Goal: Transaction & Acquisition: Book appointment/travel/reservation

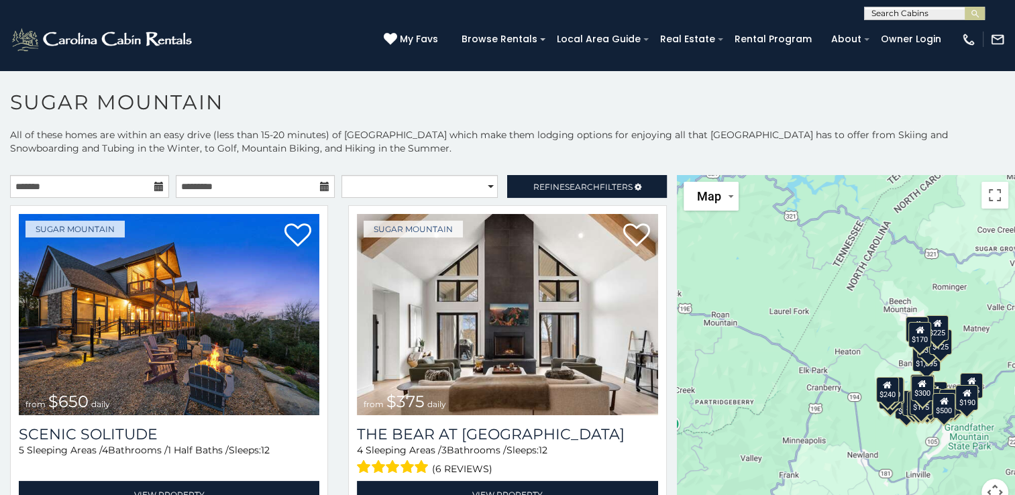
click at [155, 186] on icon at bounding box center [158, 186] width 9 height 9
click at [117, 186] on input "text" at bounding box center [89, 186] width 159 height 23
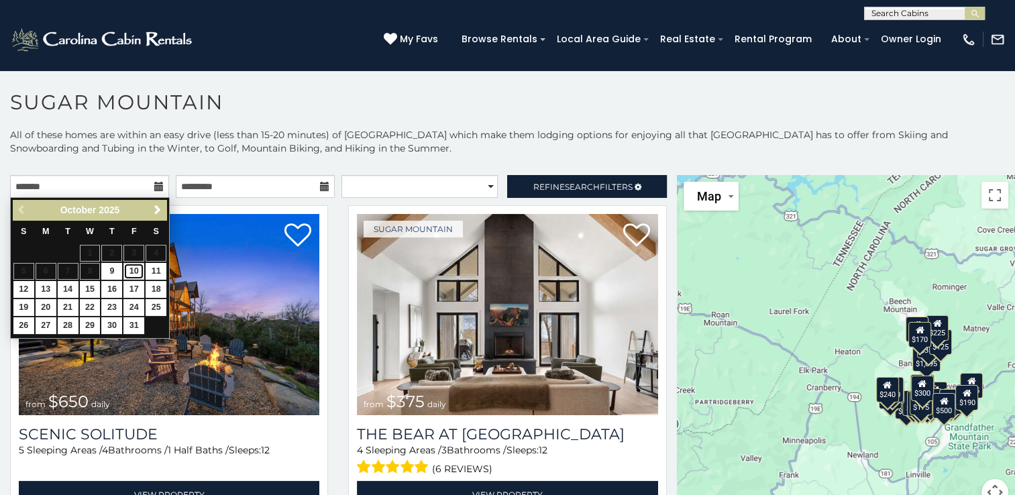
click at [139, 269] on link "10" at bounding box center [133, 271] width 21 height 17
type input "**********"
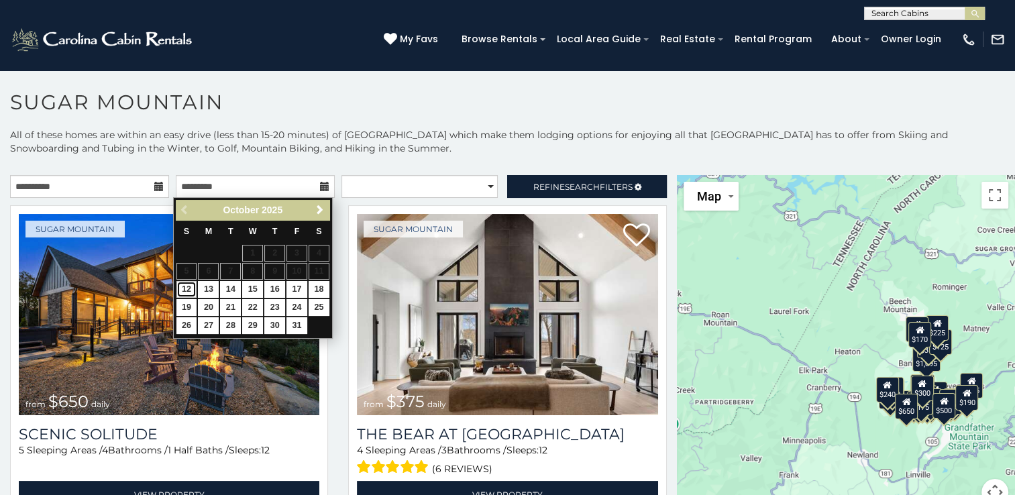
click at [188, 285] on link "12" at bounding box center [186, 289] width 21 height 17
type input "**********"
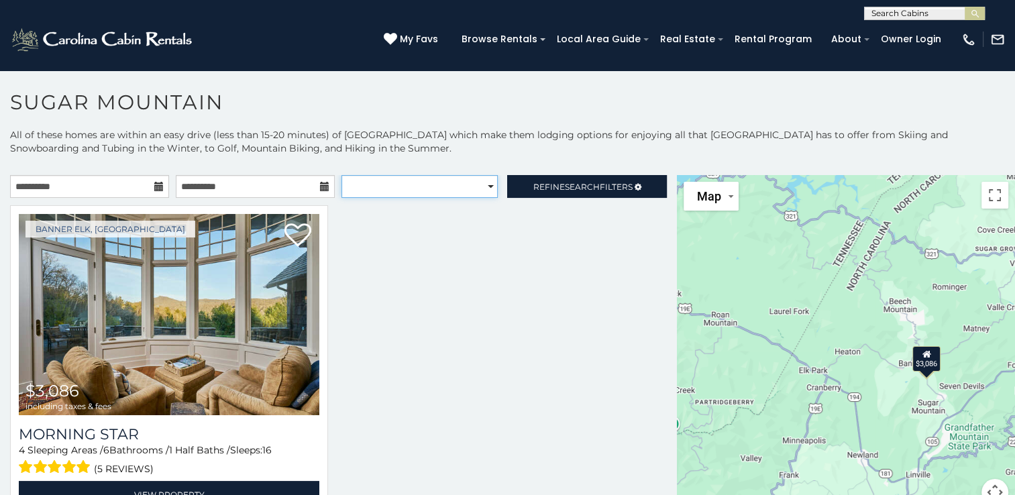
click at [482, 185] on select "**********" at bounding box center [419, 186] width 156 height 23
select select "*********"
click at [341, 175] on select "**********" at bounding box center [419, 186] width 156 height 23
click at [362, 325] on div at bounding box center [338, 369] width 677 height 329
click at [531, 243] on div at bounding box center [338, 369] width 677 height 329
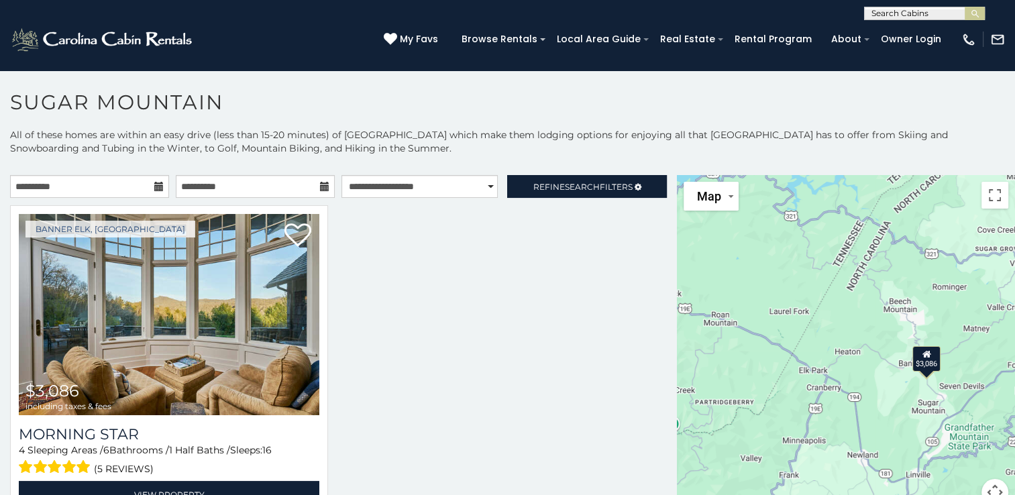
scroll to position [7, 0]
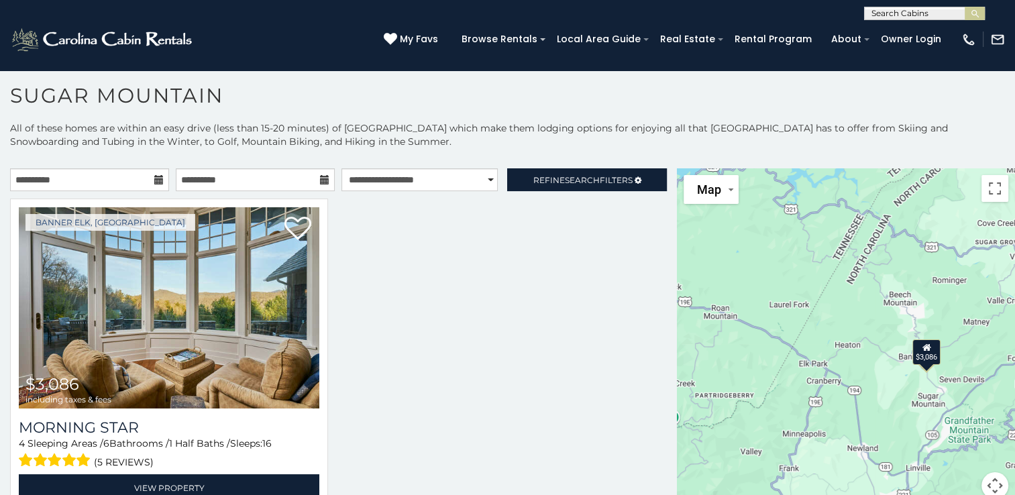
click at [547, 223] on div at bounding box center [338, 363] width 677 height 329
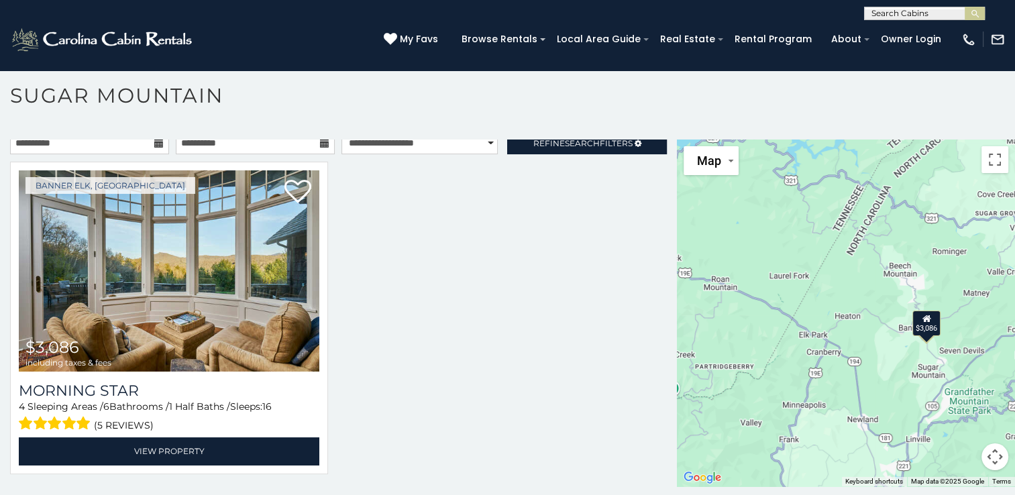
scroll to position [39, 0]
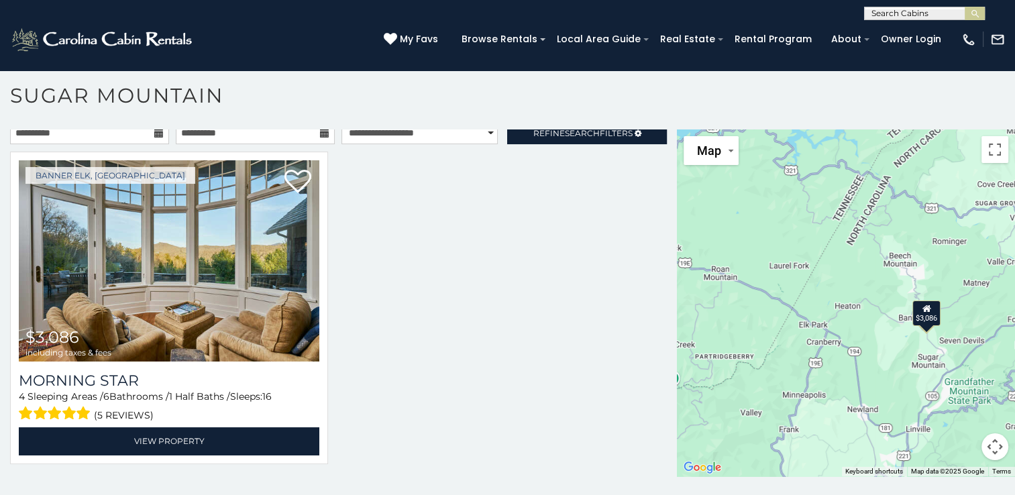
click at [496, 358] on div at bounding box center [338, 316] width 677 height 329
click at [1011, 13] on div "**********" at bounding box center [507, 10] width 1015 height 20
drag, startPoint x: 1021, startPoint y: 485, endPoint x: 559, endPoint y: 135, distance: 578.8
click at [565, 135] on span "Search" at bounding box center [582, 133] width 35 height 10
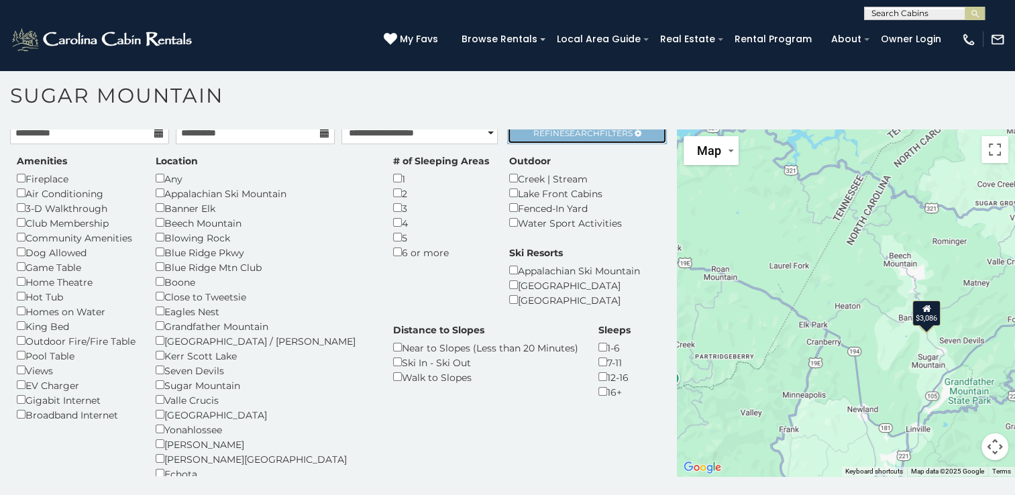
click at [528, 141] on link "Refine Search Filters" at bounding box center [586, 132] width 159 height 23
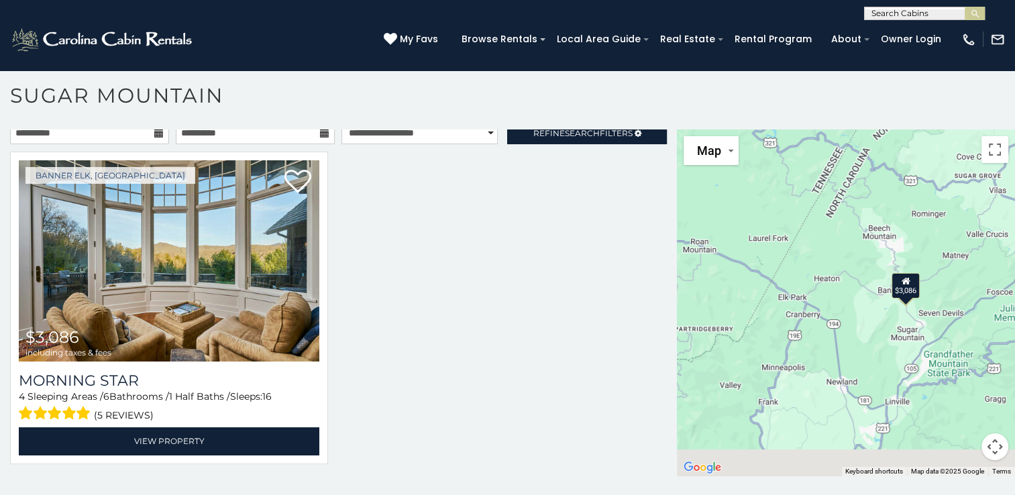
drag, startPoint x: 793, startPoint y: 331, endPoint x: 732, endPoint y: 260, distance: 94.2
click at [732, 260] on div "$3,086" at bounding box center [846, 302] width 338 height 347
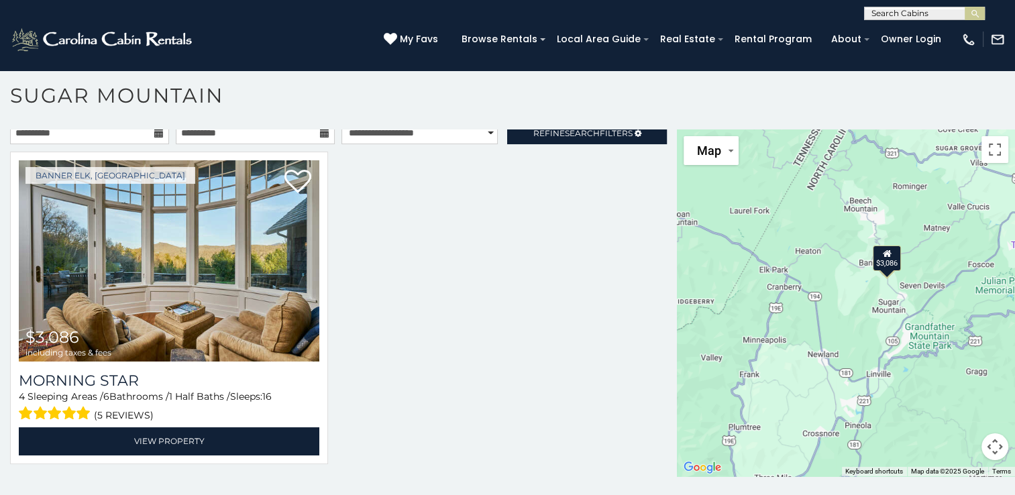
click at [821, 332] on div "$3,086" at bounding box center [846, 302] width 338 height 347
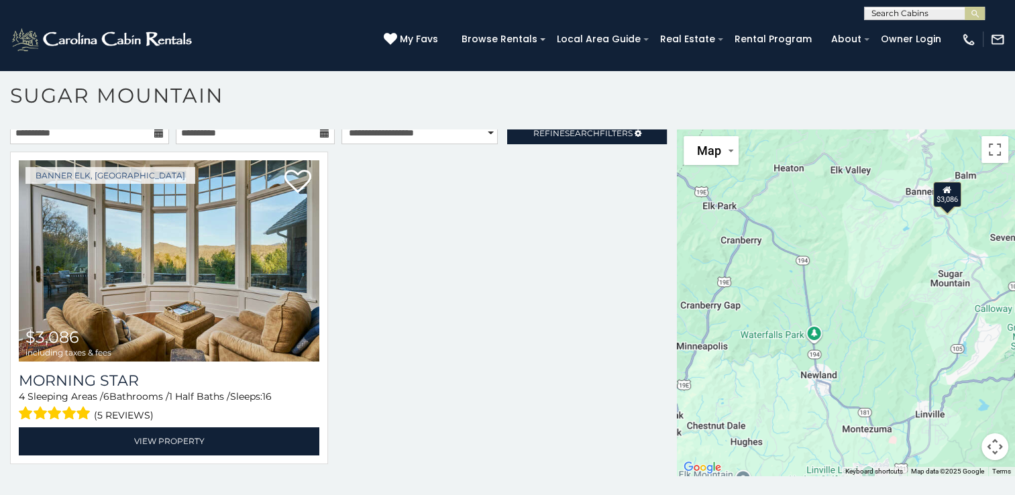
click at [821, 332] on div "$3,086" at bounding box center [846, 302] width 338 height 347
click at [565, 135] on span "Search" at bounding box center [582, 133] width 35 height 10
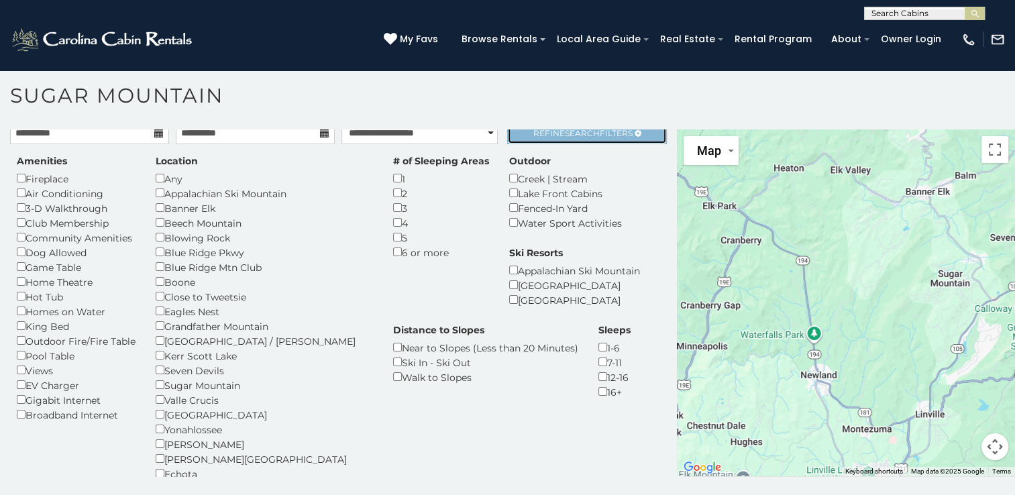
click at [540, 138] on link "Refine Search Filters" at bounding box center [586, 132] width 159 height 23
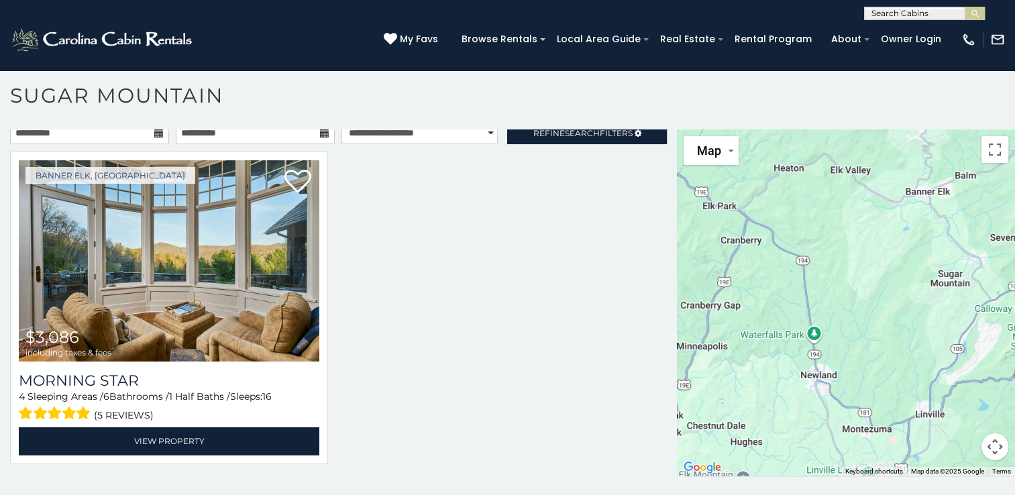
click at [427, 299] on div at bounding box center [338, 316] width 677 height 329
click at [502, 331] on div at bounding box center [338, 316] width 677 height 329
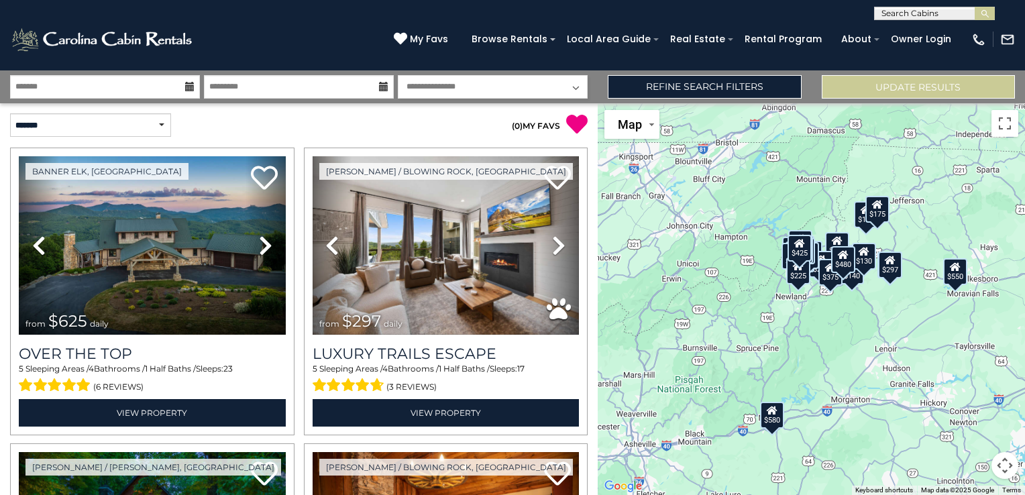
click at [188, 87] on icon at bounding box center [189, 86] width 9 height 9
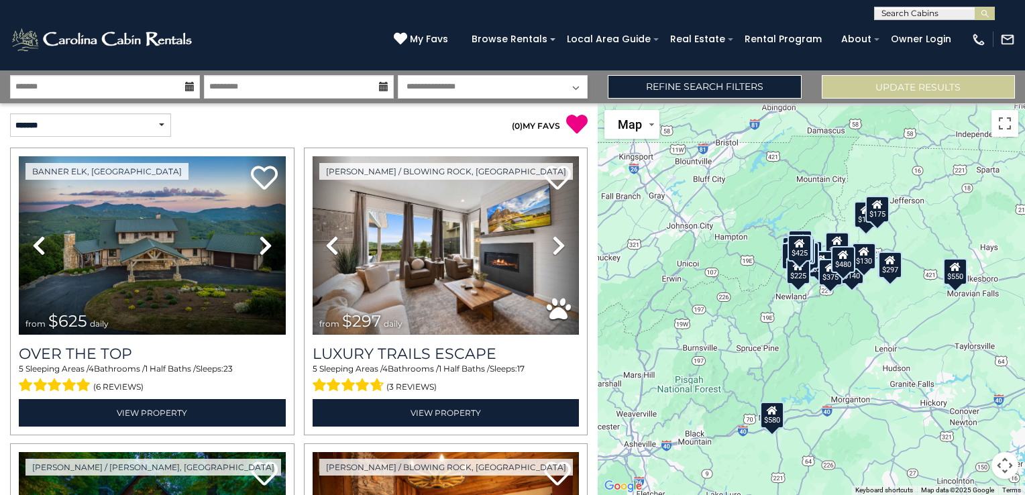
click at [188, 87] on icon at bounding box center [189, 86] width 9 height 9
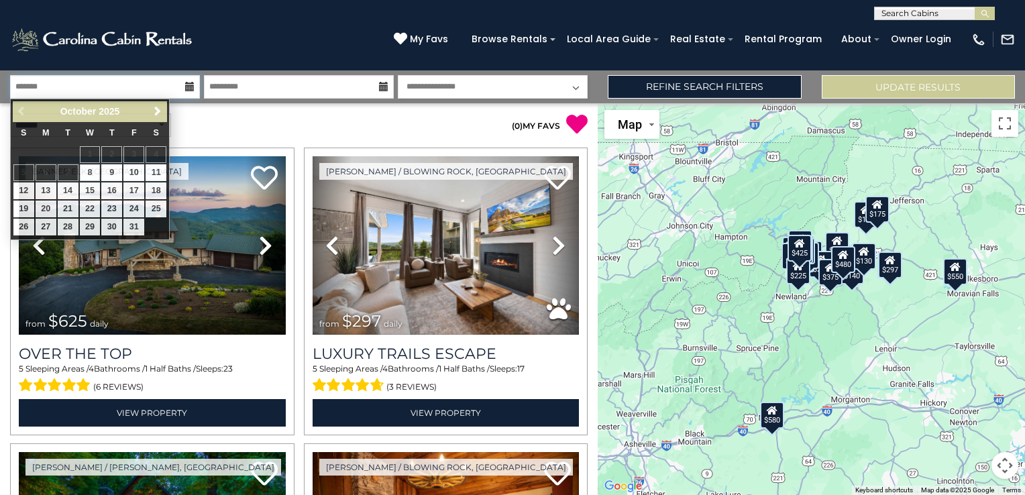
click at [170, 90] on input "text" at bounding box center [105, 86] width 190 height 23
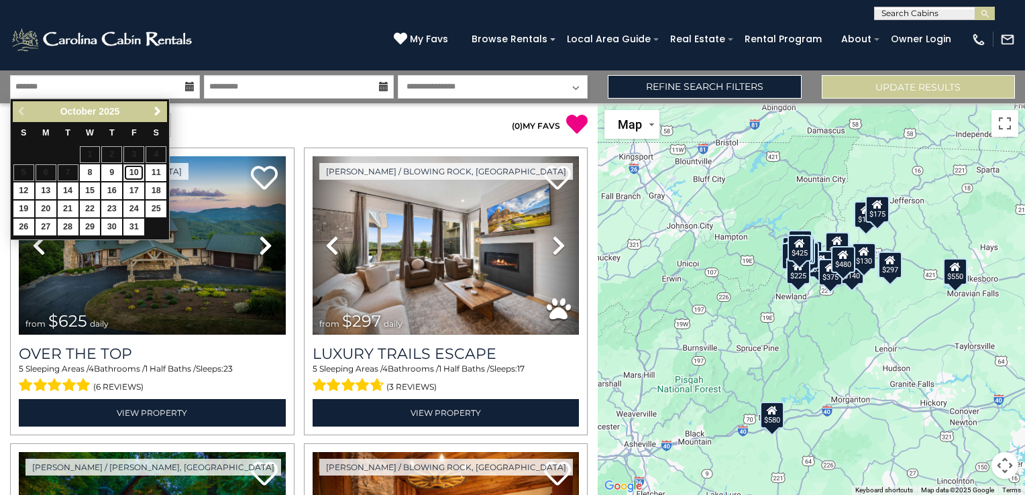
click at [134, 178] on link "10" at bounding box center [133, 172] width 21 height 17
type input "********"
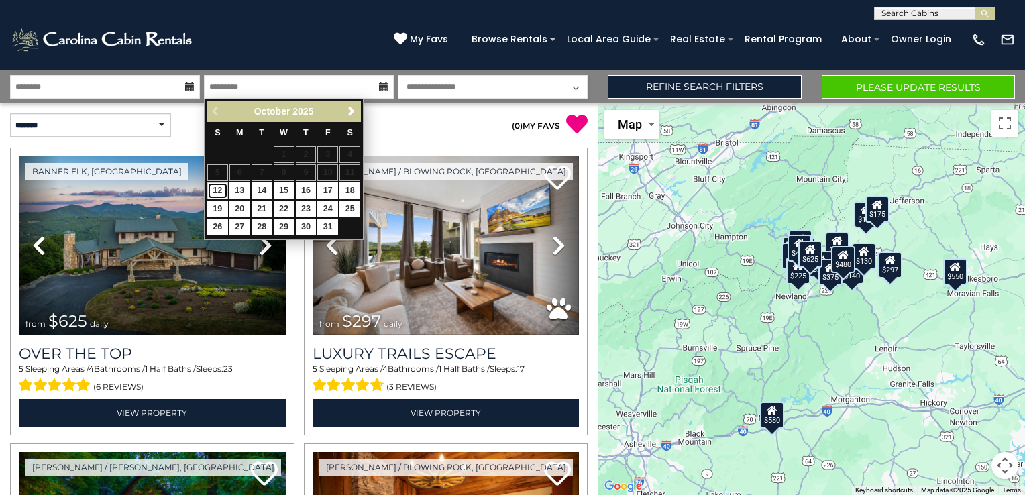
click at [217, 188] on link "12" at bounding box center [217, 190] width 21 height 17
type input "********"
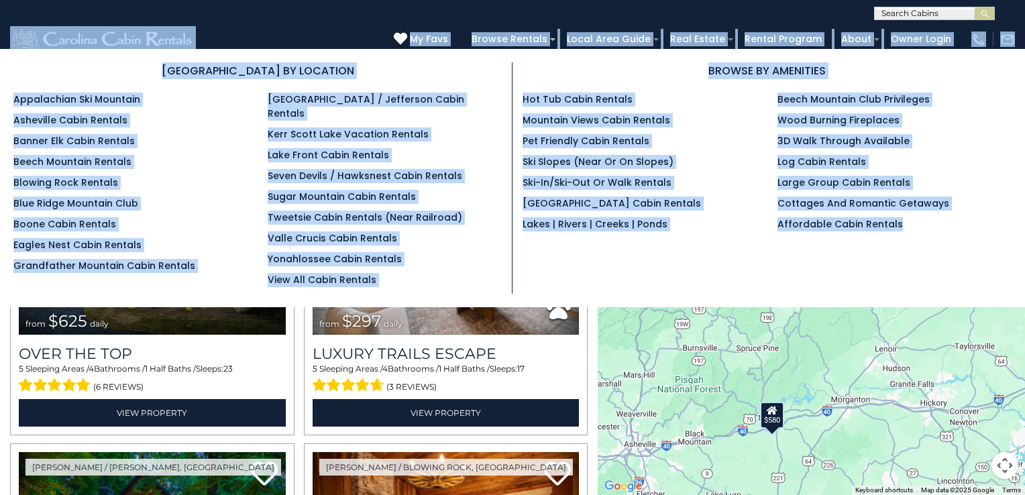
drag, startPoint x: 176, startPoint y: 125, endPoint x: 225, endPoint y: 31, distance: 106.5
click at [225, 31] on header "**********" at bounding box center [512, 35] width 1025 height 70
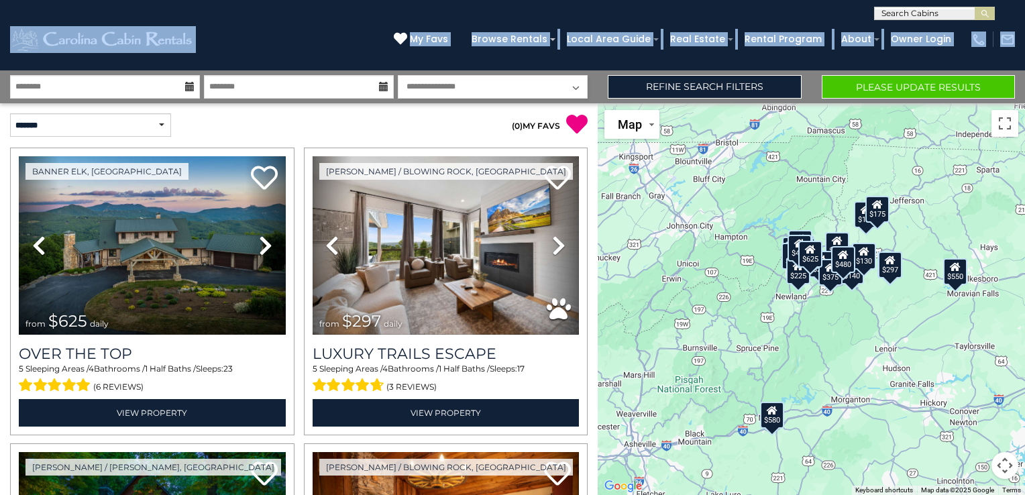
click at [225, 31] on div "(828) 295-6000 My Favs Browse Rentals Local Area Guide Activities & Attractions…" at bounding box center [512, 45] width 1025 height 50
click at [579, 88] on select "**********" at bounding box center [493, 86] width 190 height 23
click at [533, 85] on select "**********" at bounding box center [493, 86] width 190 height 23
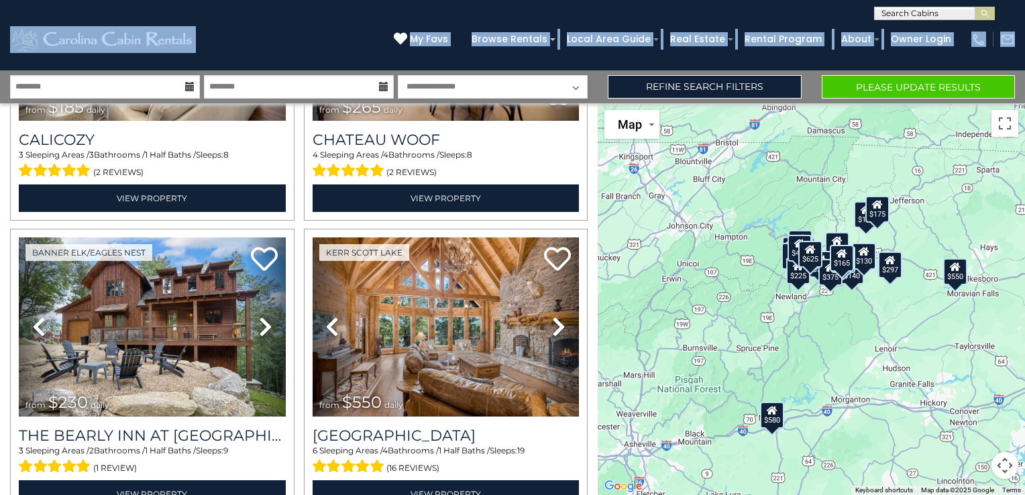
scroll to position [1719, 0]
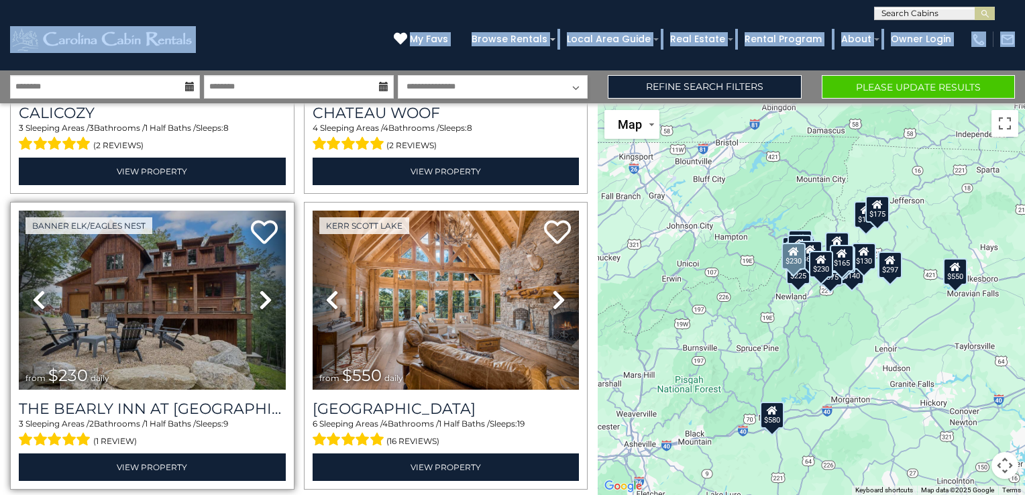
click at [262, 289] on icon at bounding box center [265, 299] width 13 height 21
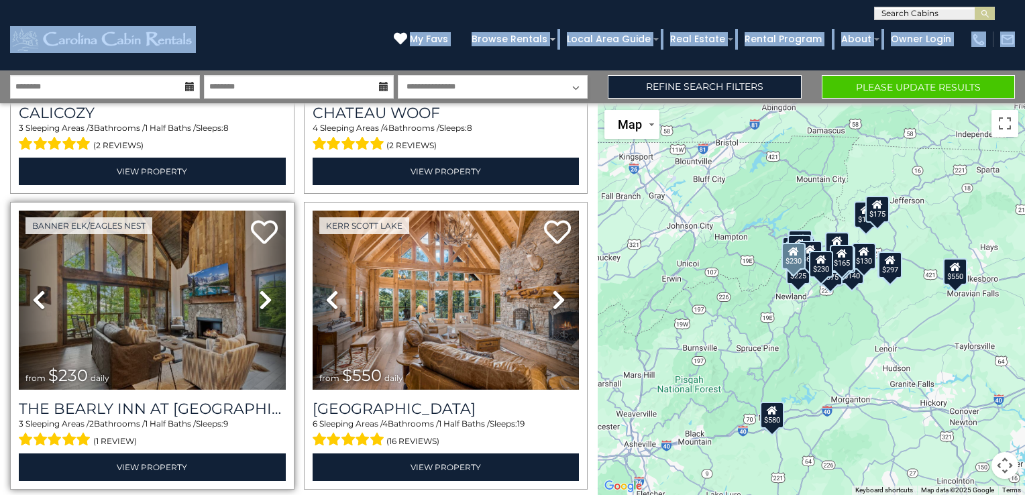
click at [262, 289] on icon at bounding box center [265, 299] width 13 height 21
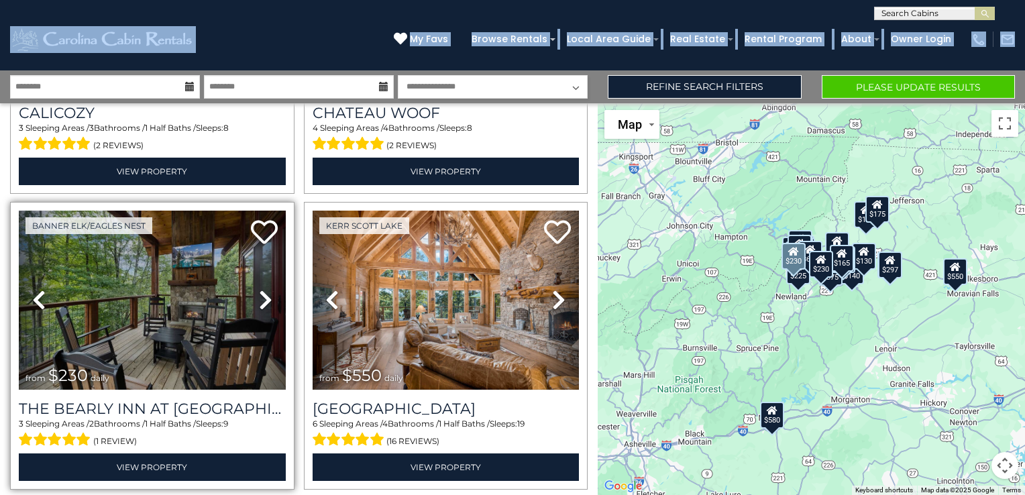
click at [262, 289] on icon at bounding box center [265, 299] width 13 height 21
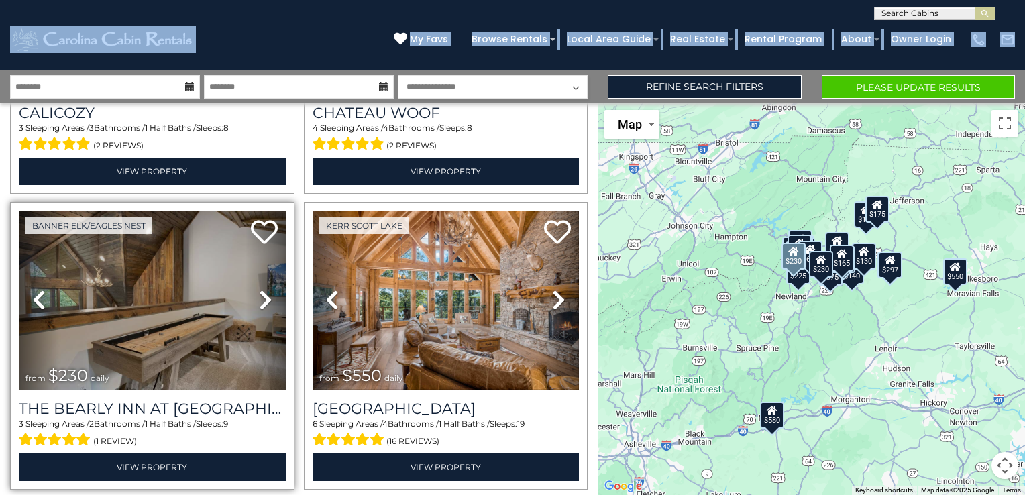
click at [262, 289] on icon at bounding box center [265, 299] width 13 height 21
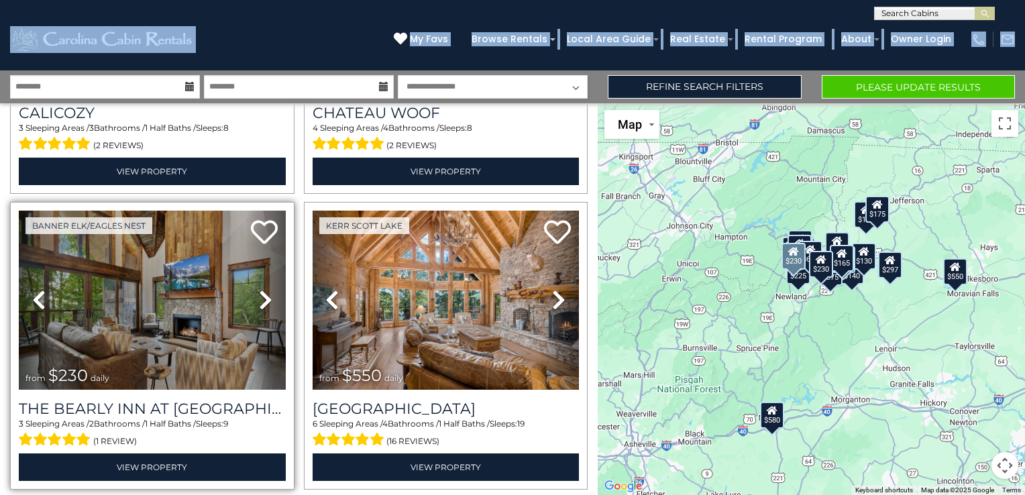
click at [262, 289] on icon at bounding box center [265, 299] width 13 height 21
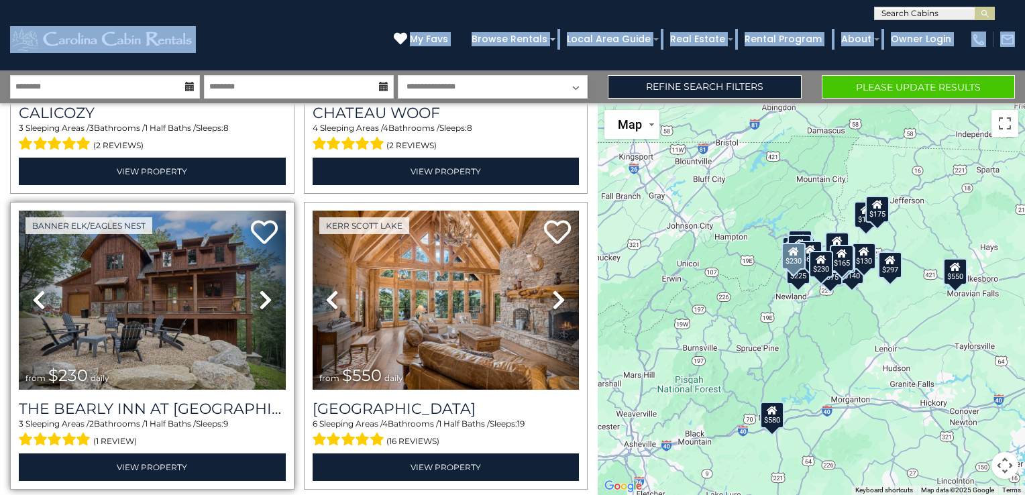
click at [262, 289] on icon at bounding box center [265, 299] width 13 height 21
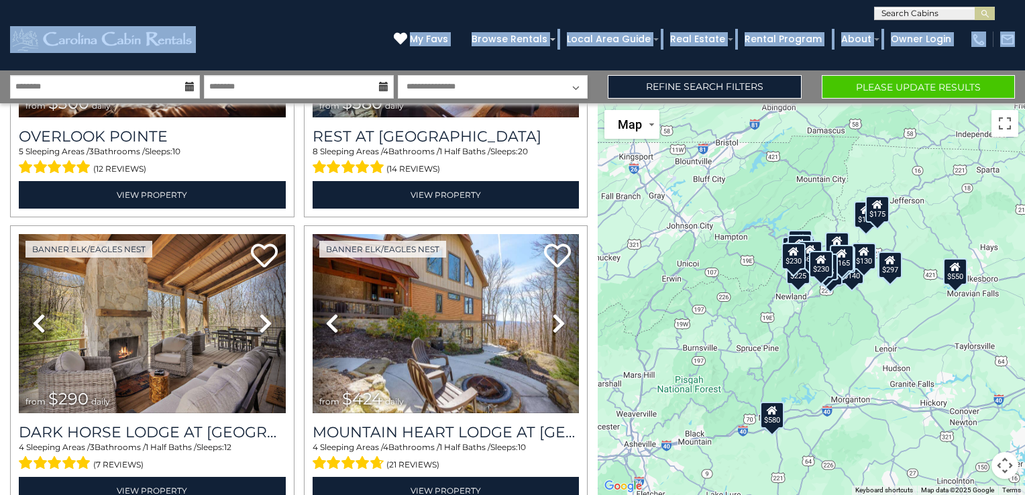
scroll to position [807, 0]
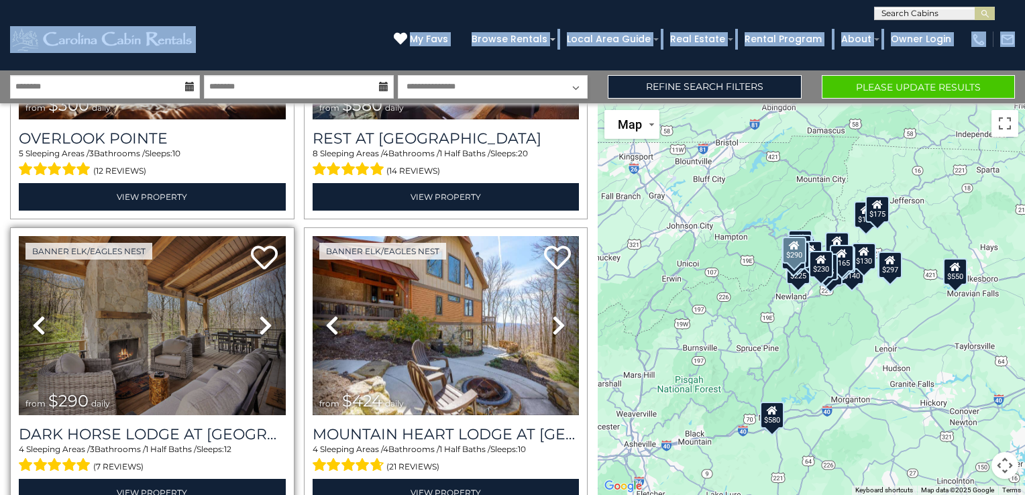
click at [259, 319] on icon at bounding box center [265, 325] width 13 height 21
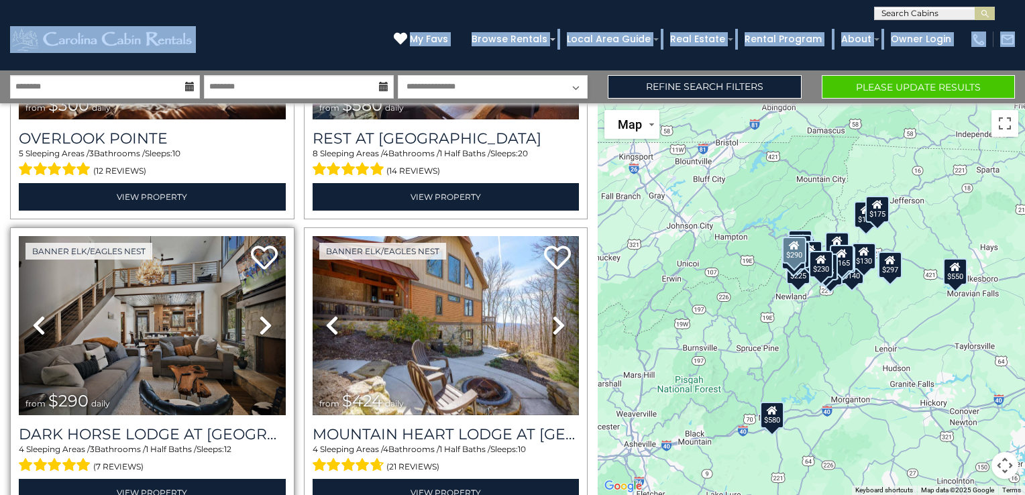
click at [259, 319] on icon at bounding box center [265, 325] width 13 height 21
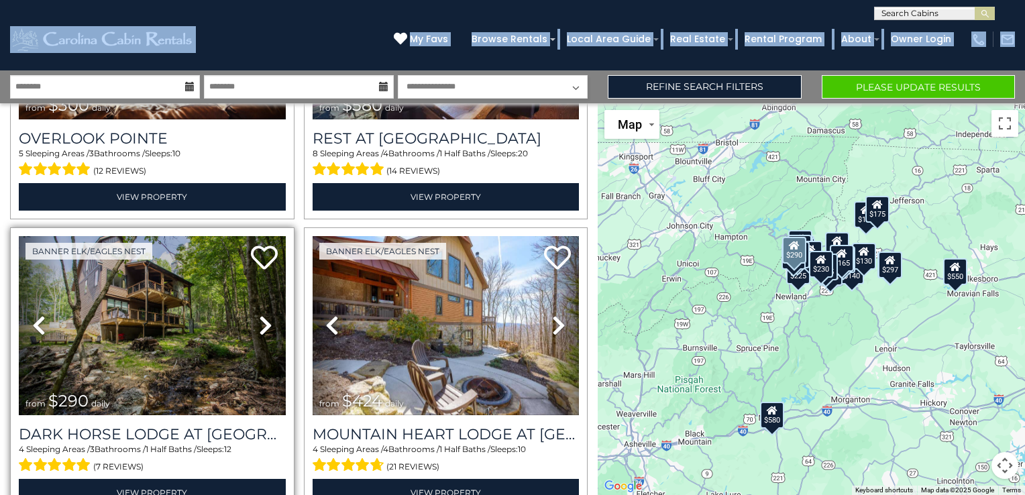
click at [259, 319] on icon at bounding box center [265, 325] width 13 height 21
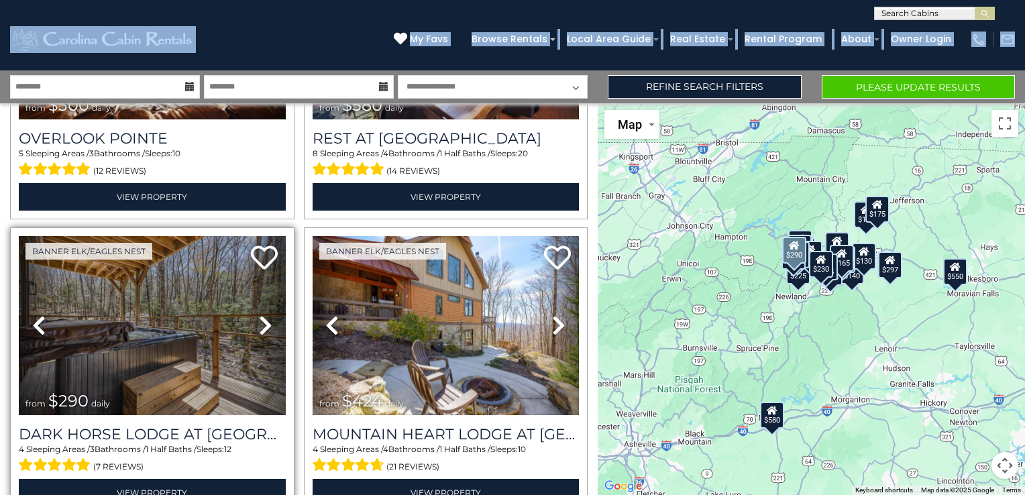
click at [259, 319] on icon at bounding box center [265, 325] width 13 height 21
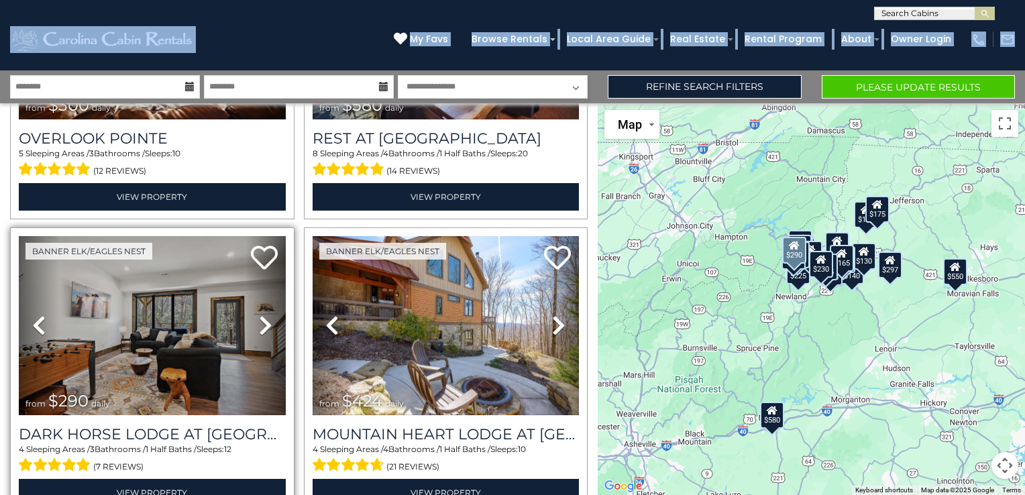
click at [259, 319] on icon at bounding box center [265, 325] width 13 height 21
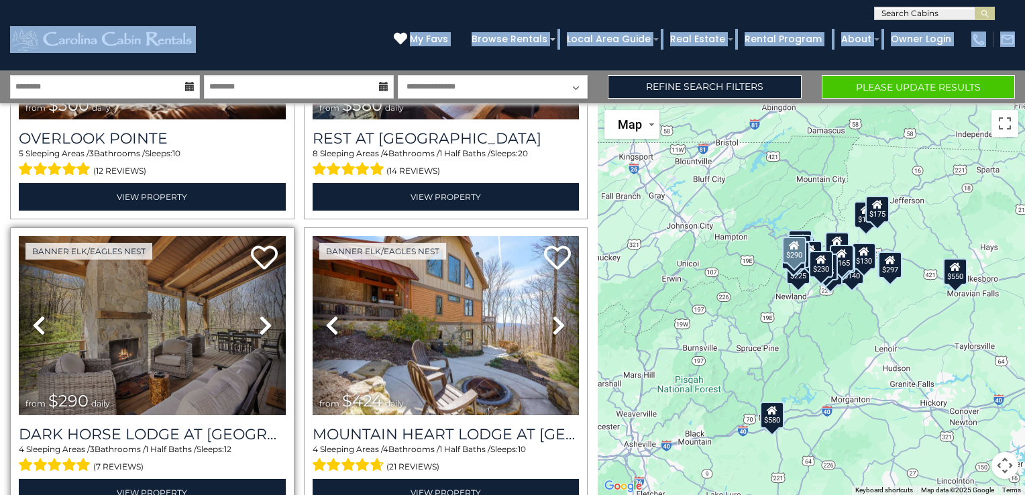
click at [259, 319] on icon at bounding box center [265, 325] width 13 height 21
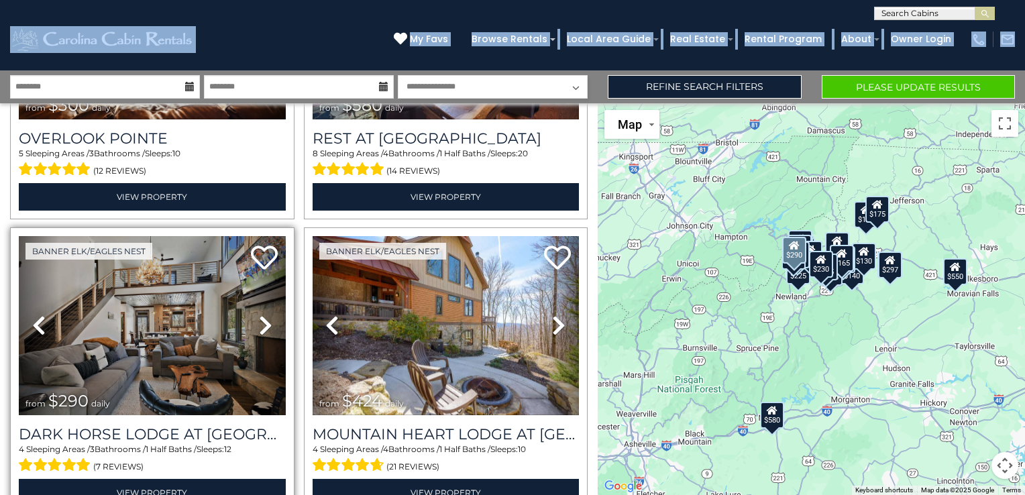
click at [259, 319] on icon at bounding box center [265, 325] width 13 height 21
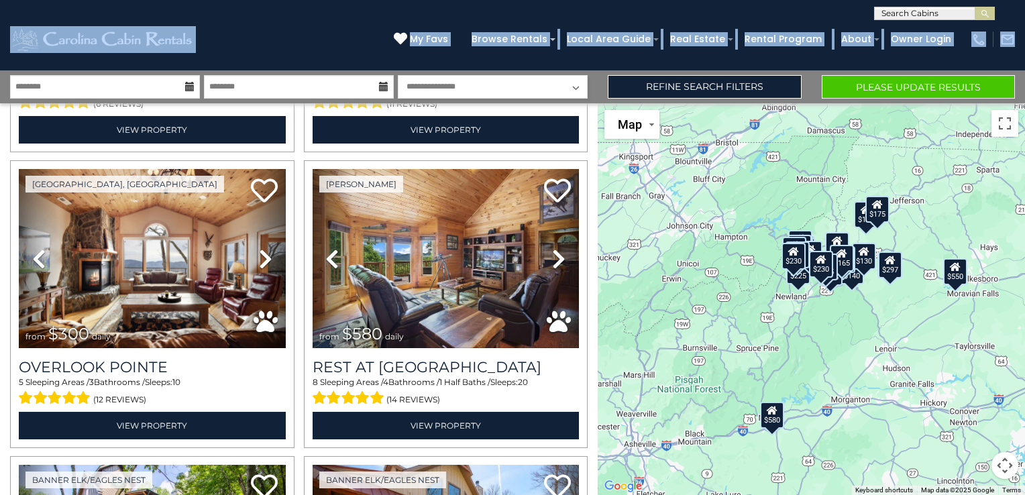
scroll to position [565, 0]
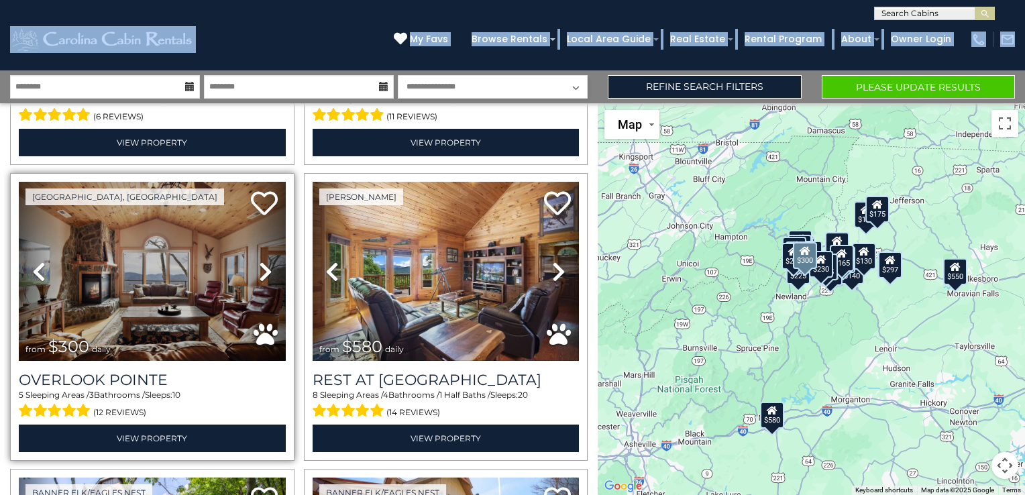
click at [260, 267] on icon at bounding box center [265, 271] width 13 height 21
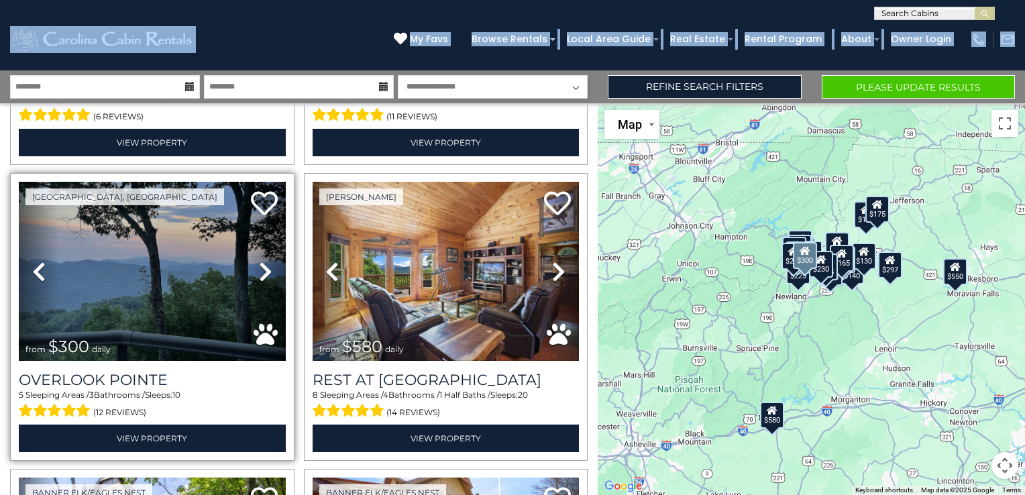
click at [260, 267] on icon at bounding box center [265, 271] width 13 height 21
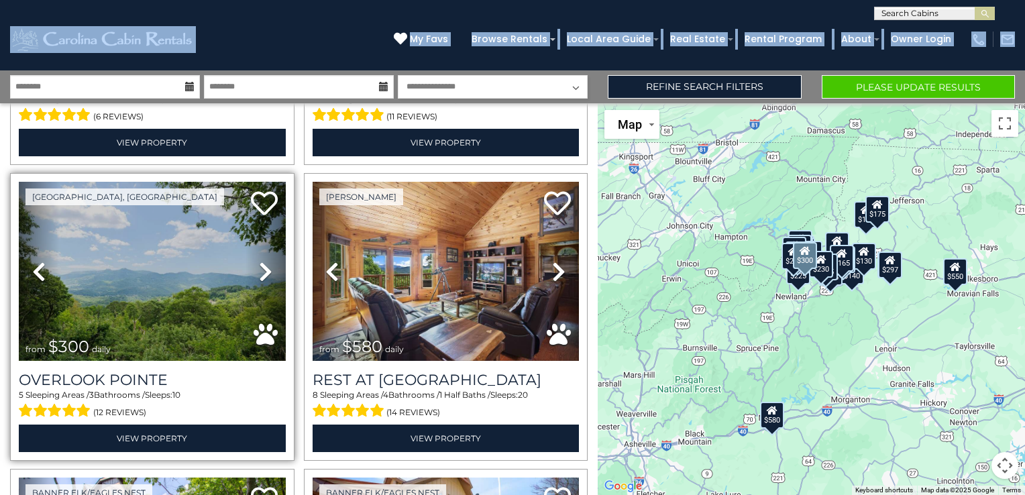
click at [260, 267] on icon at bounding box center [265, 271] width 13 height 21
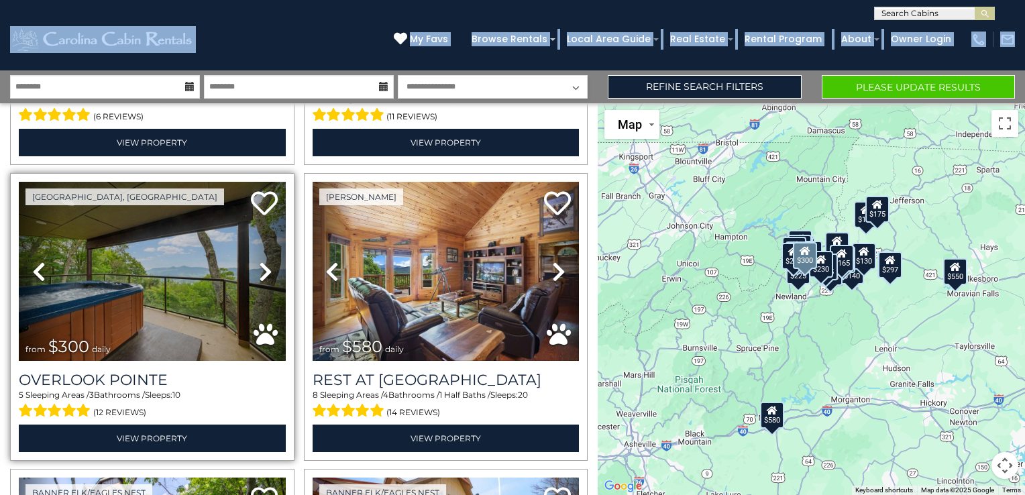
click at [260, 267] on icon at bounding box center [265, 271] width 13 height 21
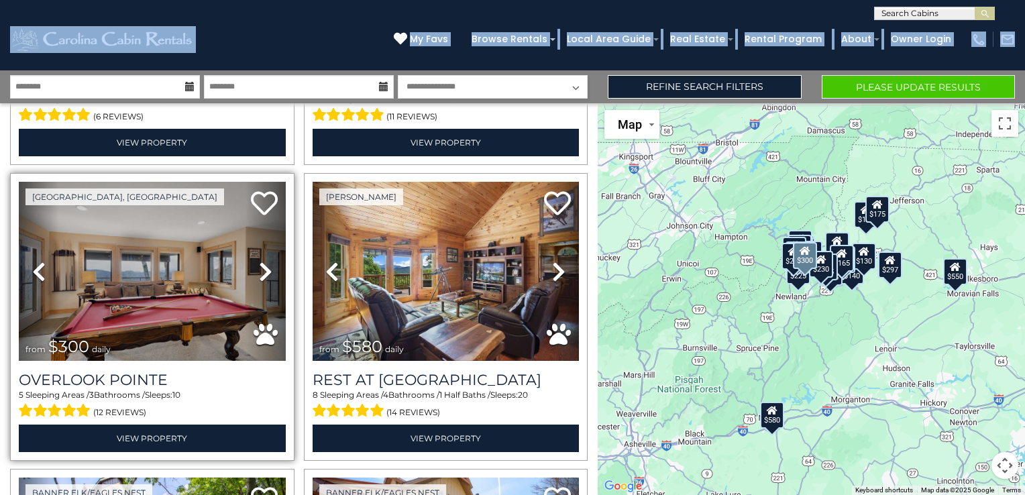
click at [260, 267] on icon at bounding box center [265, 271] width 13 height 21
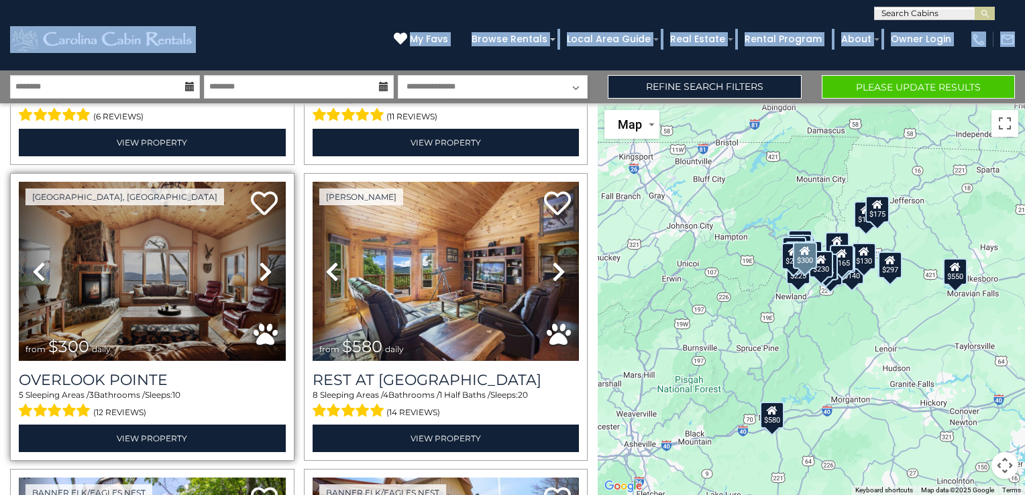
click at [260, 267] on icon at bounding box center [265, 271] width 13 height 21
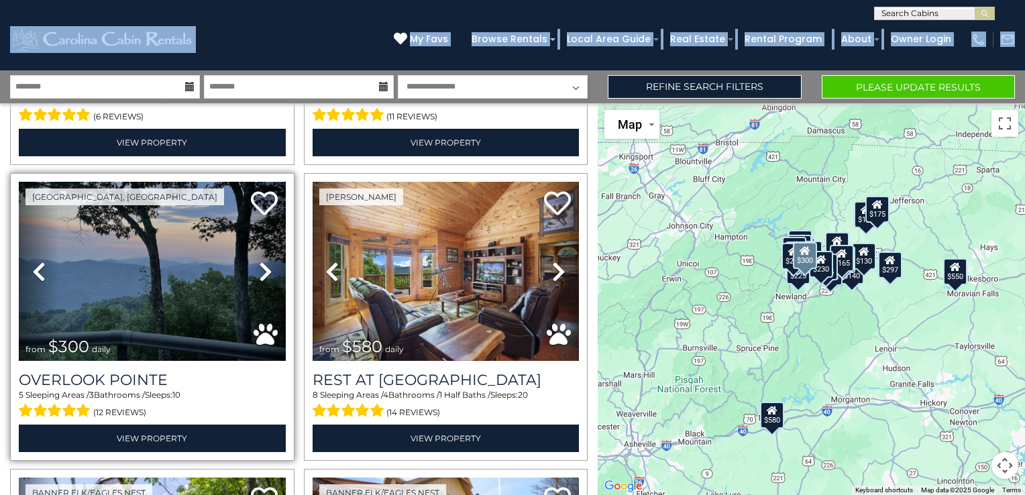
click at [260, 267] on icon at bounding box center [265, 271] width 13 height 21
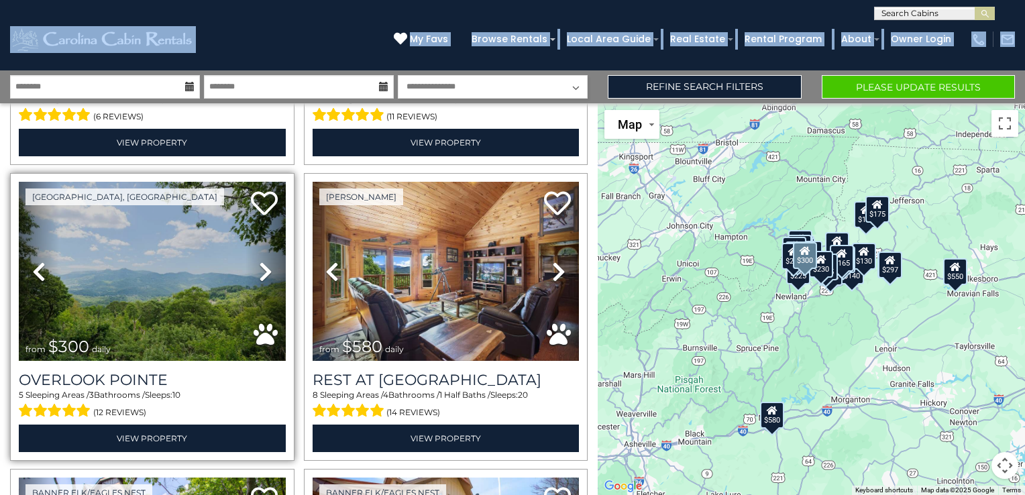
click at [260, 267] on icon at bounding box center [265, 271] width 13 height 21
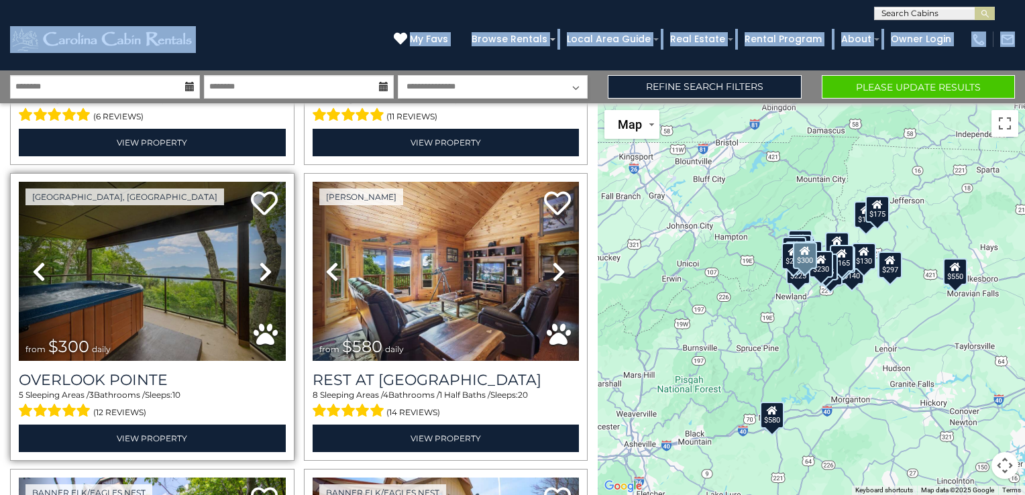
click at [260, 267] on icon at bounding box center [265, 271] width 13 height 21
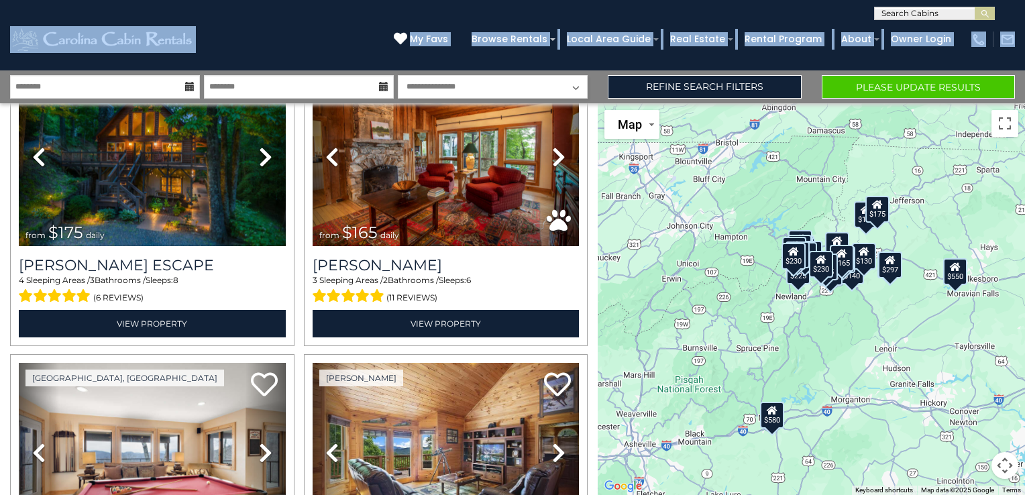
scroll to position [297, 0]
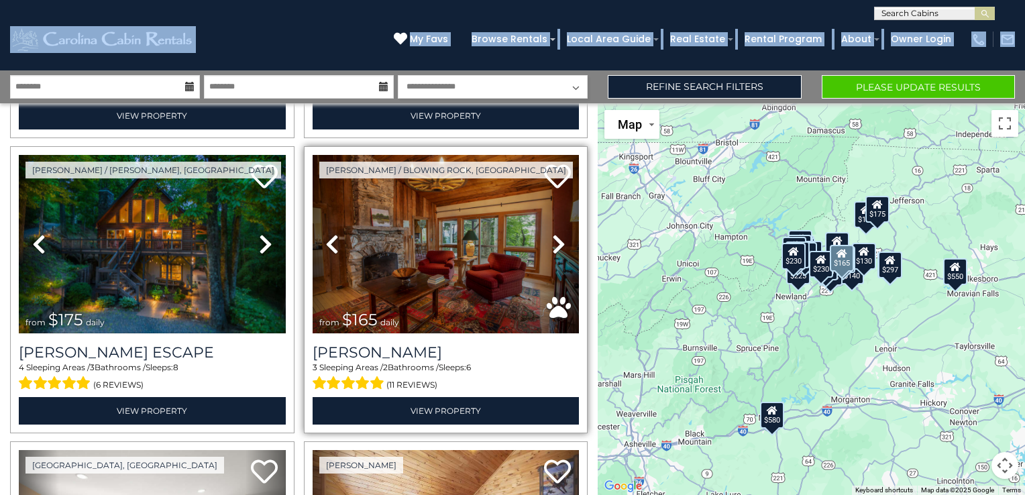
click at [552, 241] on icon at bounding box center [558, 243] width 13 height 21
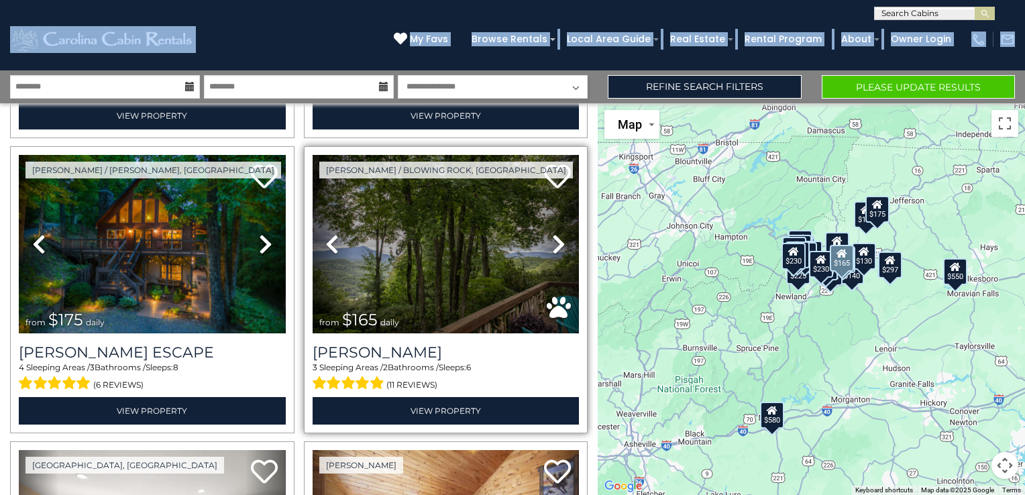
click at [552, 241] on icon at bounding box center [558, 243] width 13 height 21
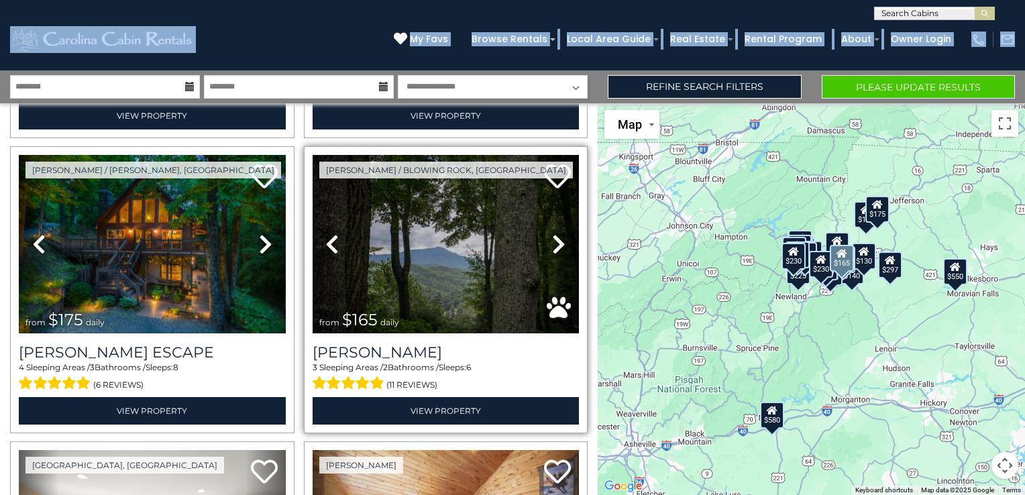
click at [552, 241] on icon at bounding box center [558, 243] width 13 height 21
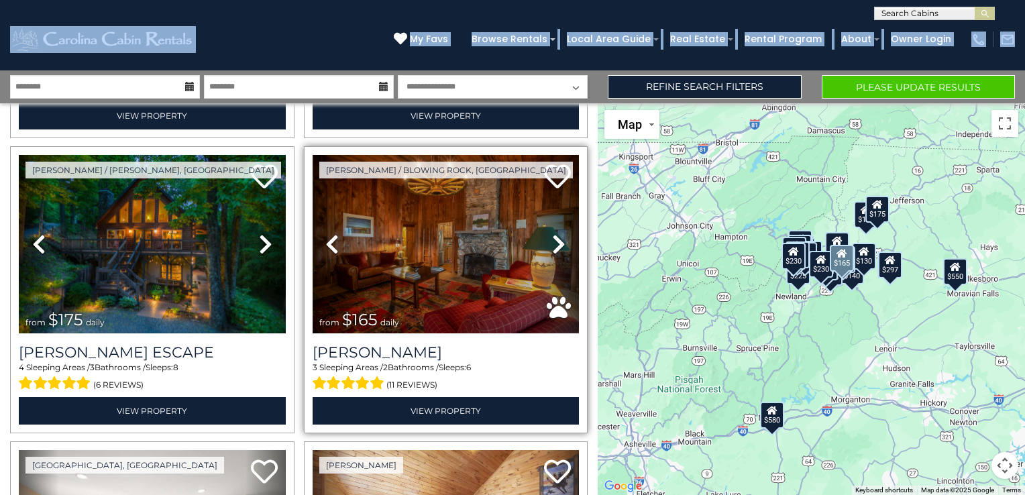
click at [552, 241] on icon at bounding box center [558, 243] width 13 height 21
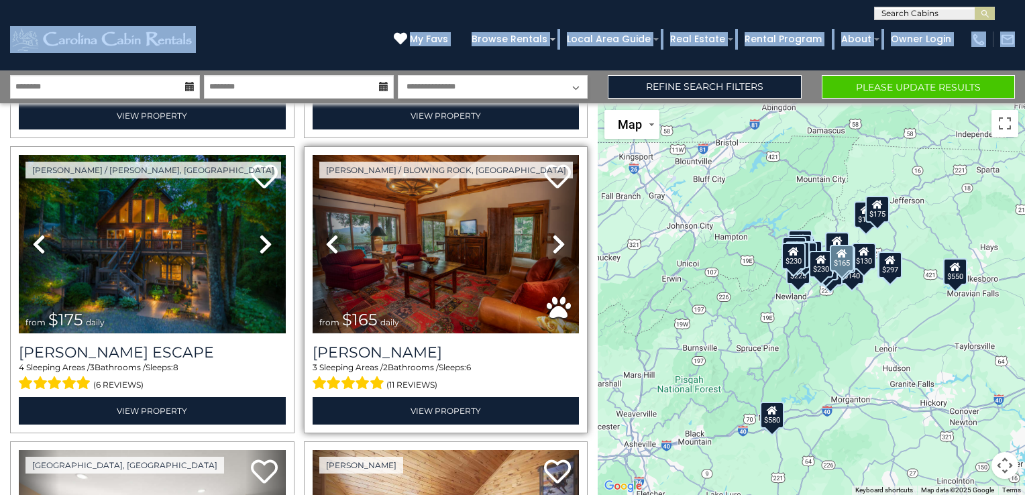
click at [552, 241] on icon at bounding box center [558, 243] width 13 height 21
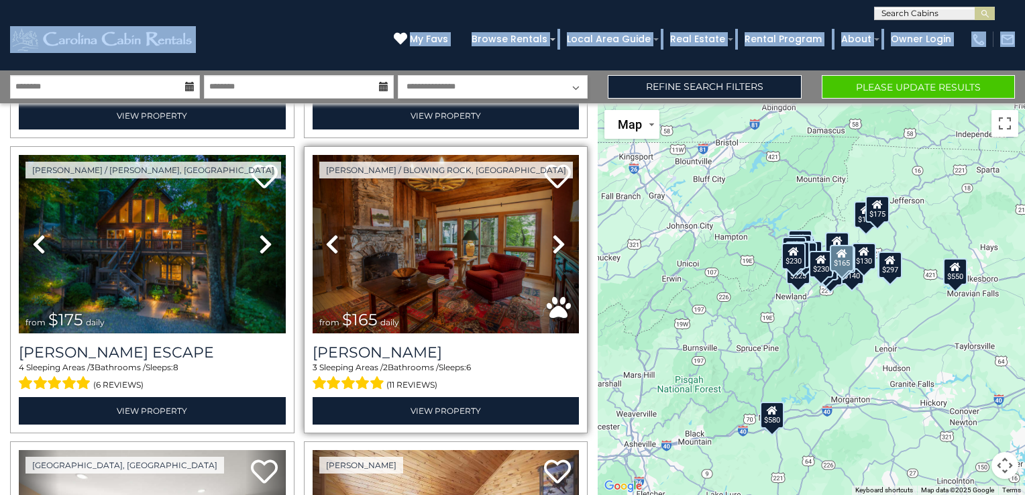
click at [552, 241] on icon at bounding box center [558, 243] width 13 height 21
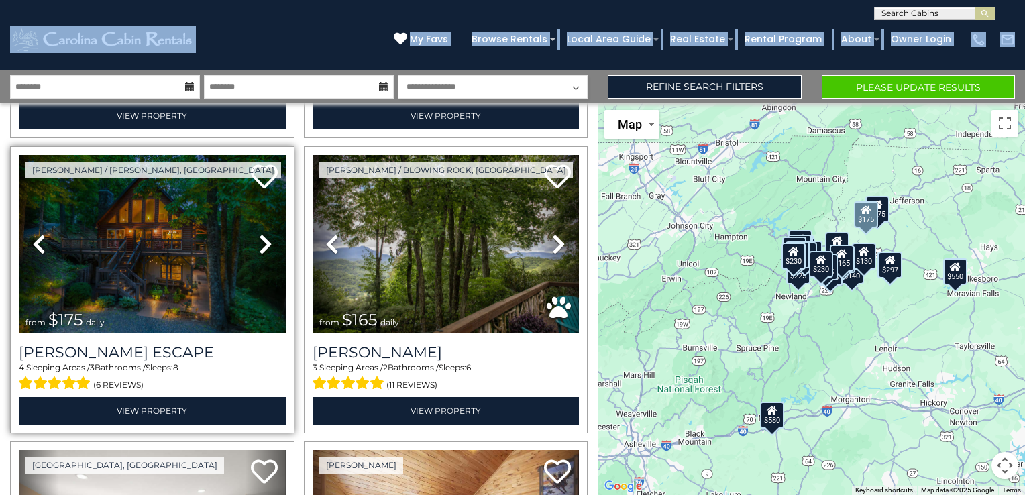
click at [260, 239] on icon at bounding box center [265, 243] width 13 height 21
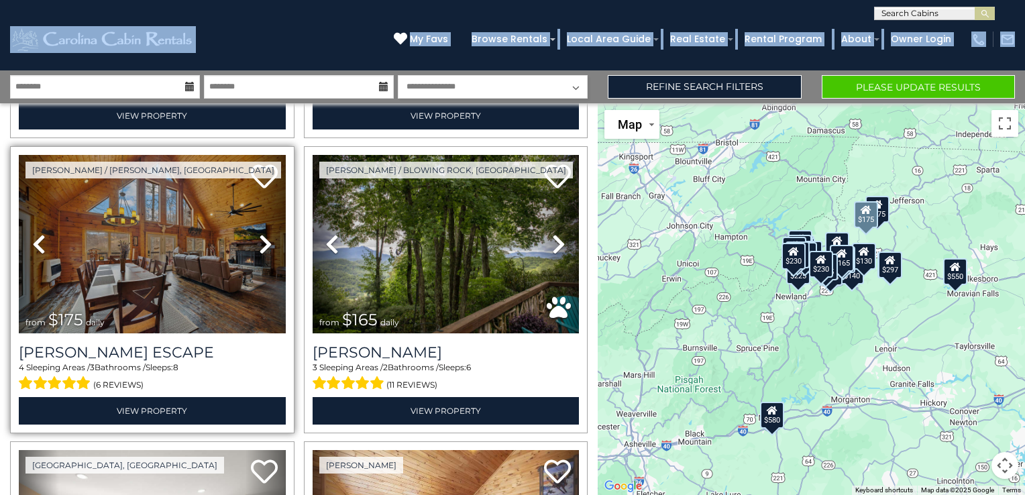
click at [260, 239] on icon at bounding box center [265, 243] width 13 height 21
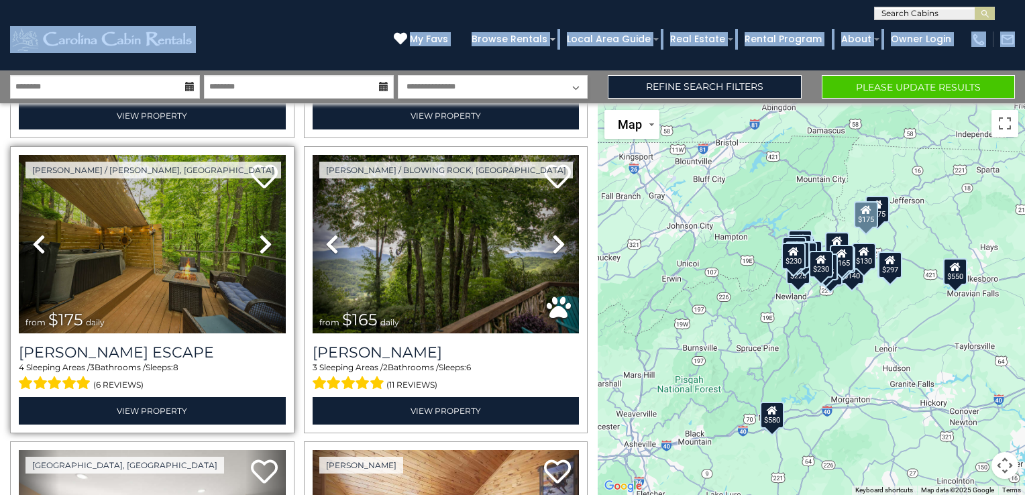
click at [260, 239] on icon at bounding box center [265, 243] width 13 height 21
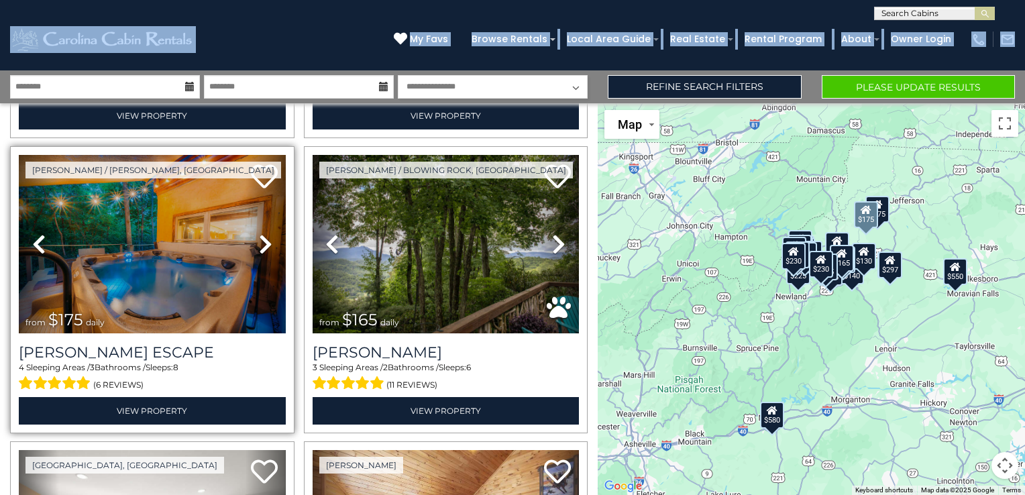
click at [260, 239] on icon at bounding box center [265, 243] width 13 height 21
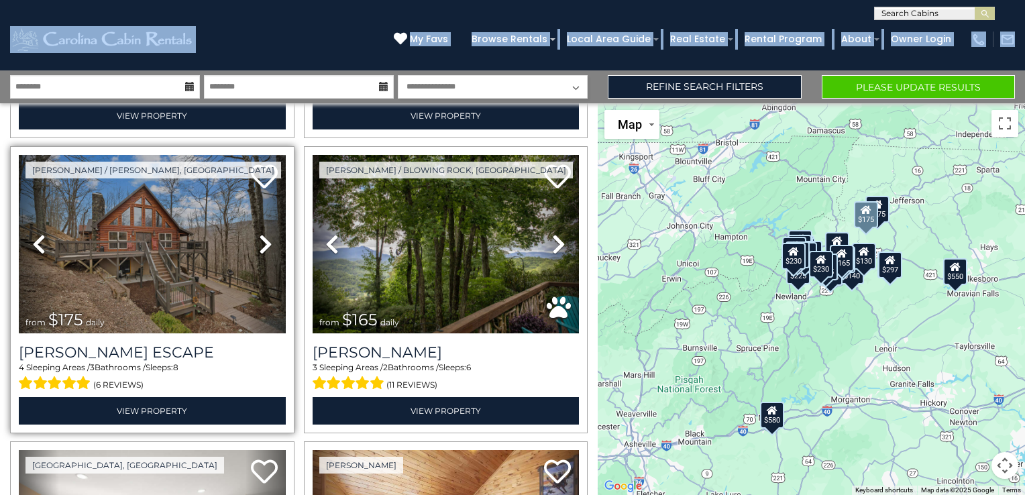
click at [260, 239] on icon at bounding box center [265, 243] width 13 height 21
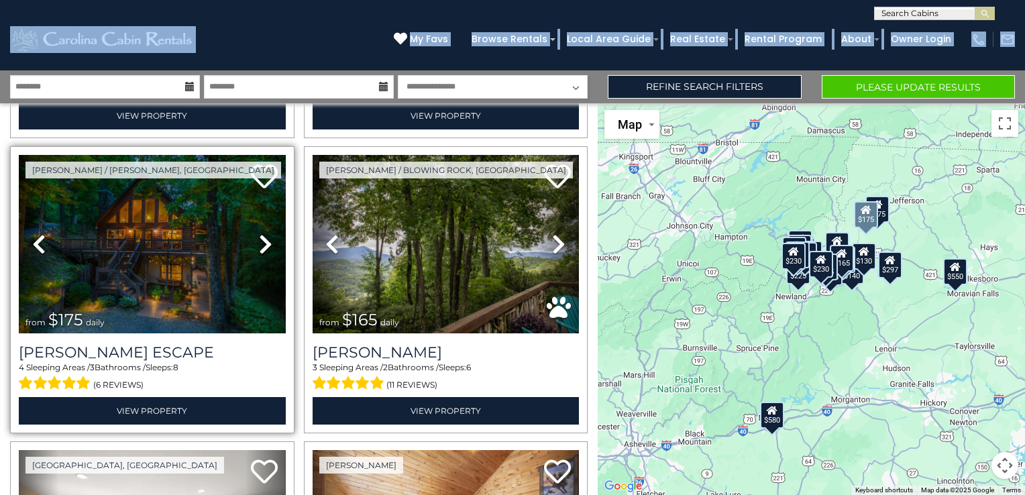
click at [260, 239] on icon at bounding box center [265, 243] width 13 height 21
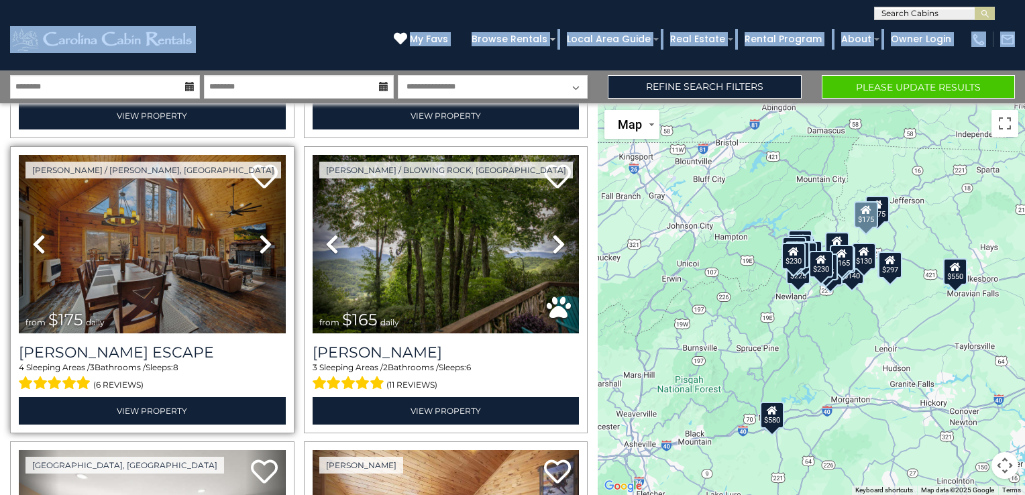
click at [260, 239] on icon at bounding box center [265, 243] width 13 height 21
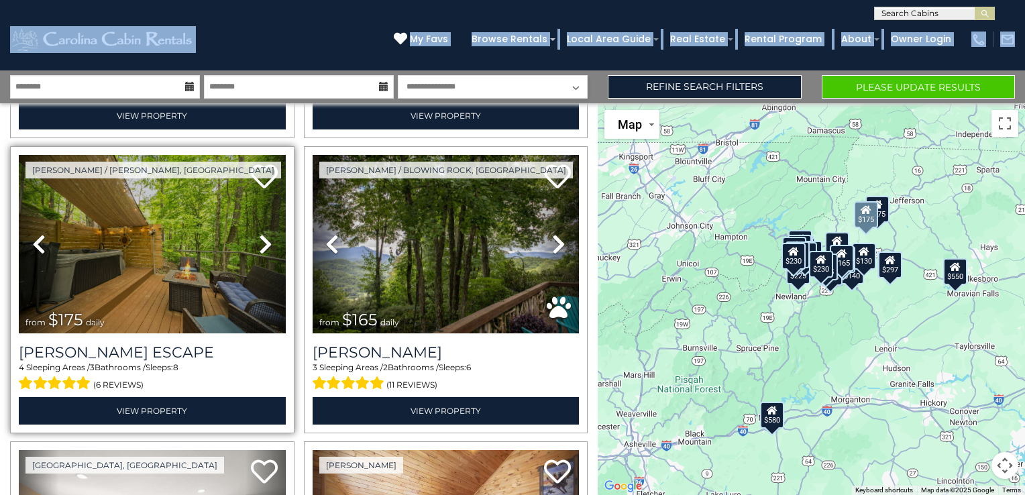
click at [260, 239] on icon at bounding box center [265, 243] width 13 height 21
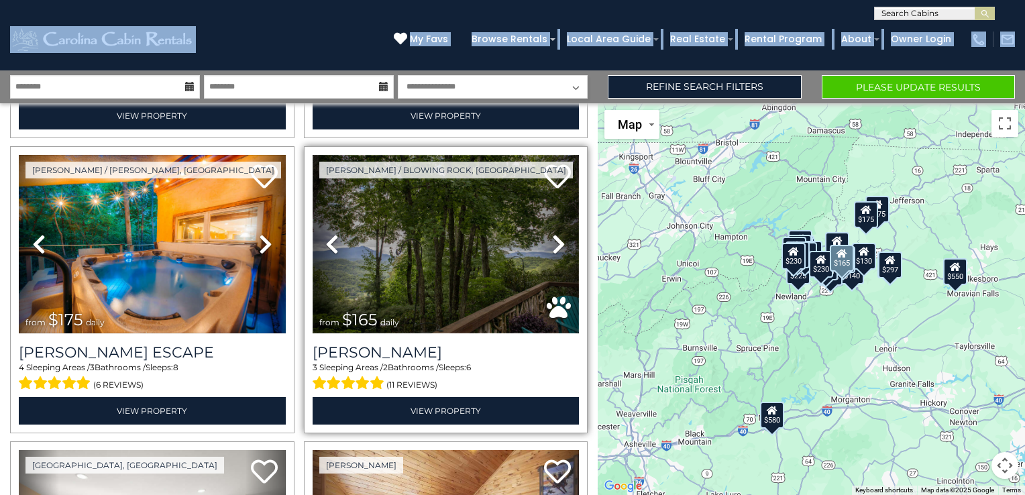
click at [400, 247] on img at bounding box center [446, 244] width 267 height 178
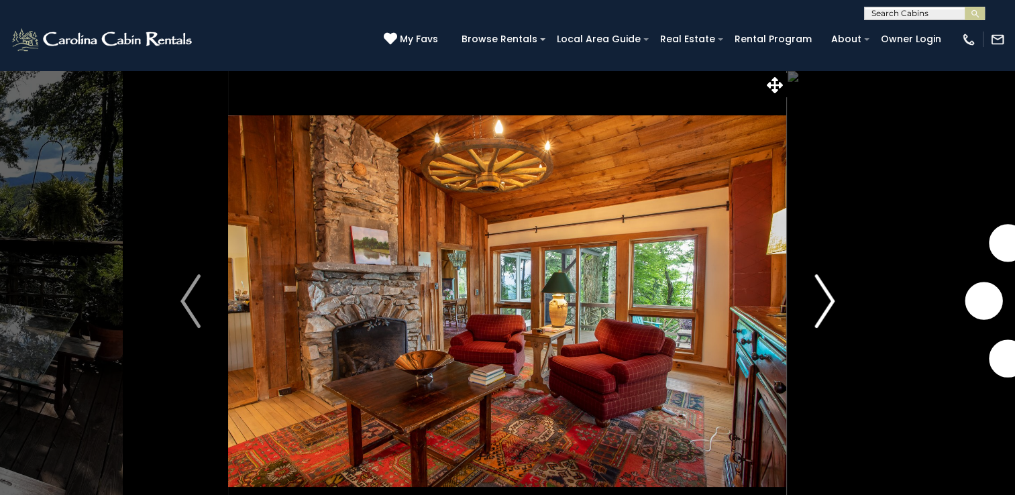
click at [820, 304] on img "Next" at bounding box center [824, 301] width 20 height 54
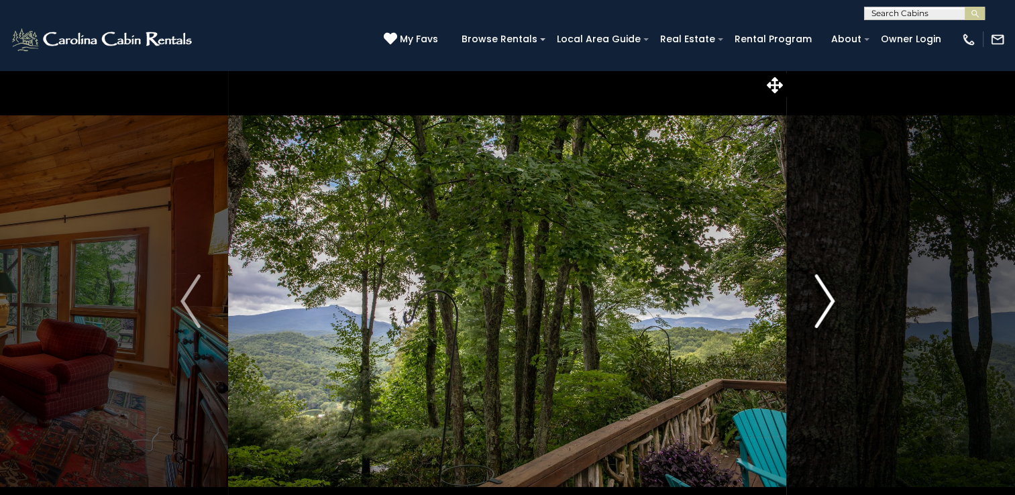
click at [820, 304] on img "Next" at bounding box center [824, 301] width 20 height 54
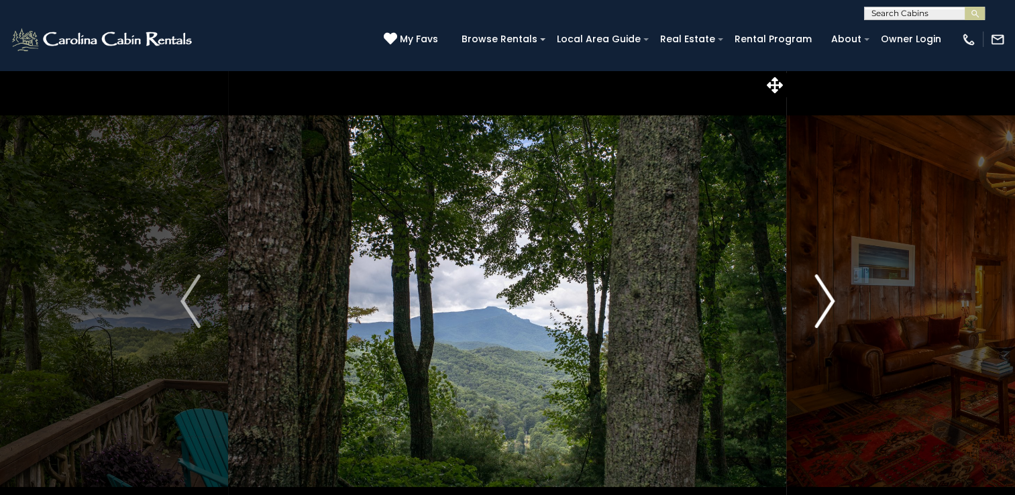
click at [820, 304] on img "Next" at bounding box center [824, 301] width 20 height 54
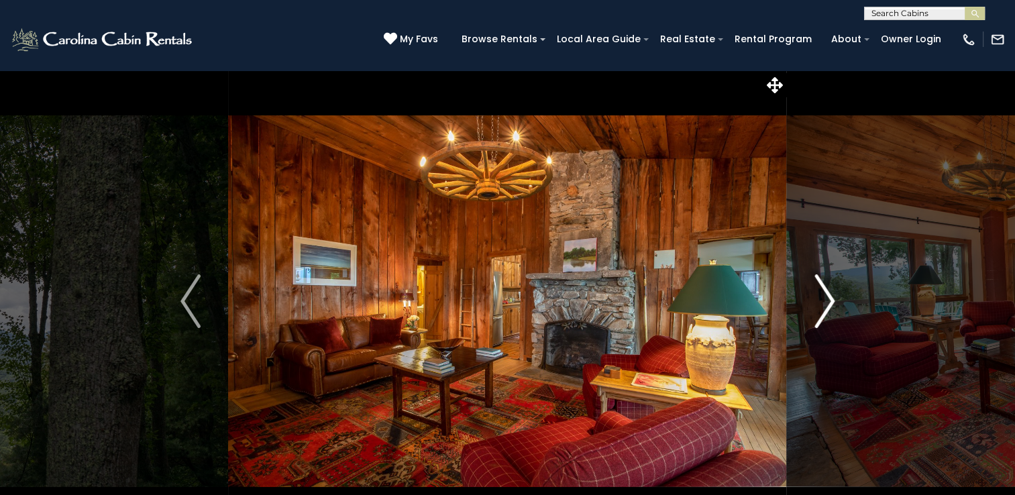
click at [820, 304] on img "Next" at bounding box center [824, 301] width 20 height 54
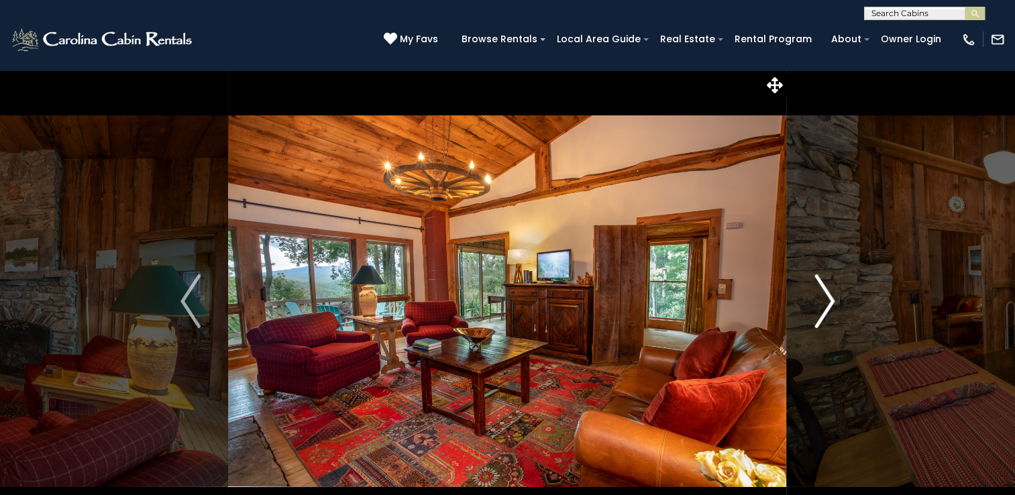
click at [820, 304] on img "Next" at bounding box center [824, 301] width 20 height 54
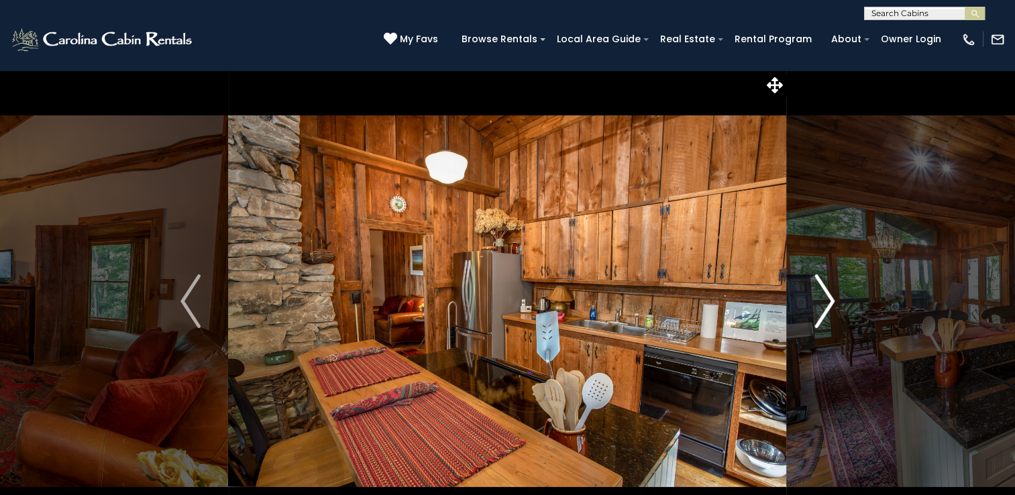
click at [820, 304] on img "Next" at bounding box center [824, 301] width 20 height 54
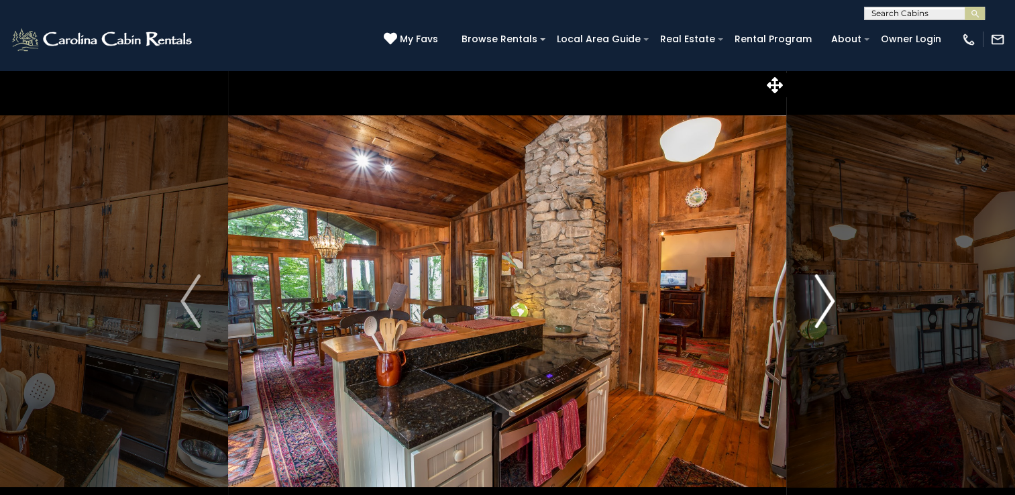
click at [820, 304] on img "Next" at bounding box center [824, 301] width 20 height 54
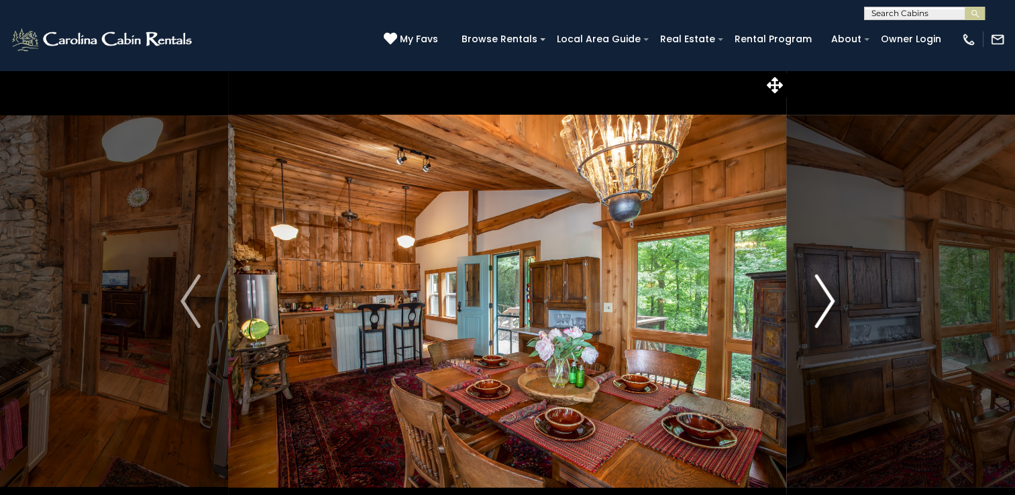
click at [820, 304] on img "Next" at bounding box center [824, 301] width 20 height 54
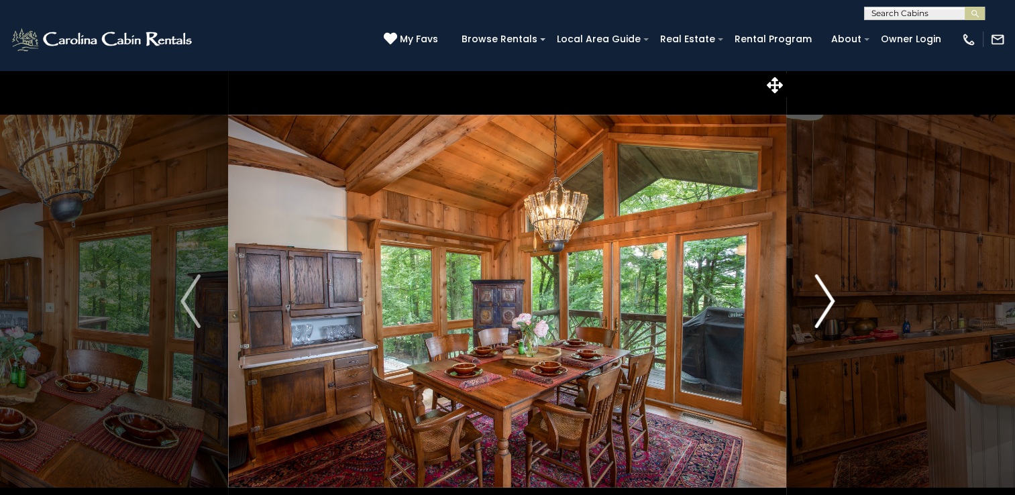
click at [820, 304] on img "Next" at bounding box center [824, 301] width 20 height 54
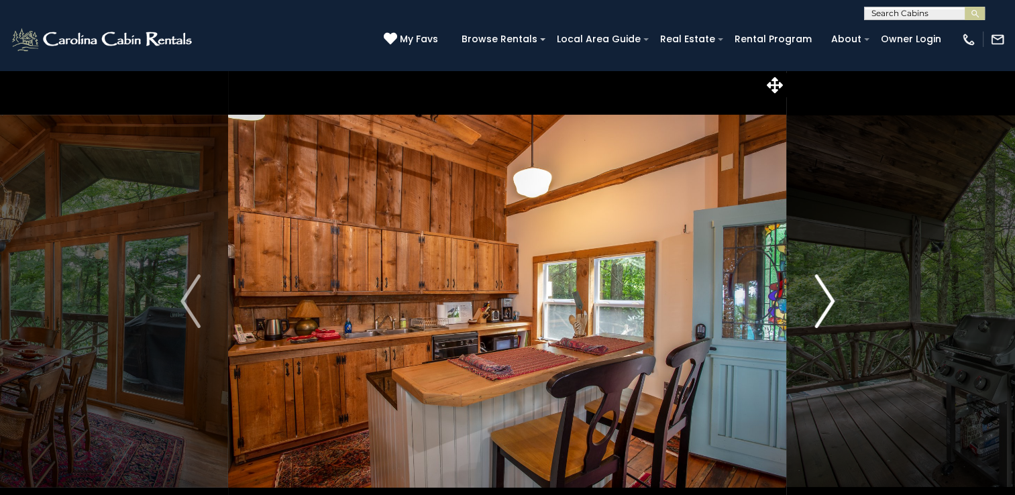
click at [820, 304] on img "Next" at bounding box center [824, 301] width 20 height 54
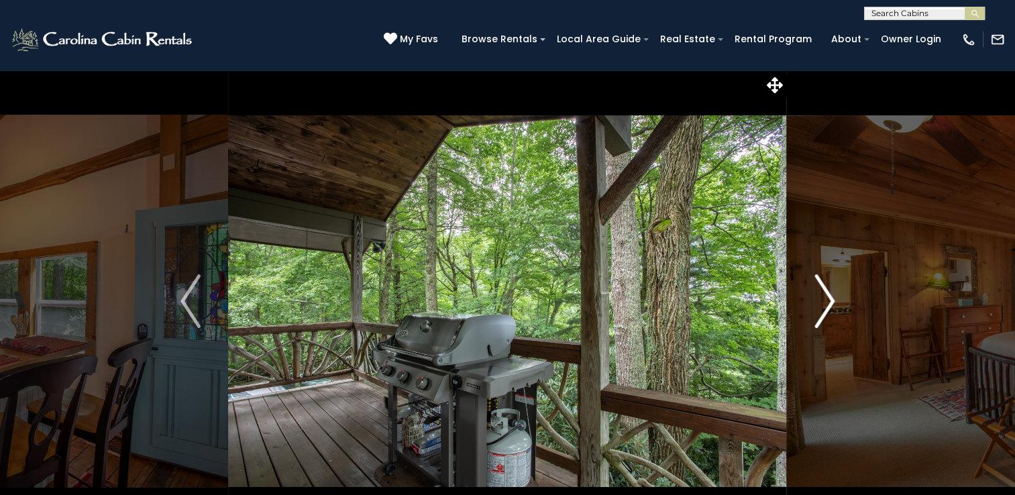
click at [820, 304] on img "Next" at bounding box center [824, 301] width 20 height 54
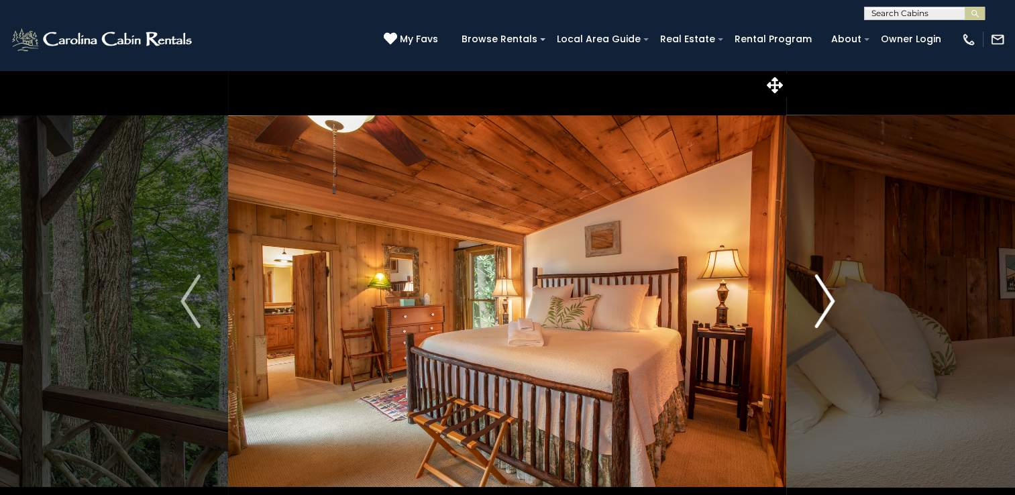
click at [820, 304] on img "Next" at bounding box center [824, 301] width 20 height 54
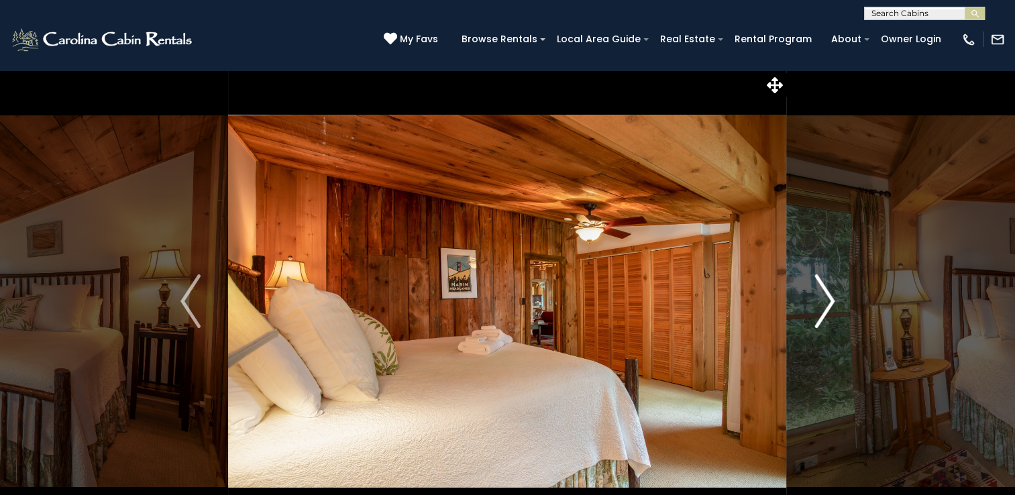
click at [820, 304] on img "Next" at bounding box center [824, 301] width 20 height 54
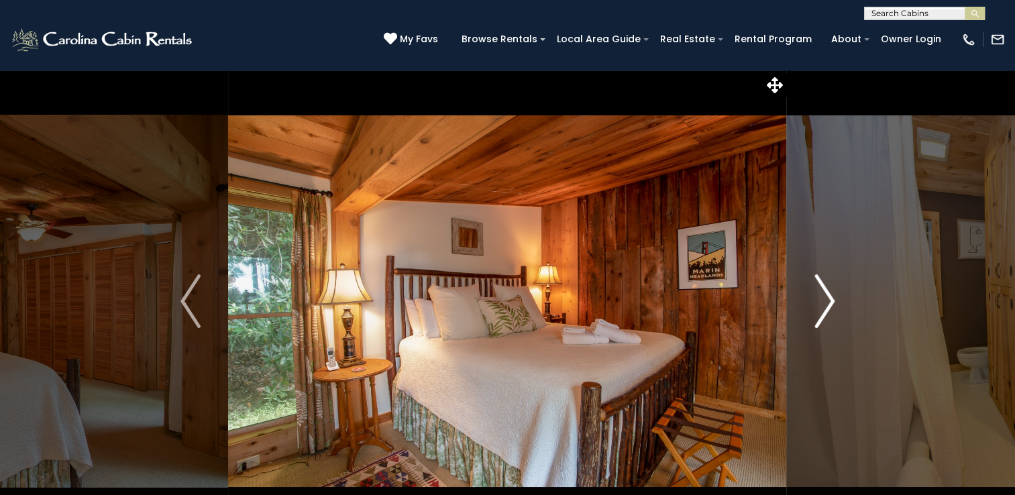
click at [820, 304] on img "Next" at bounding box center [824, 301] width 20 height 54
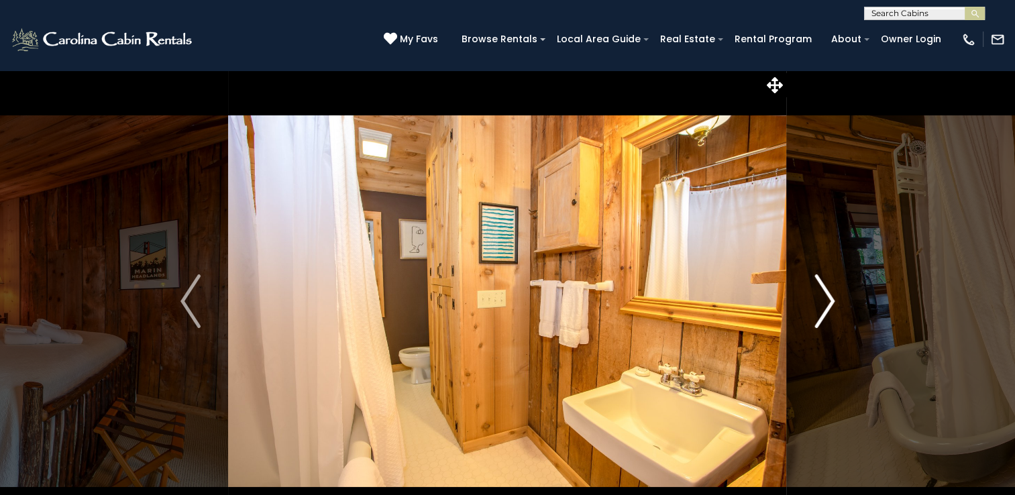
click at [820, 304] on img "Next" at bounding box center [824, 301] width 20 height 54
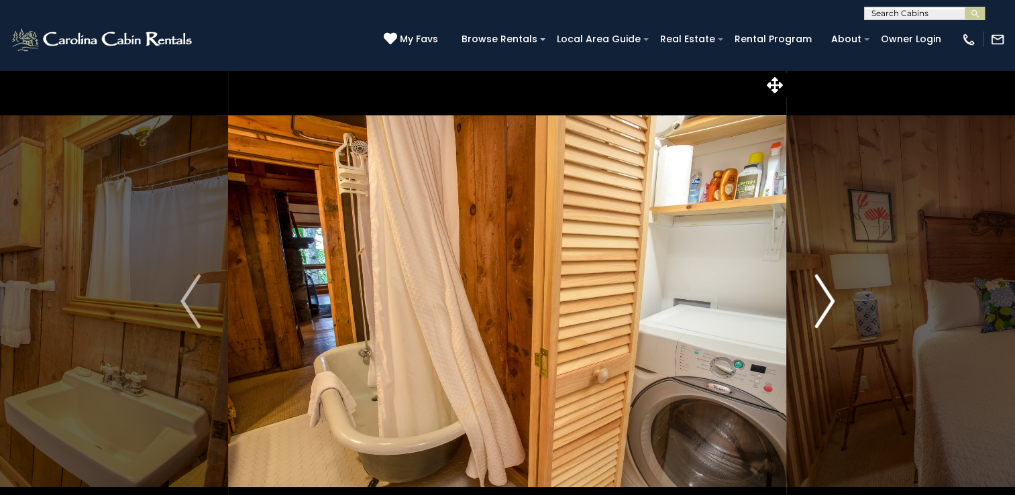
click at [820, 304] on img "Next" at bounding box center [824, 301] width 20 height 54
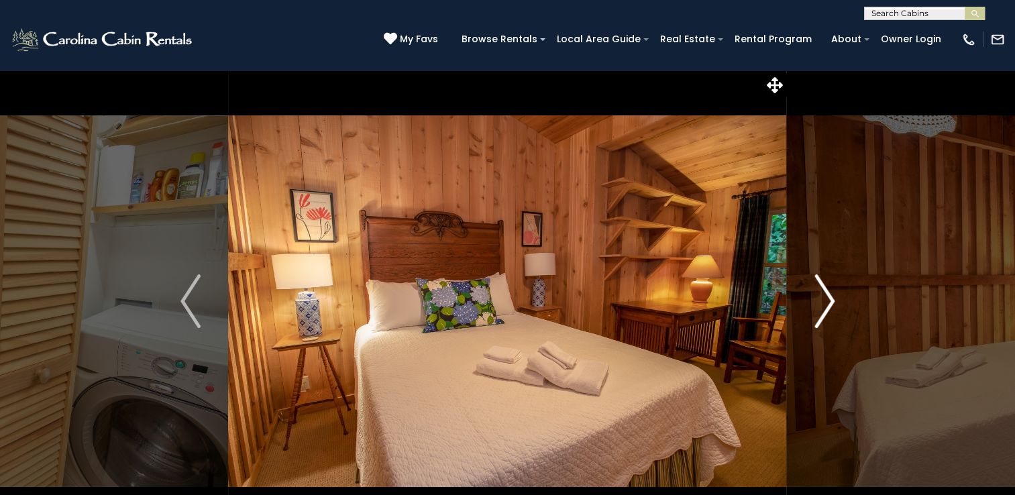
click at [820, 304] on img "Next" at bounding box center [824, 301] width 20 height 54
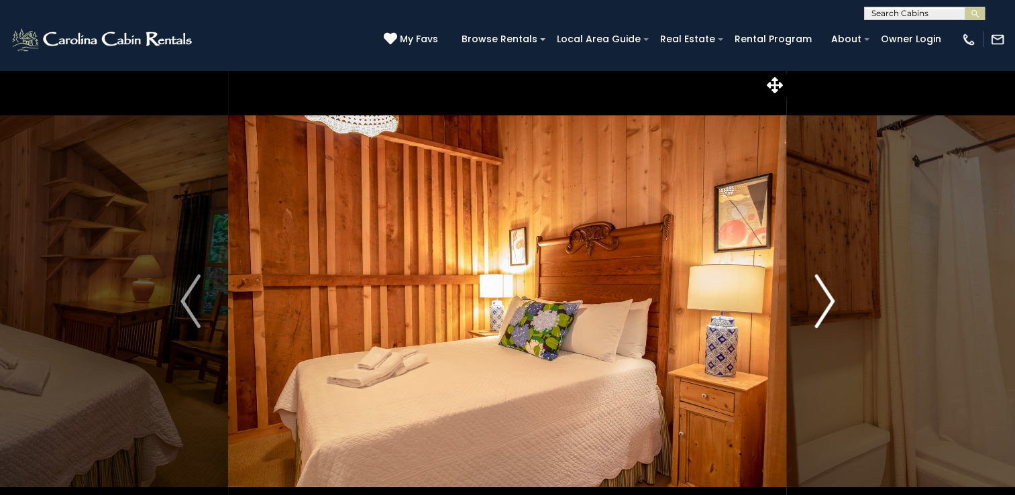
click at [820, 304] on img "Next" at bounding box center [824, 301] width 20 height 54
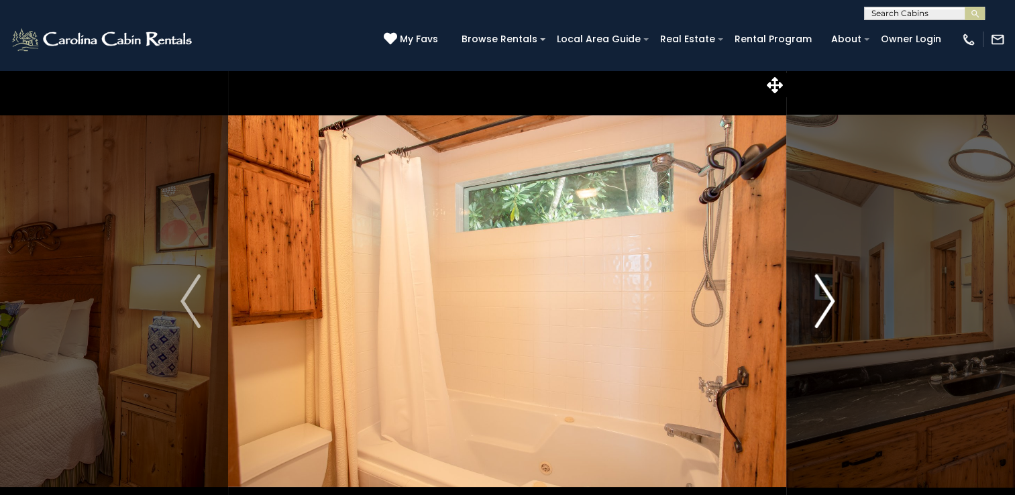
click at [820, 304] on img "Next" at bounding box center [824, 301] width 20 height 54
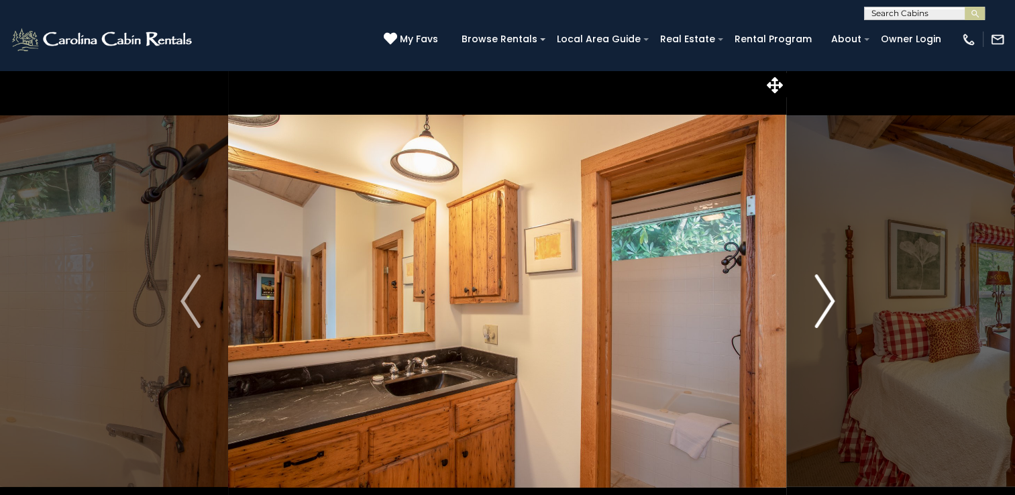
click at [820, 304] on img "Next" at bounding box center [824, 301] width 20 height 54
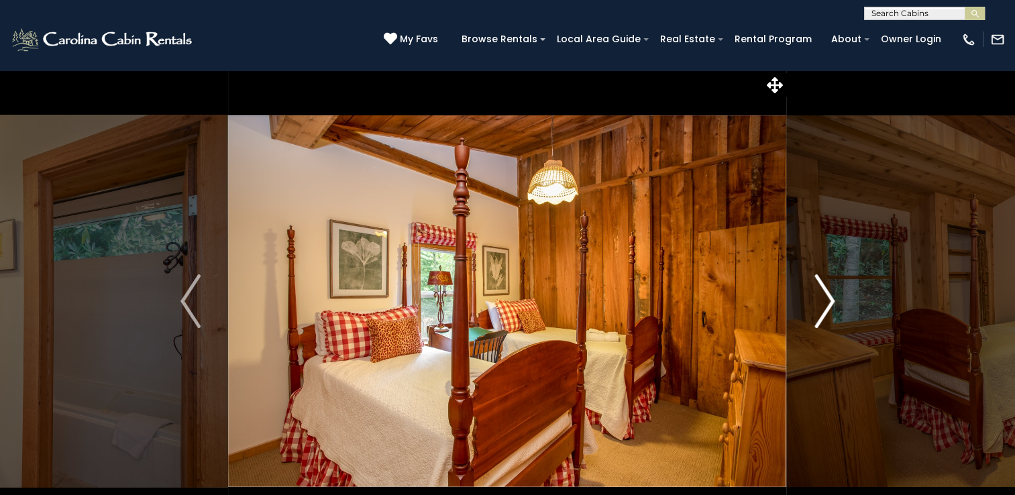
click at [820, 304] on img "Next" at bounding box center [824, 301] width 20 height 54
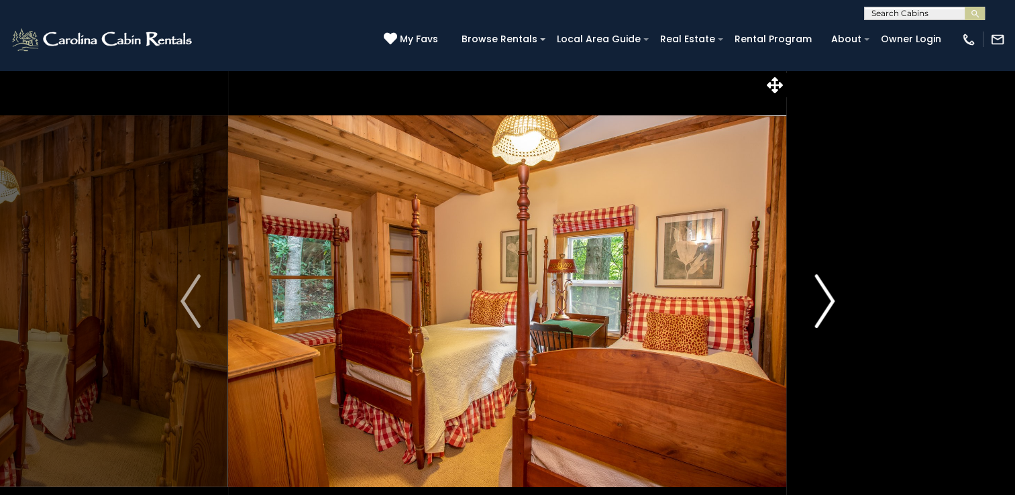
click at [820, 304] on img "Next" at bounding box center [824, 301] width 20 height 54
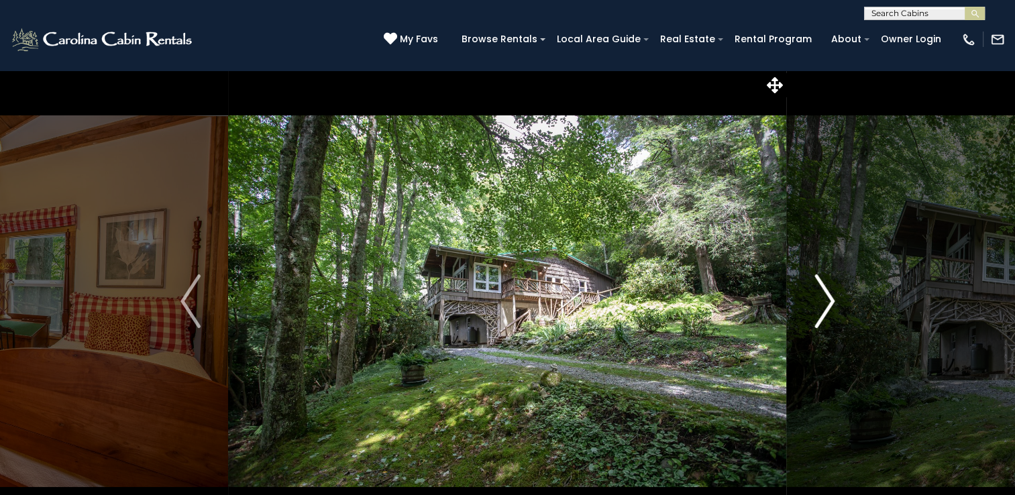
click at [820, 304] on img "Next" at bounding box center [824, 301] width 20 height 54
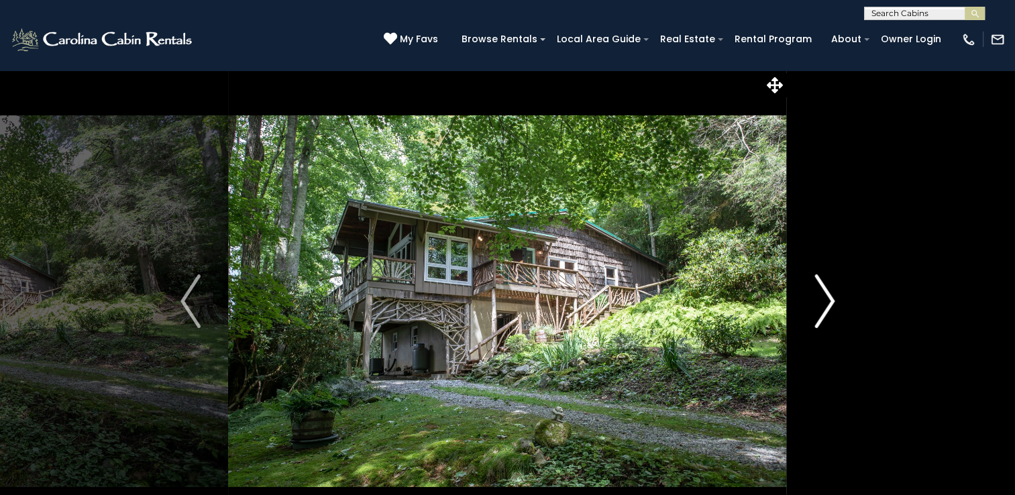
click at [820, 304] on img "Next" at bounding box center [824, 301] width 20 height 54
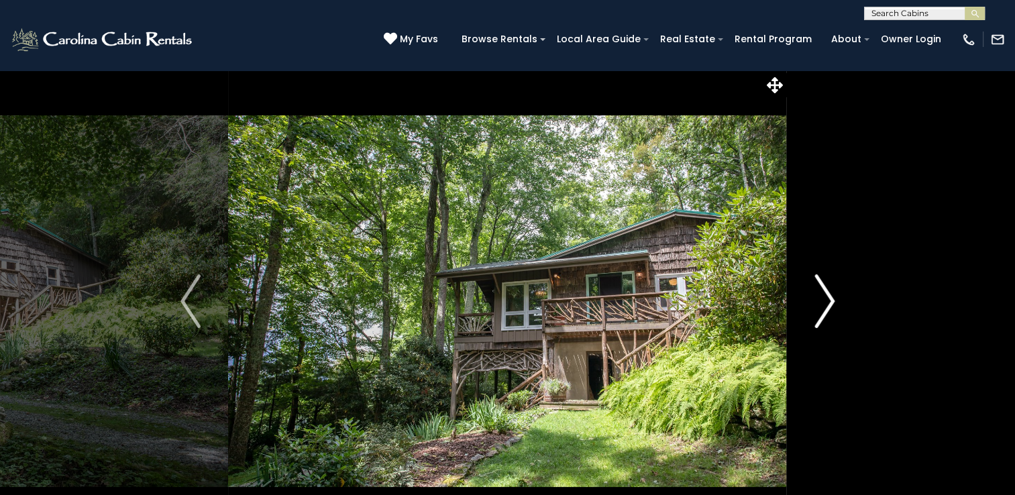
click at [820, 304] on img "Next" at bounding box center [824, 301] width 20 height 54
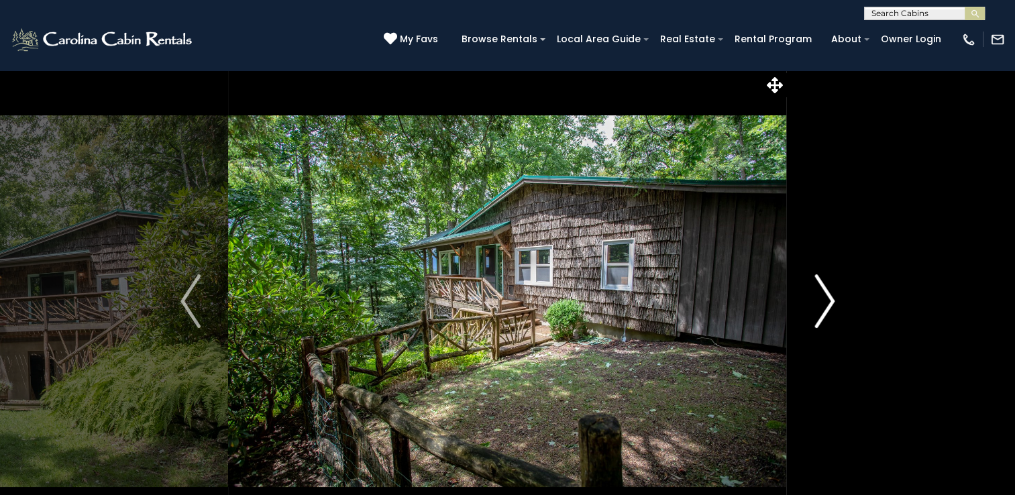
click at [820, 304] on img "Next" at bounding box center [824, 301] width 20 height 54
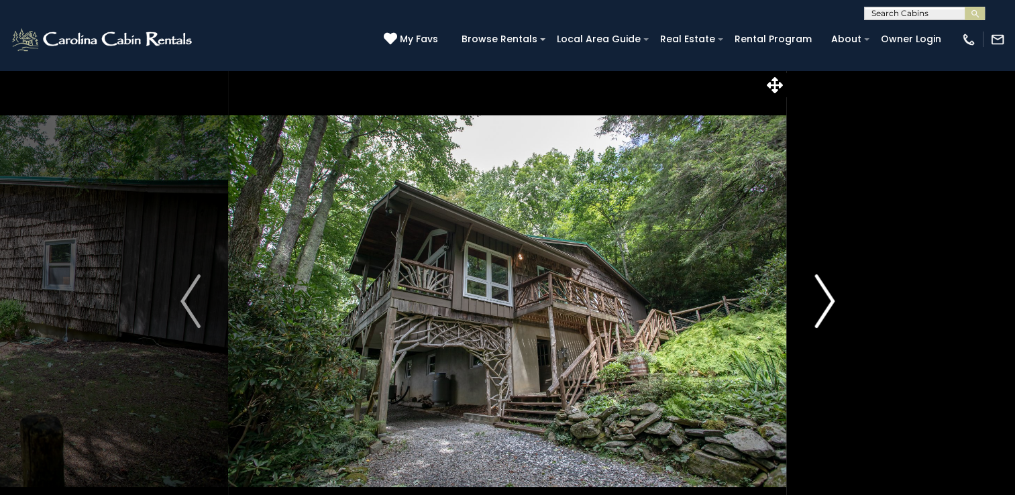
click at [820, 304] on img "Next" at bounding box center [824, 301] width 20 height 54
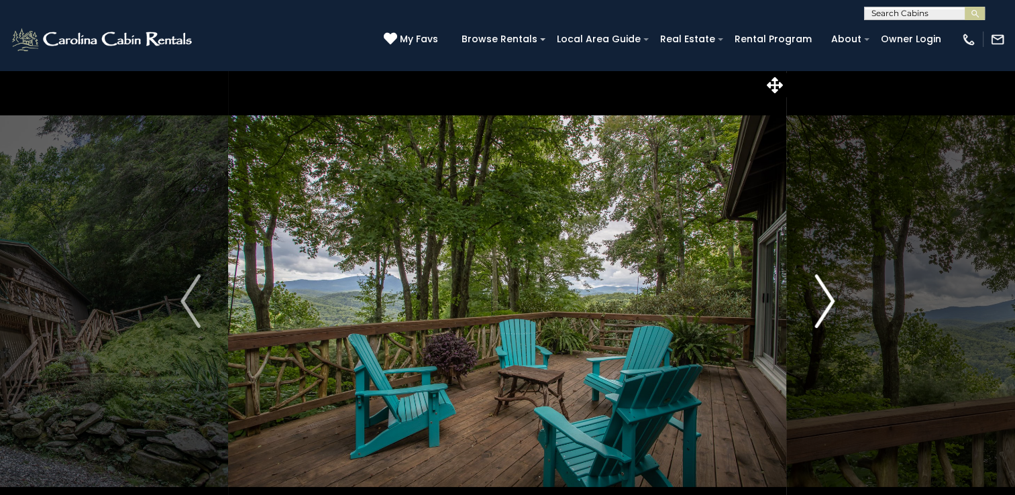
click at [820, 304] on img "Next" at bounding box center [824, 301] width 20 height 54
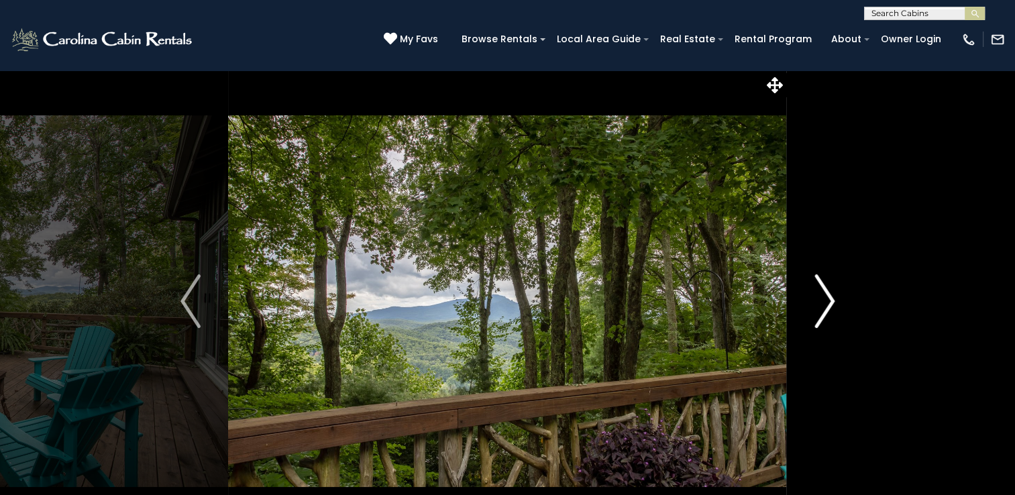
click at [820, 304] on img "Next" at bounding box center [824, 301] width 20 height 54
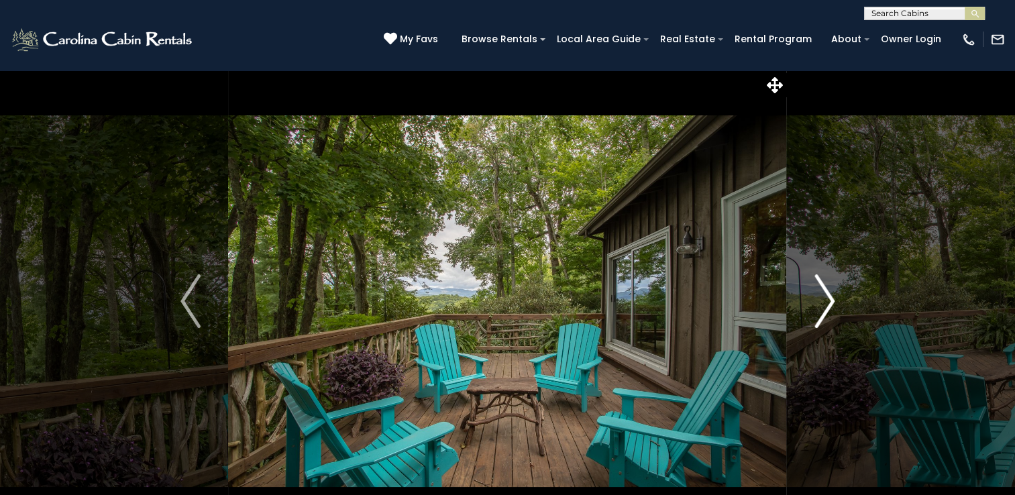
click at [820, 304] on img "Next" at bounding box center [824, 301] width 20 height 54
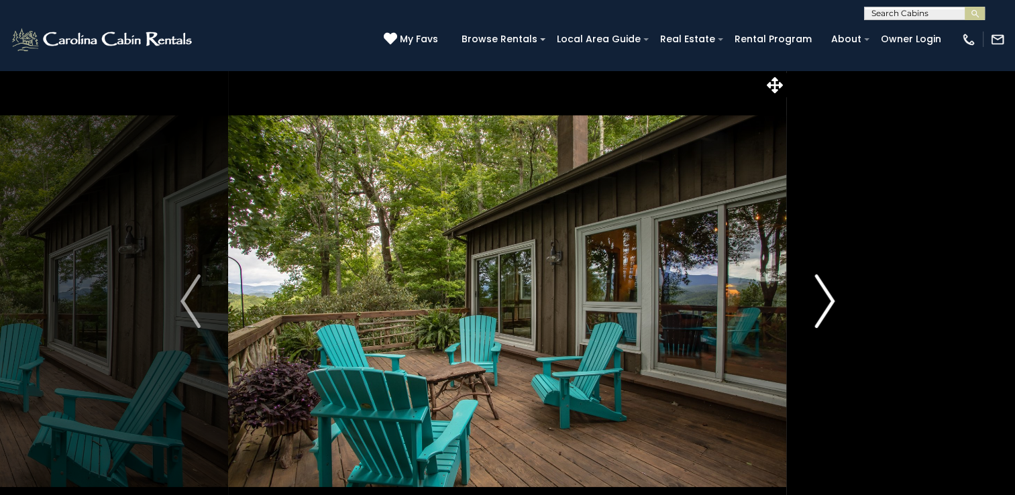
click at [820, 304] on img "Next" at bounding box center [824, 301] width 20 height 54
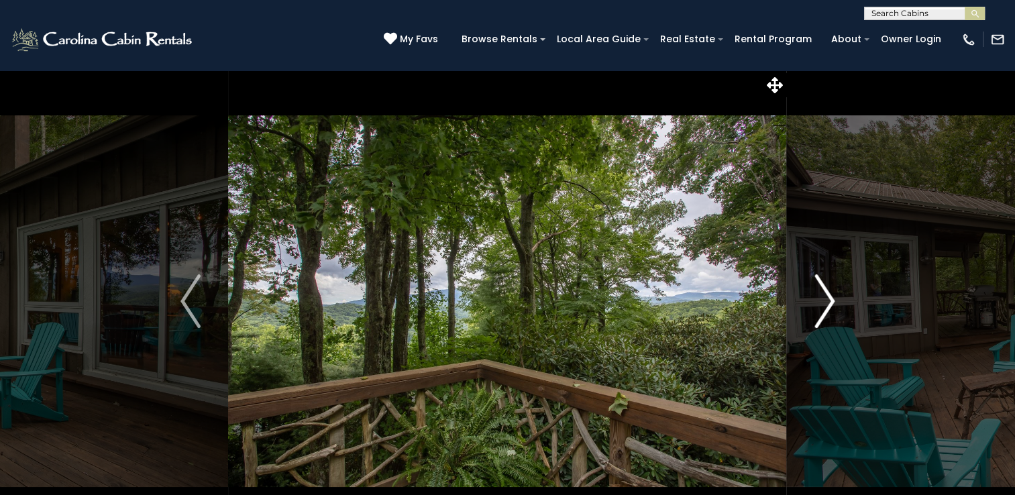
click at [820, 304] on img "Next" at bounding box center [824, 301] width 20 height 54
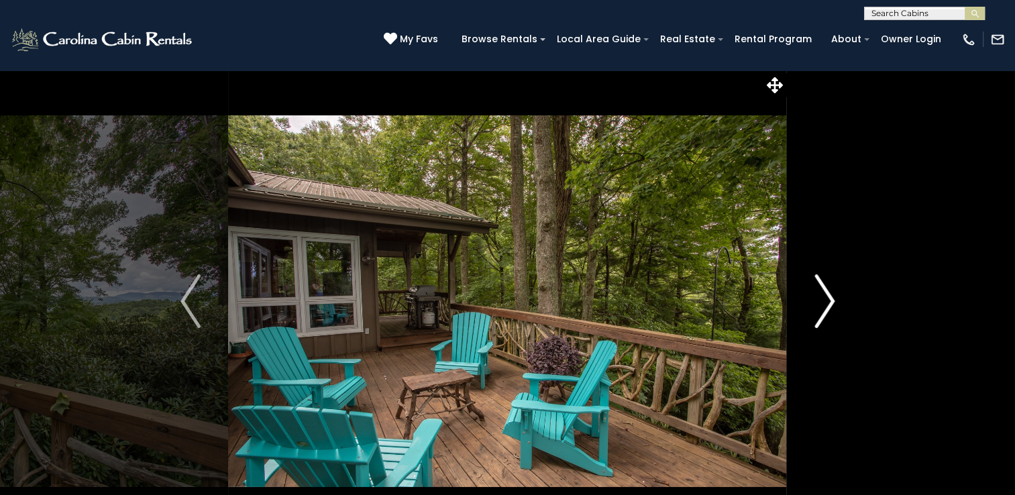
click at [820, 304] on img "Next" at bounding box center [824, 301] width 20 height 54
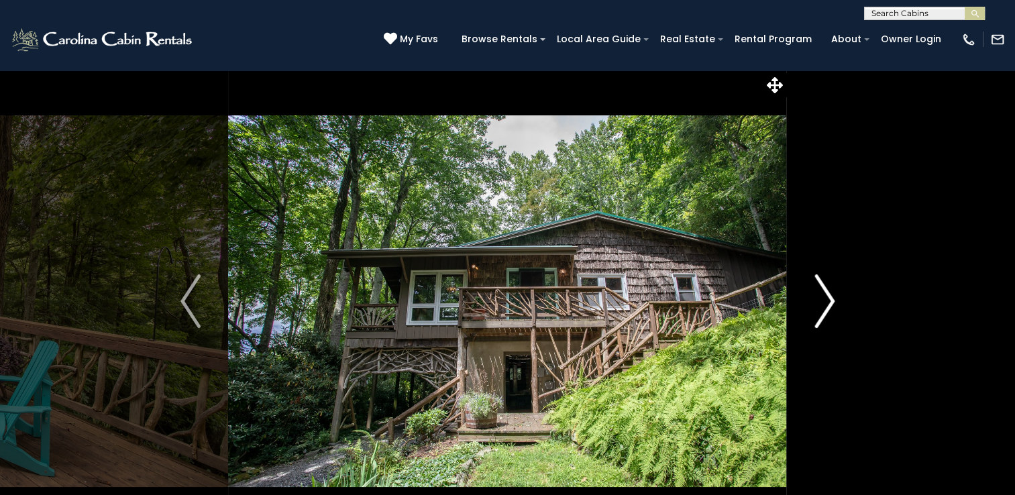
click at [820, 304] on img "Next" at bounding box center [824, 301] width 20 height 54
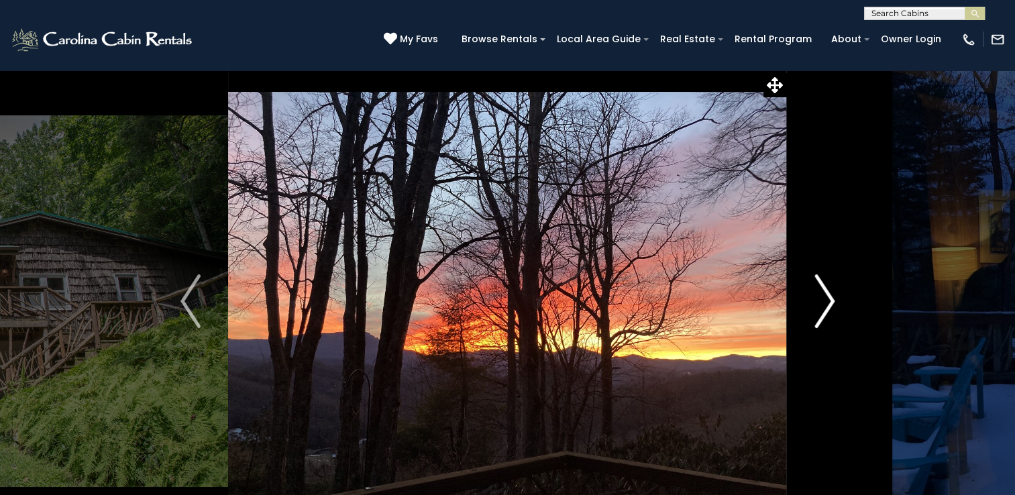
click at [820, 304] on img "Next" at bounding box center [824, 301] width 20 height 54
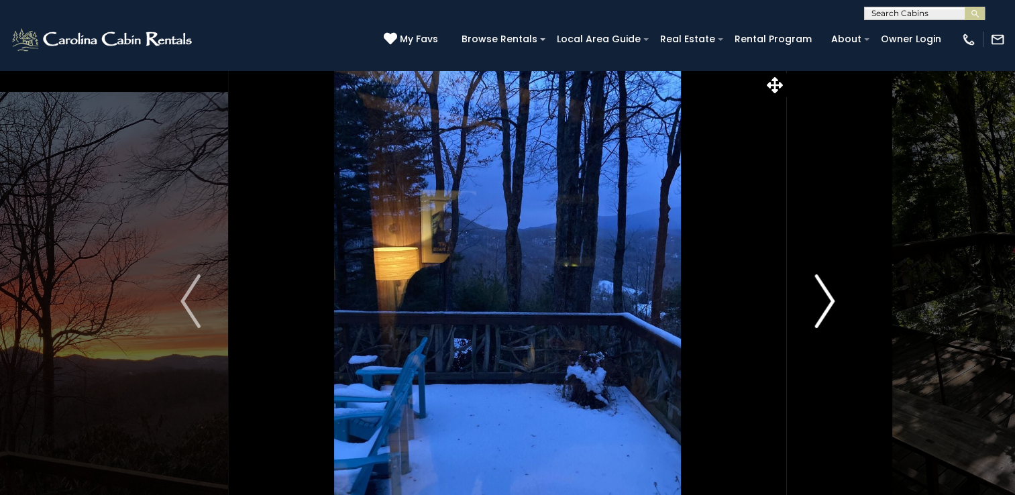
click at [820, 304] on img "Next" at bounding box center [824, 301] width 20 height 54
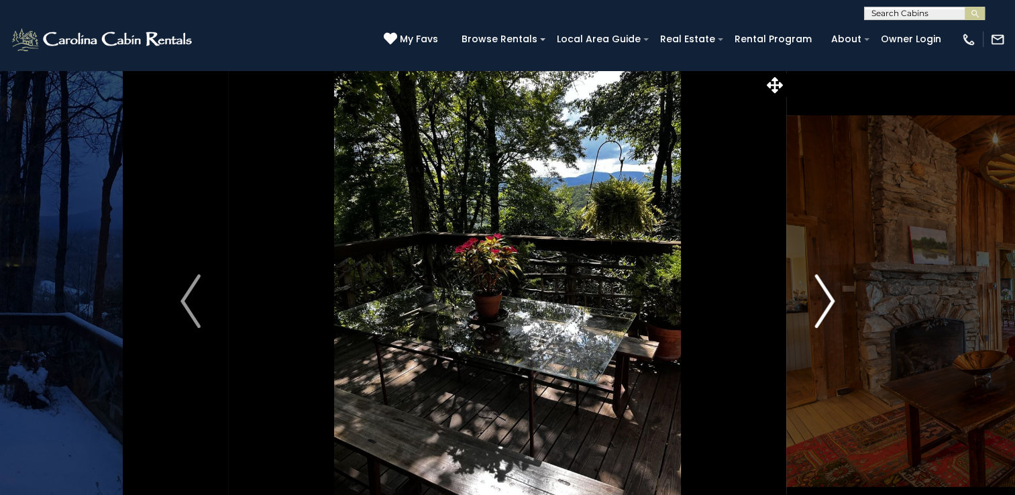
click at [820, 304] on img "Next" at bounding box center [824, 301] width 20 height 54
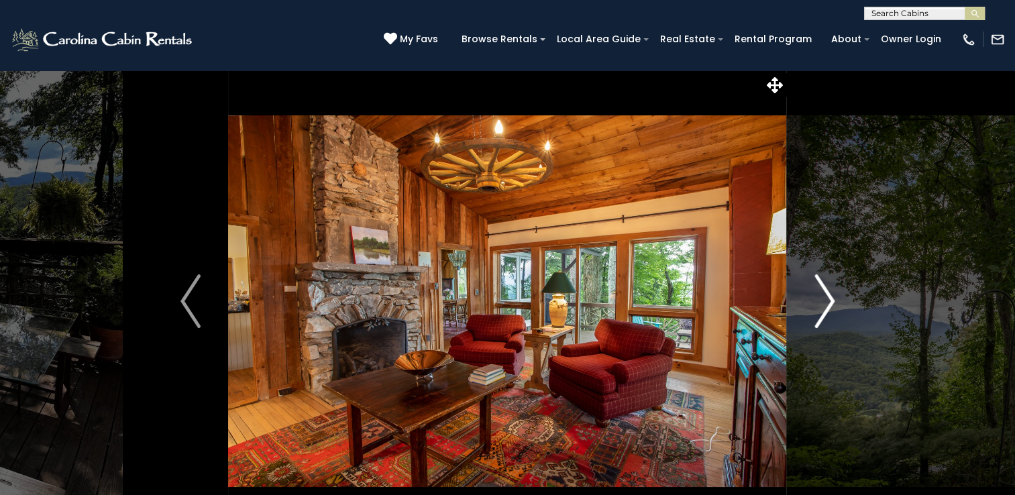
click at [820, 304] on img "Next" at bounding box center [824, 301] width 20 height 54
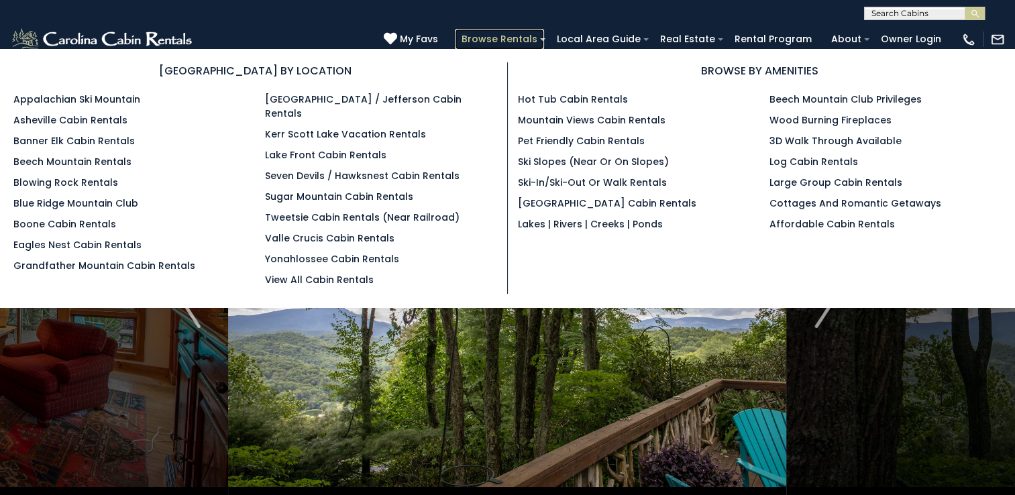
click at [524, 36] on link "Browse Rentals" at bounding box center [499, 39] width 89 height 21
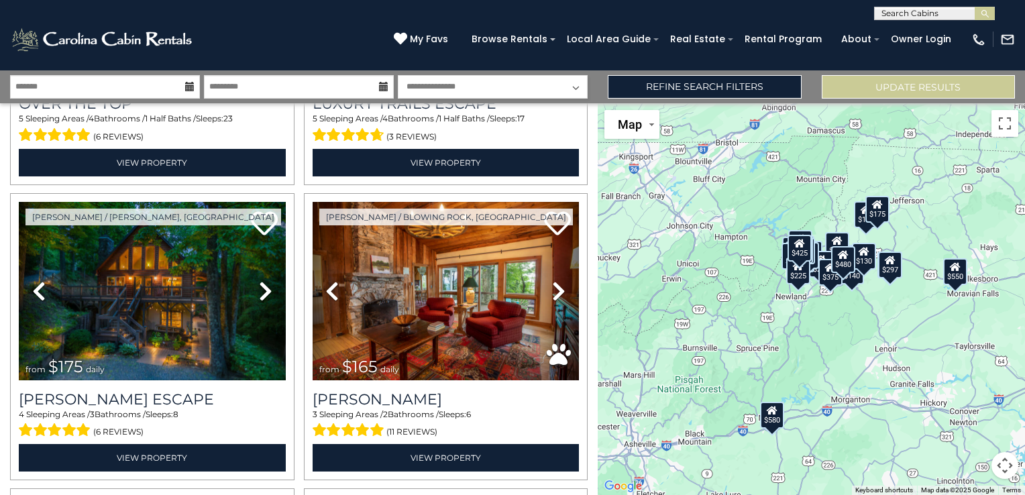
scroll to position [268, 0]
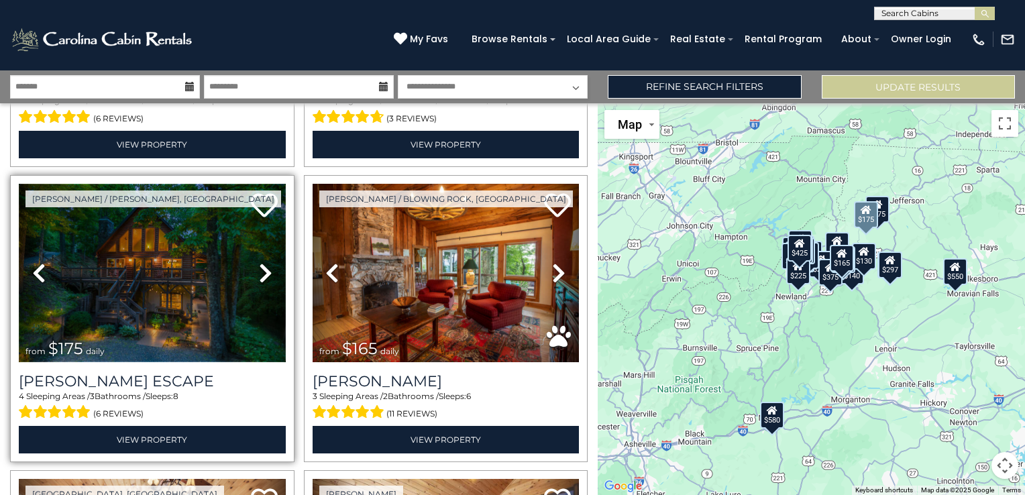
click at [190, 283] on img at bounding box center [152, 273] width 267 height 178
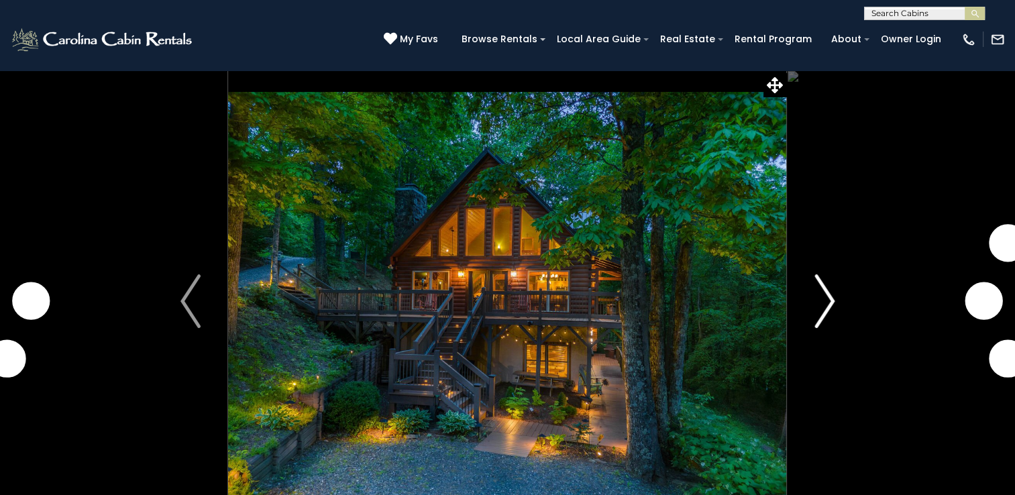
click at [819, 309] on img "Next" at bounding box center [824, 301] width 20 height 54
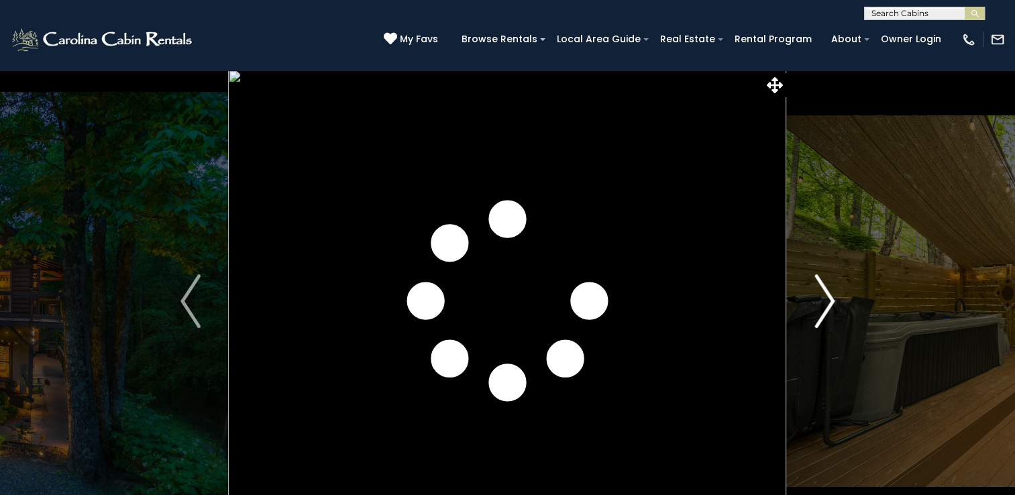
click at [819, 309] on img "Next" at bounding box center [824, 301] width 20 height 54
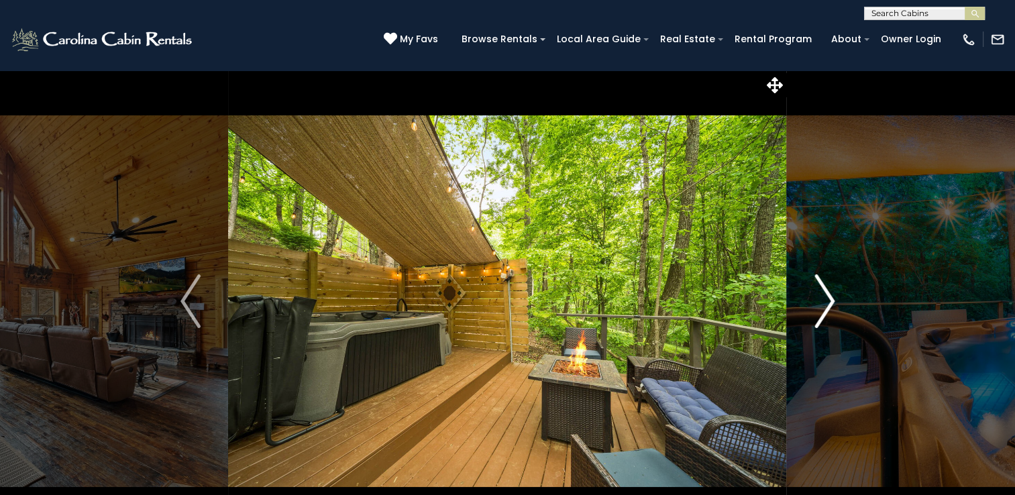
click at [819, 309] on img "Next" at bounding box center [824, 301] width 20 height 54
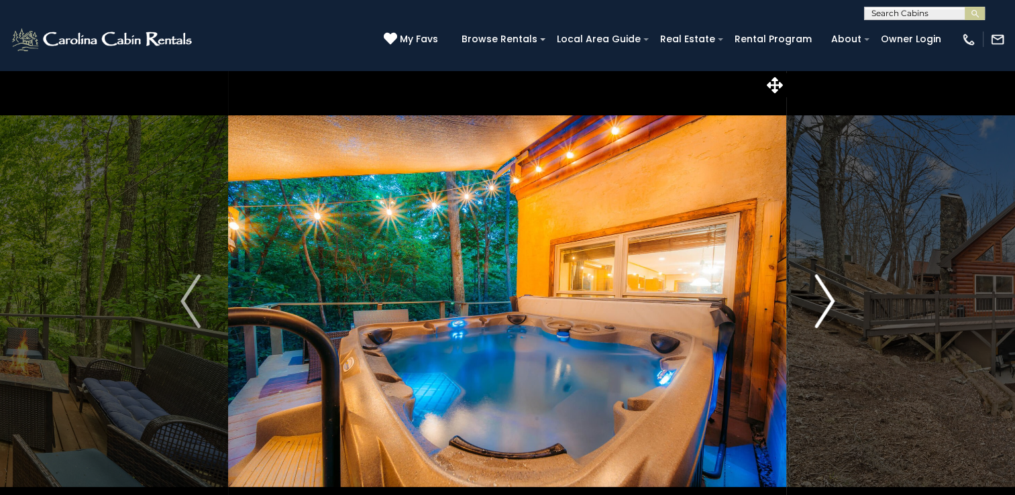
click at [819, 309] on img "Next" at bounding box center [824, 301] width 20 height 54
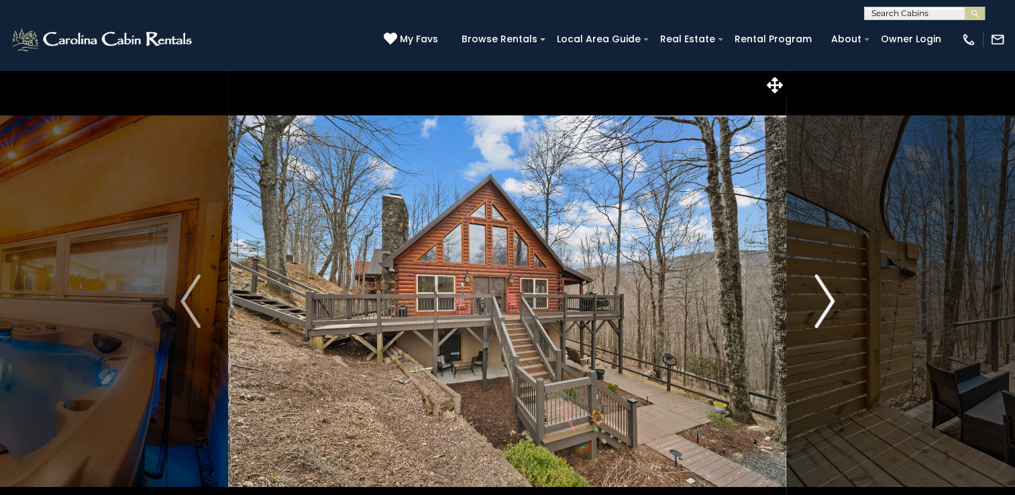
click at [819, 309] on img "Next" at bounding box center [824, 301] width 20 height 54
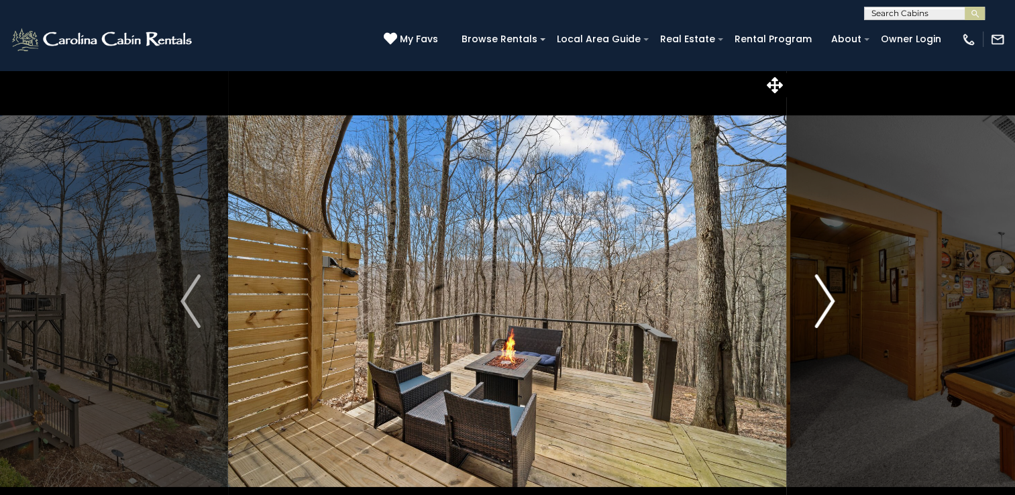
click at [819, 309] on img "Next" at bounding box center [824, 301] width 20 height 54
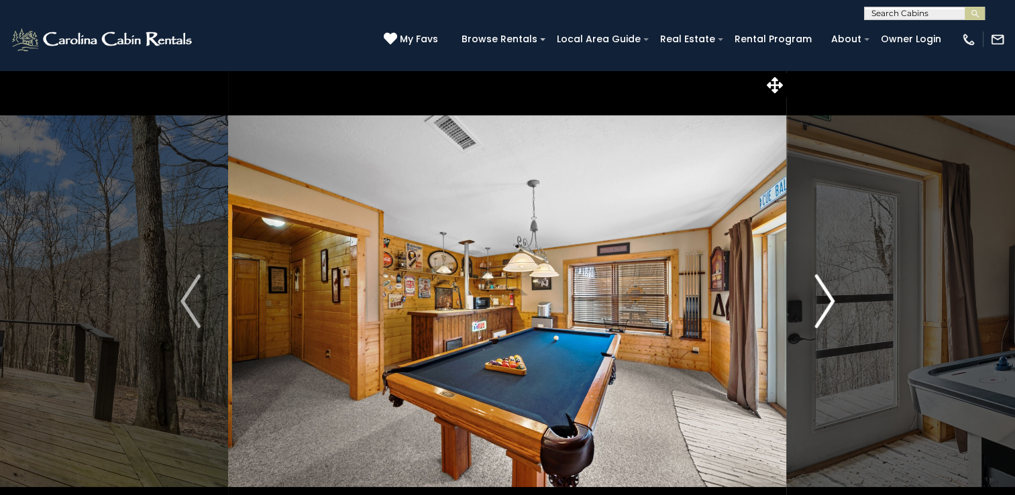
click at [819, 309] on img "Next" at bounding box center [824, 301] width 20 height 54
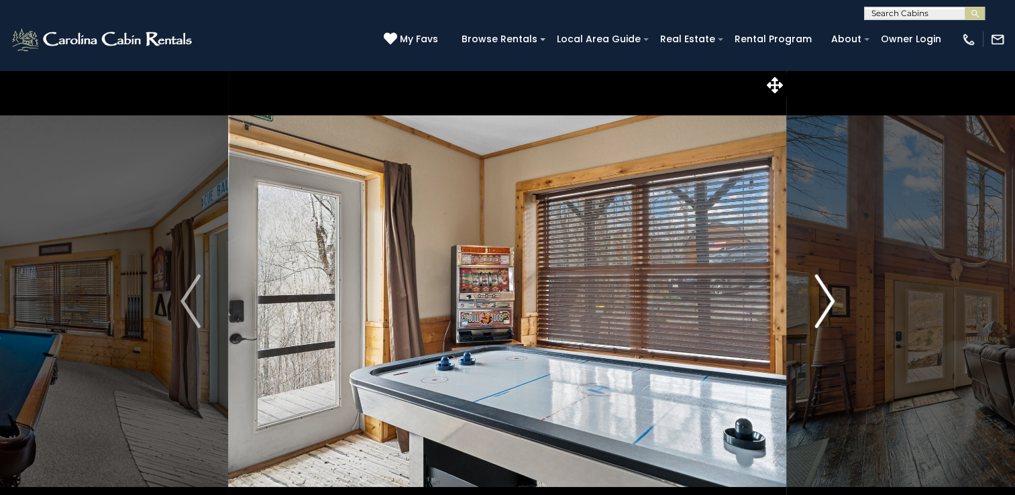
click at [819, 309] on img "Next" at bounding box center [824, 301] width 20 height 54
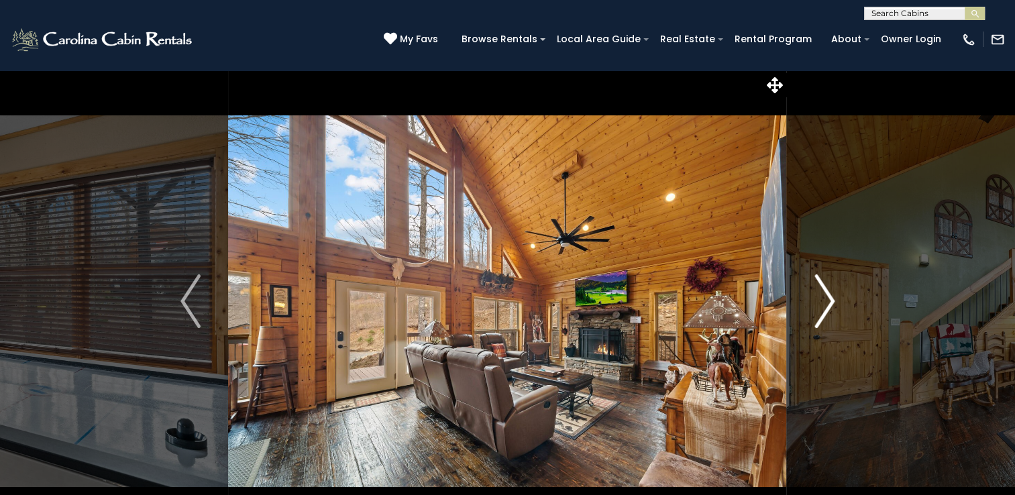
click at [819, 309] on img "Next" at bounding box center [824, 301] width 20 height 54
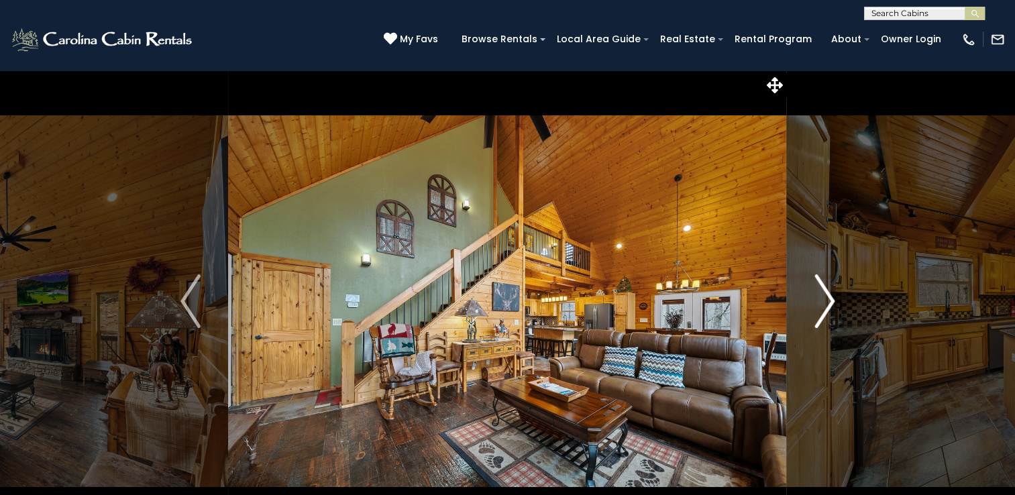
click at [819, 309] on img "Next" at bounding box center [824, 301] width 20 height 54
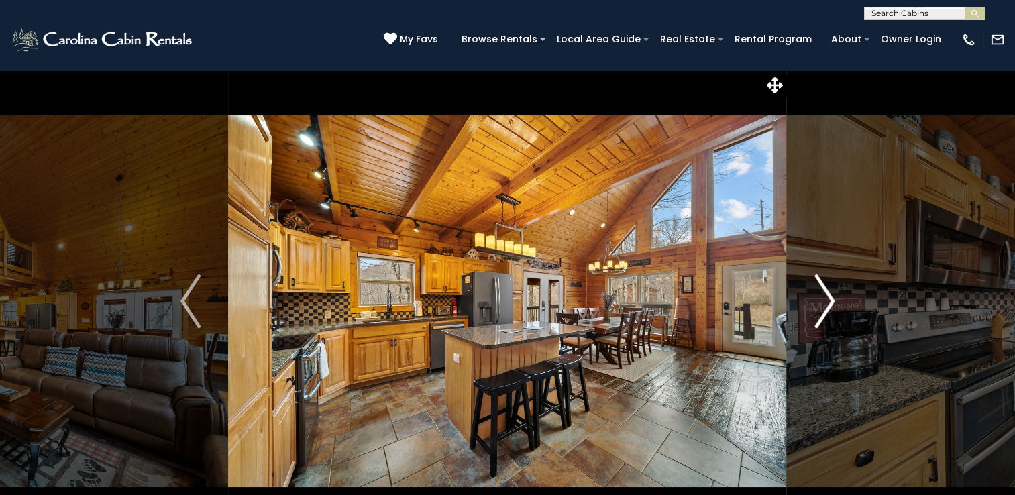
click at [819, 309] on img "Next" at bounding box center [824, 301] width 20 height 54
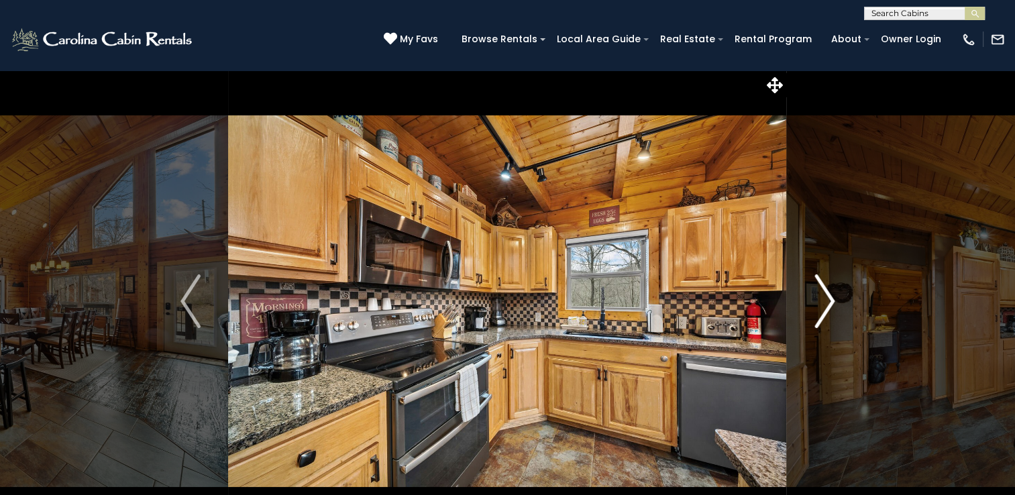
click at [819, 309] on img "Next" at bounding box center [824, 301] width 20 height 54
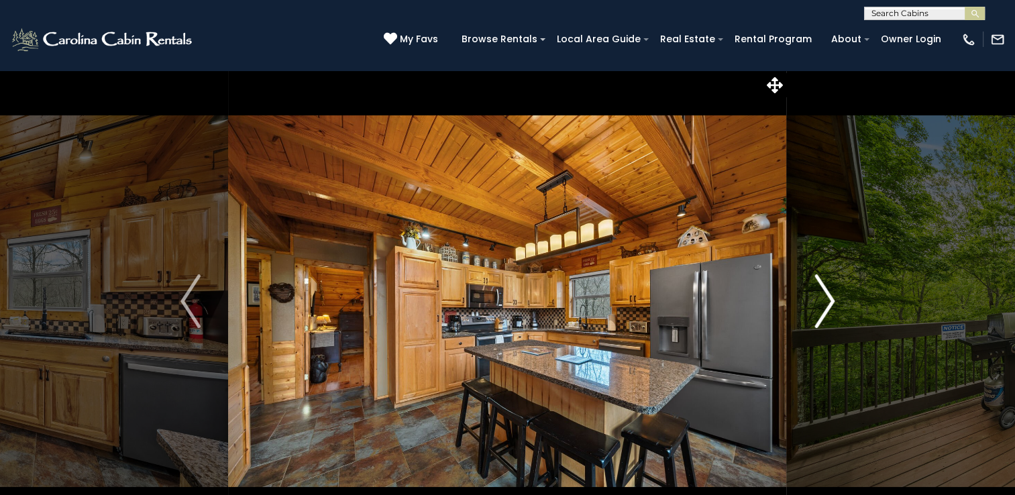
click at [819, 309] on img "Next" at bounding box center [824, 301] width 20 height 54
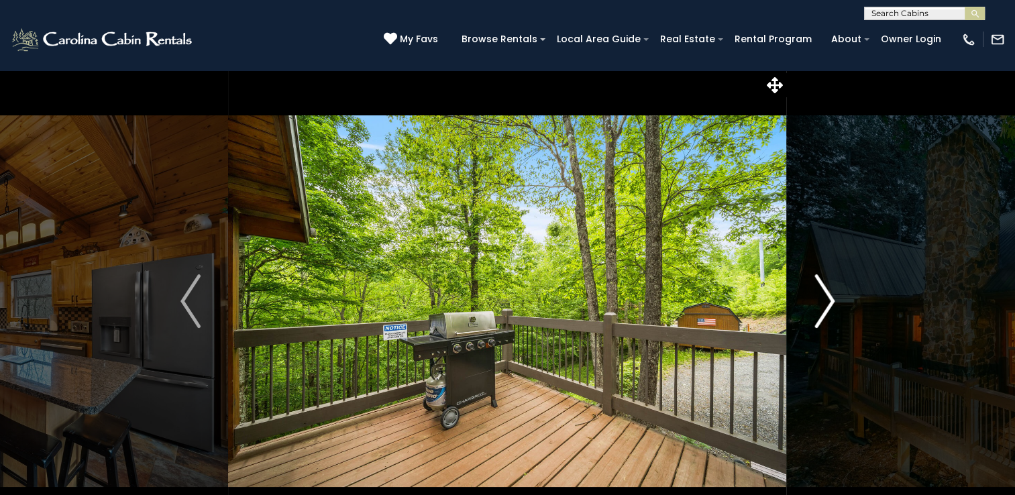
click at [819, 309] on img "Next" at bounding box center [824, 301] width 20 height 54
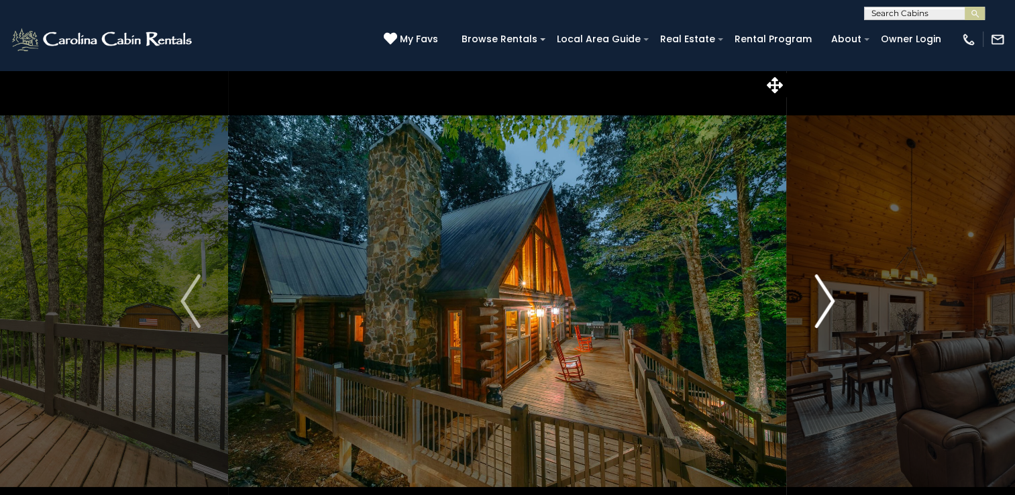
click at [819, 309] on img "Next" at bounding box center [824, 301] width 20 height 54
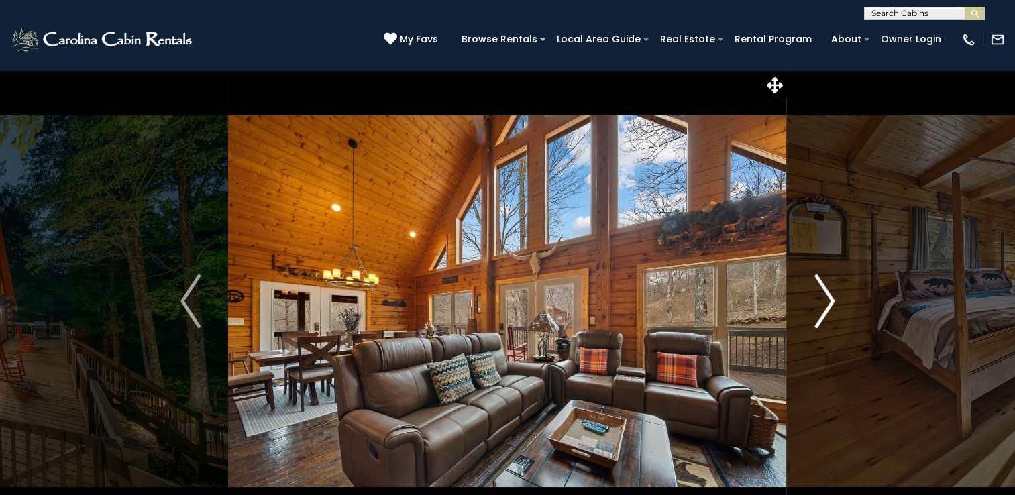
click at [819, 309] on img "Next" at bounding box center [824, 301] width 20 height 54
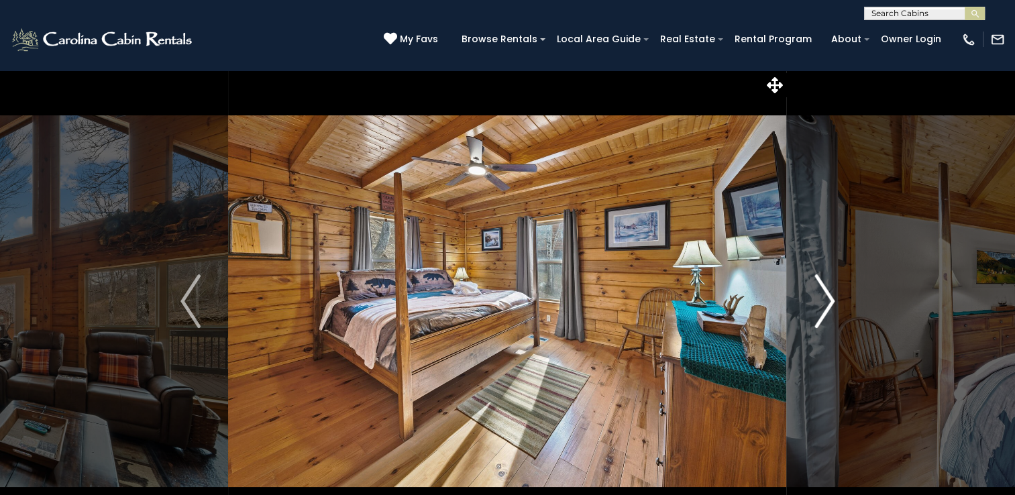
click at [819, 309] on img "Next" at bounding box center [824, 301] width 20 height 54
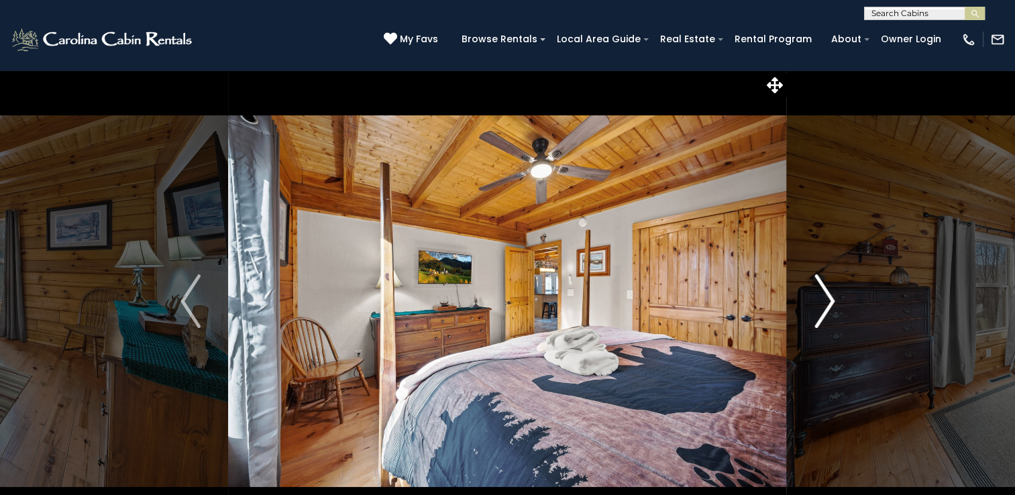
click at [819, 309] on img "Next" at bounding box center [824, 301] width 20 height 54
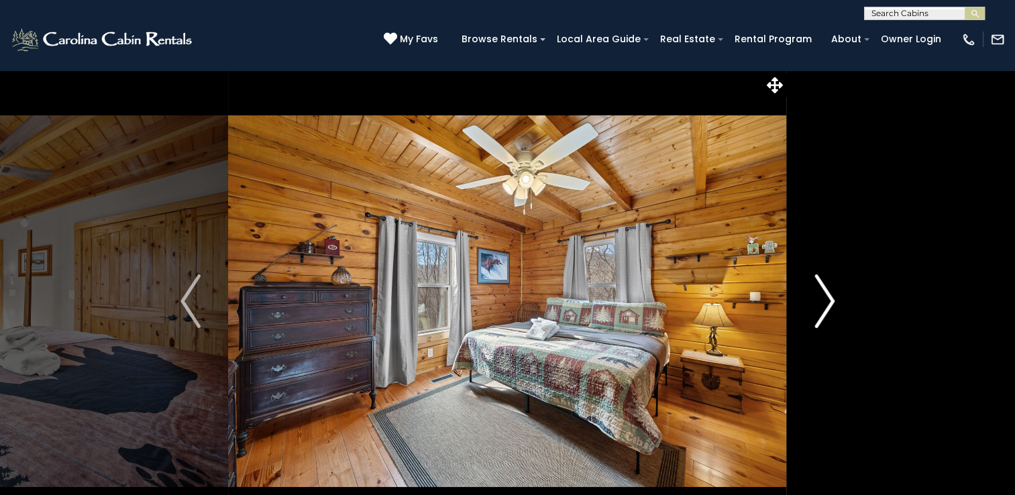
click at [819, 309] on img "Next" at bounding box center [824, 301] width 20 height 54
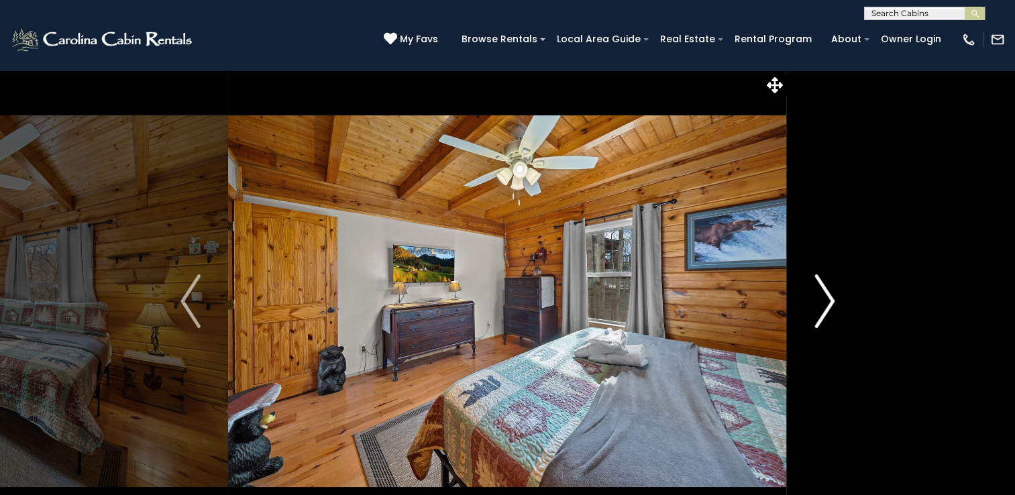
click at [819, 309] on img "Next" at bounding box center [824, 301] width 20 height 54
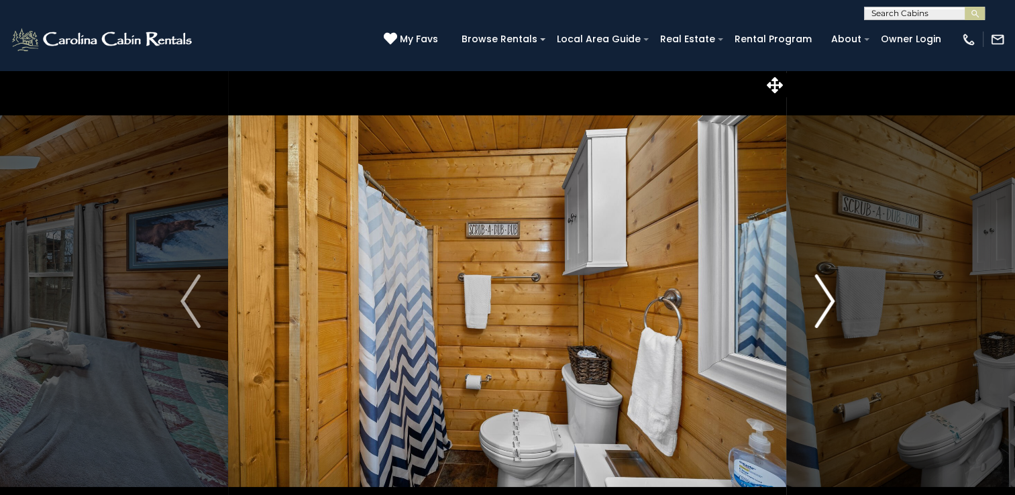
click at [819, 309] on img "Next" at bounding box center [824, 301] width 20 height 54
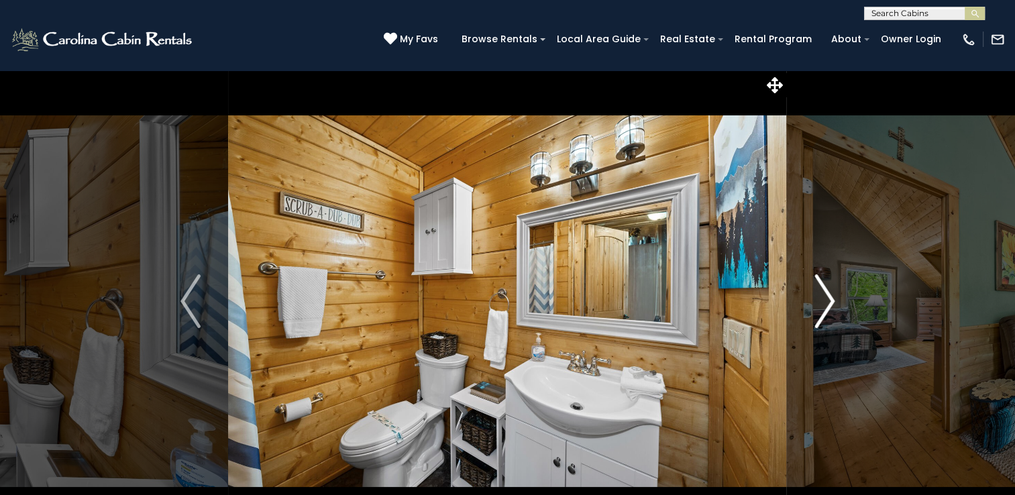
click at [819, 309] on img "Next" at bounding box center [824, 301] width 20 height 54
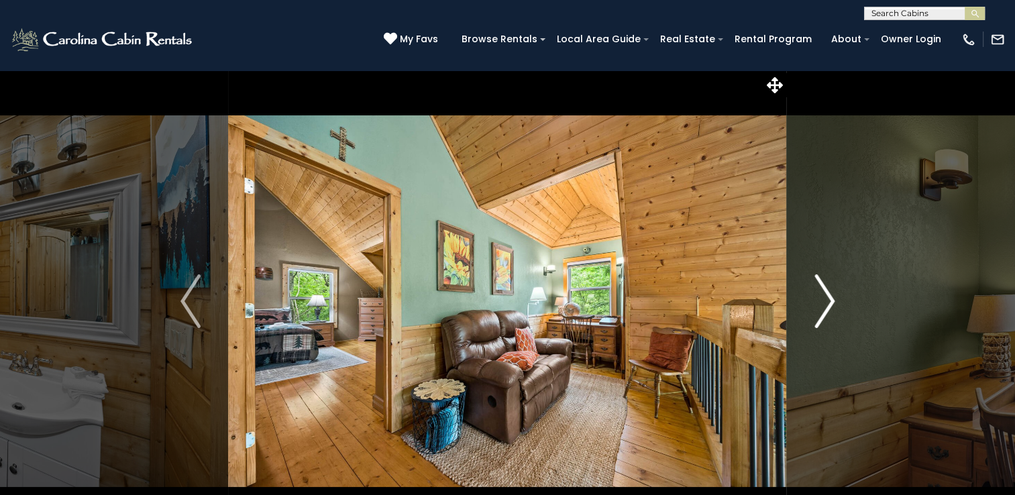
click at [819, 309] on img "Next" at bounding box center [824, 301] width 20 height 54
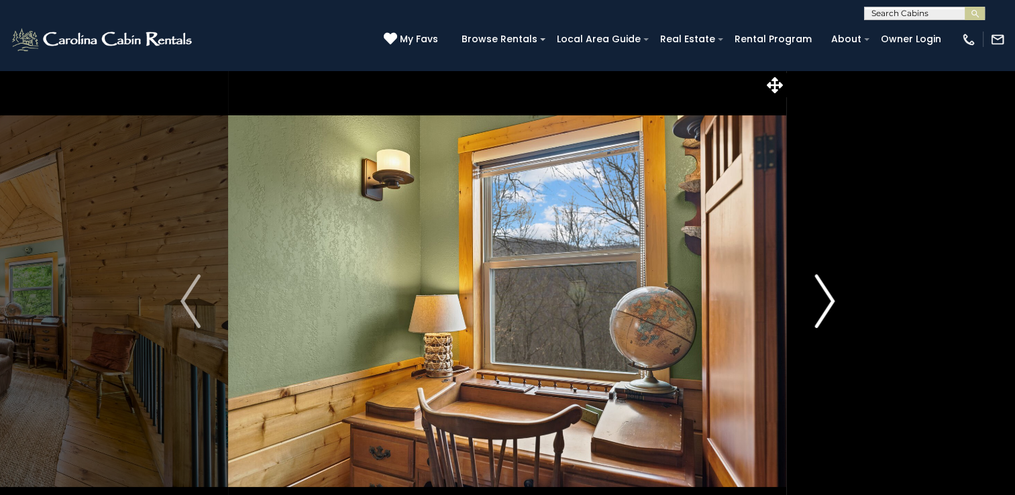
click at [819, 309] on img "Next" at bounding box center [824, 301] width 20 height 54
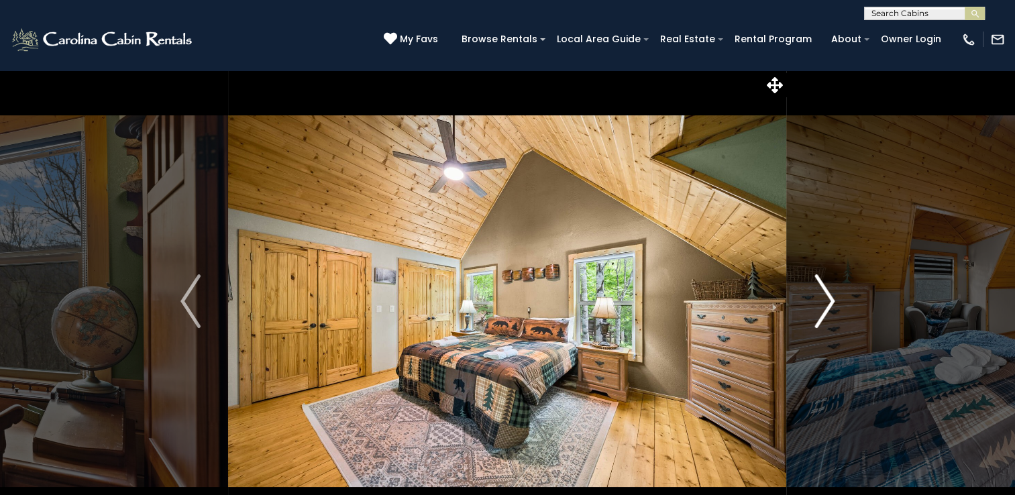
click at [819, 309] on img "Next" at bounding box center [824, 301] width 20 height 54
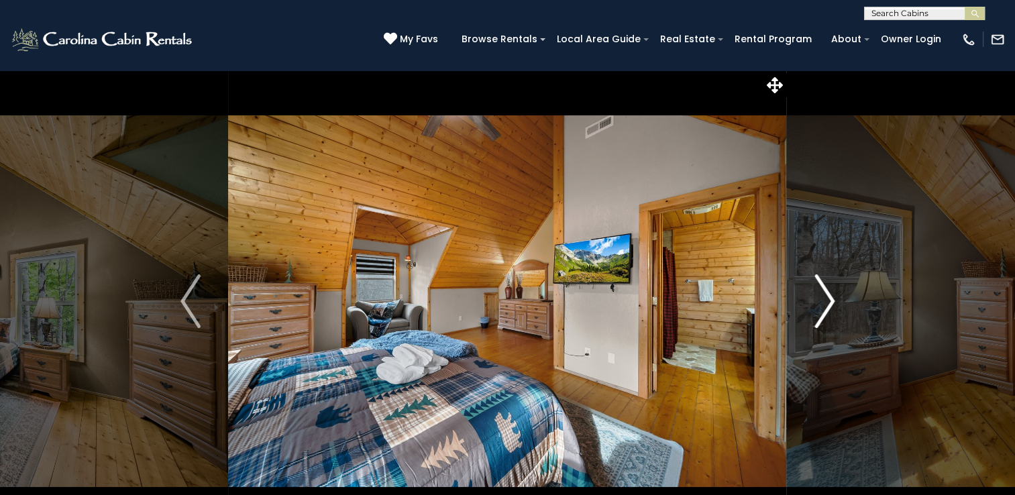
click at [819, 309] on img "Next" at bounding box center [824, 301] width 20 height 54
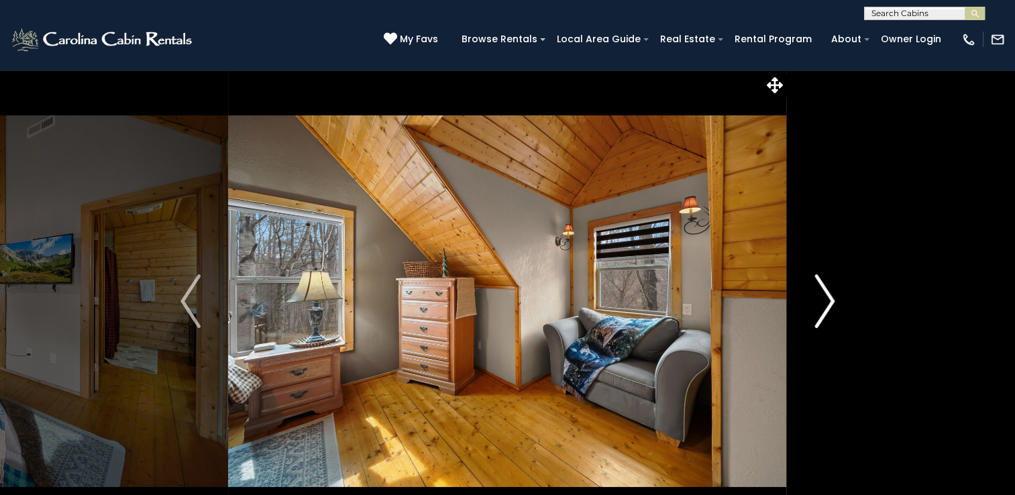
click at [819, 309] on img "Next" at bounding box center [824, 301] width 20 height 54
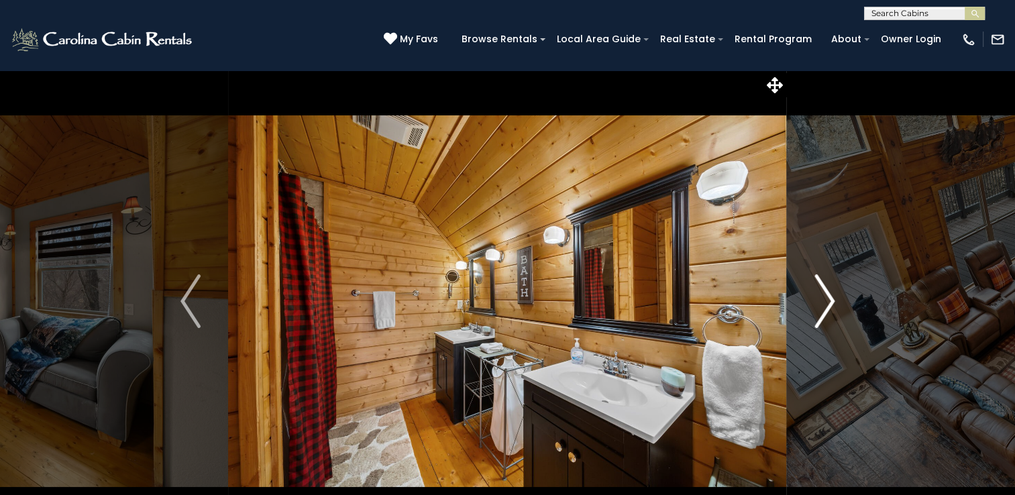
click at [819, 309] on img "Next" at bounding box center [824, 301] width 20 height 54
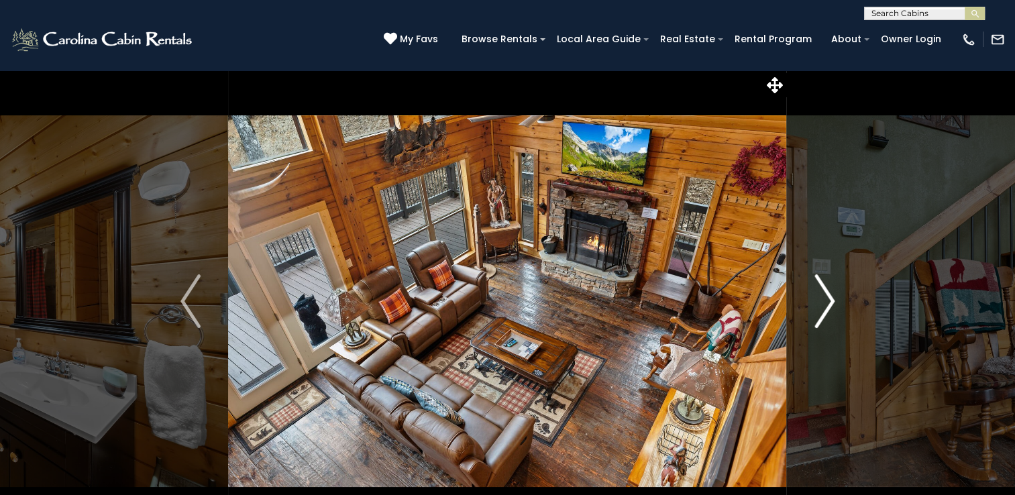
click at [819, 309] on img "Next" at bounding box center [824, 301] width 20 height 54
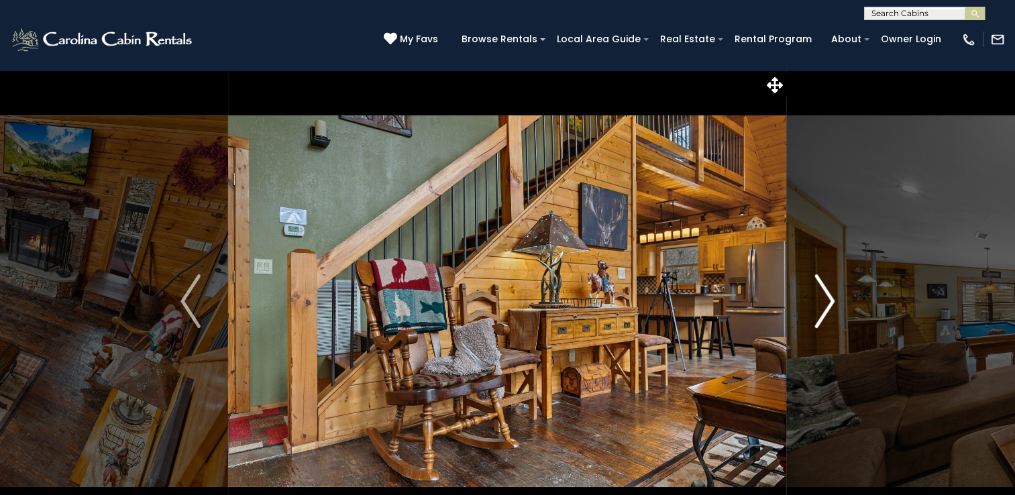
click at [819, 309] on img "Next" at bounding box center [824, 301] width 20 height 54
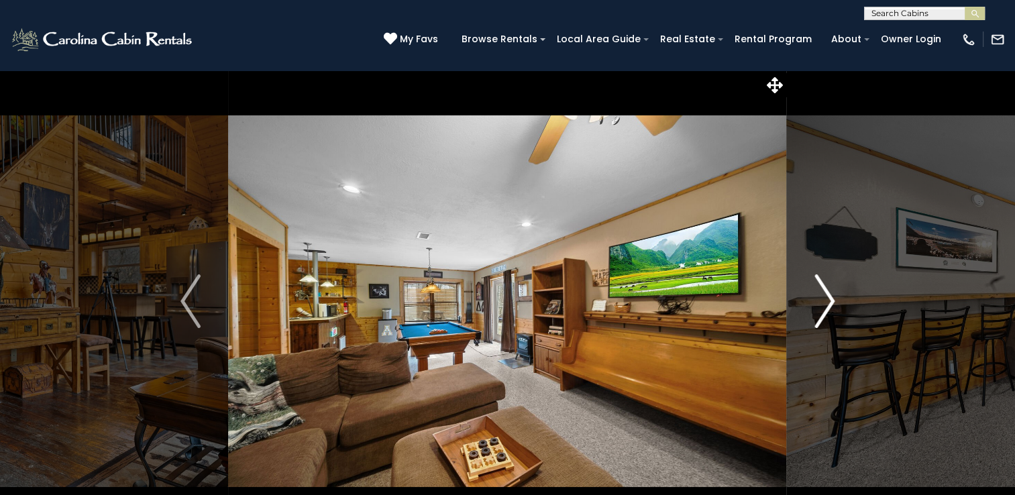
click at [819, 309] on img "Next" at bounding box center [824, 301] width 20 height 54
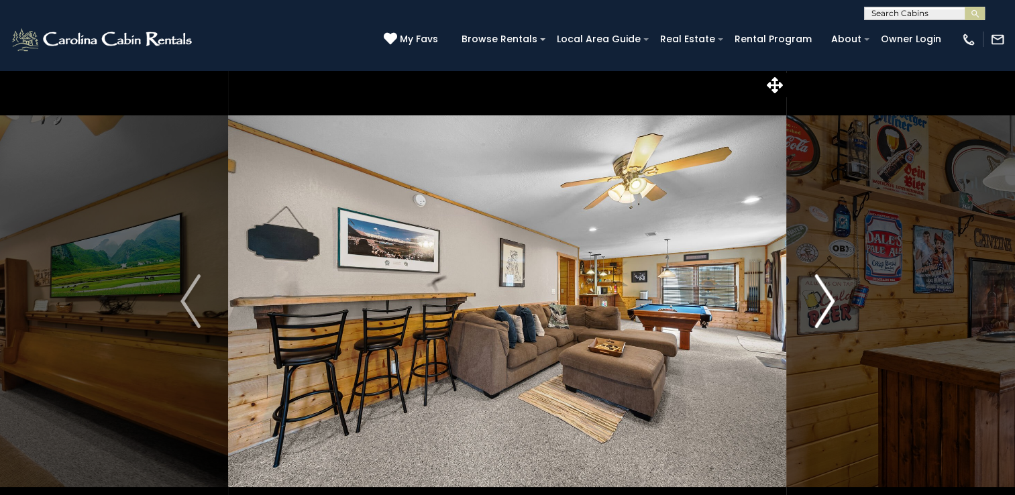
click at [819, 309] on img "Next" at bounding box center [824, 301] width 20 height 54
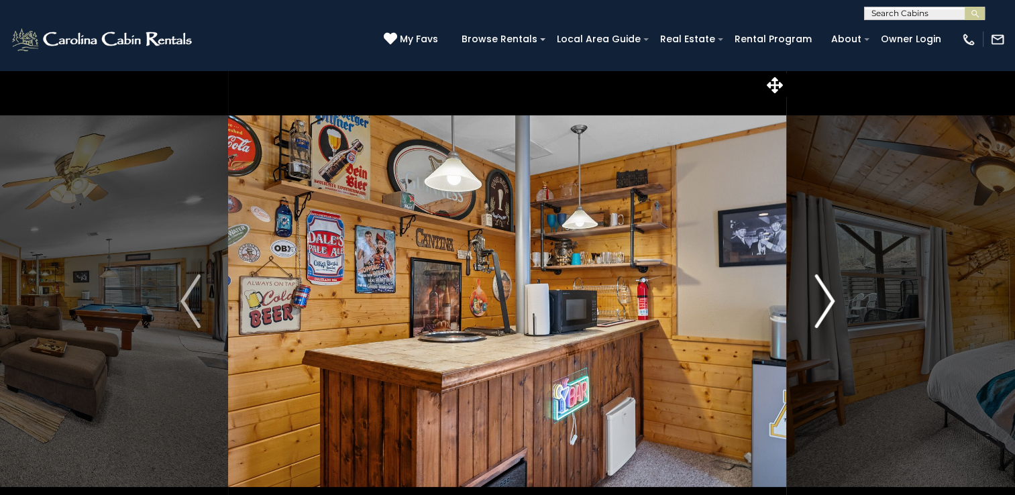
click at [819, 309] on img "Next" at bounding box center [824, 301] width 20 height 54
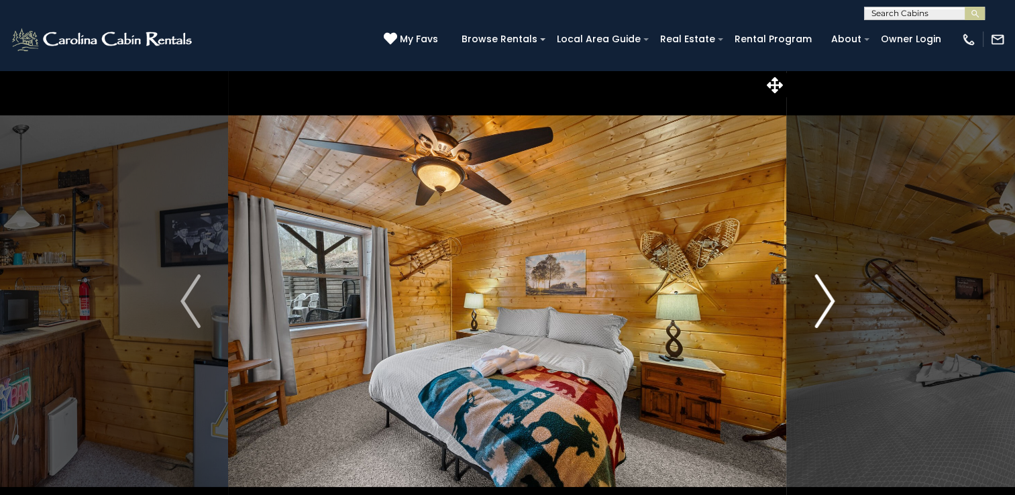
click at [819, 309] on img "Next" at bounding box center [824, 301] width 20 height 54
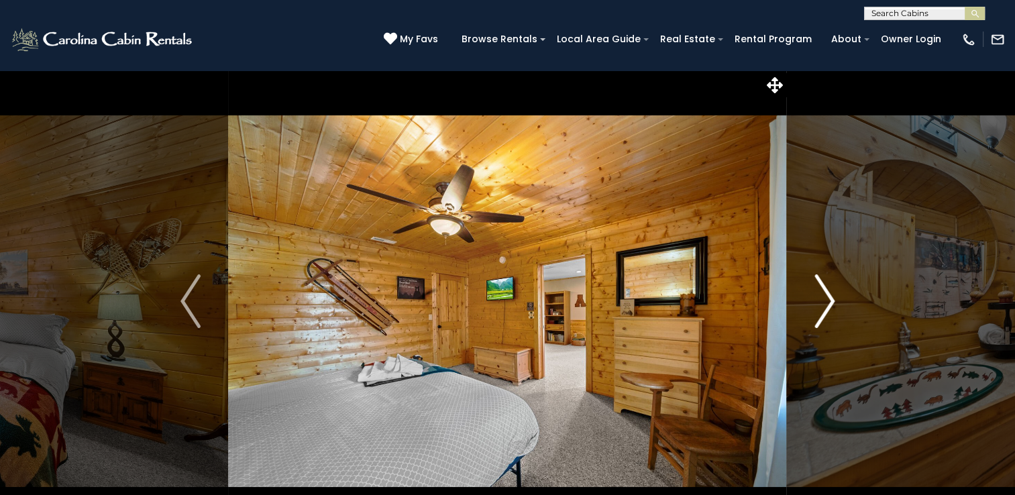
click at [819, 309] on img "Next" at bounding box center [824, 301] width 20 height 54
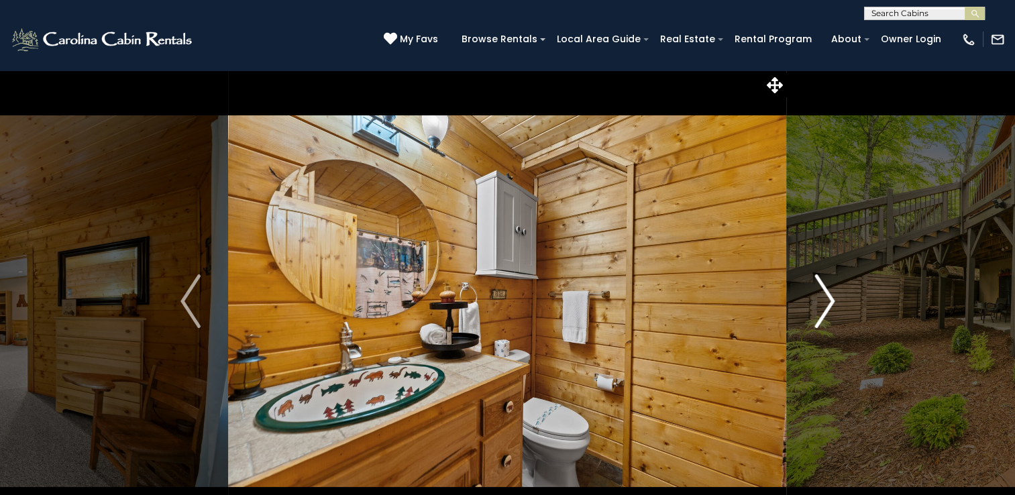
click at [819, 309] on img "Next" at bounding box center [824, 301] width 20 height 54
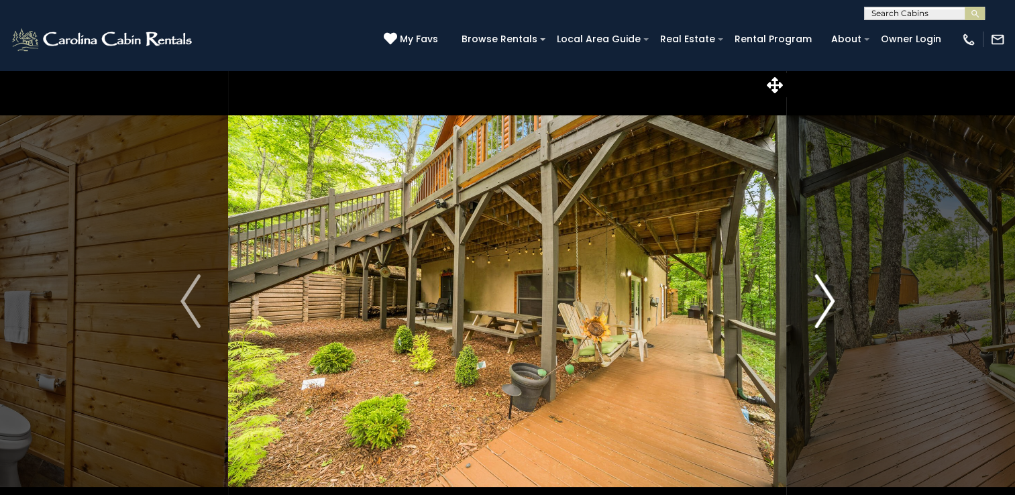
click at [819, 309] on img "Next" at bounding box center [824, 301] width 20 height 54
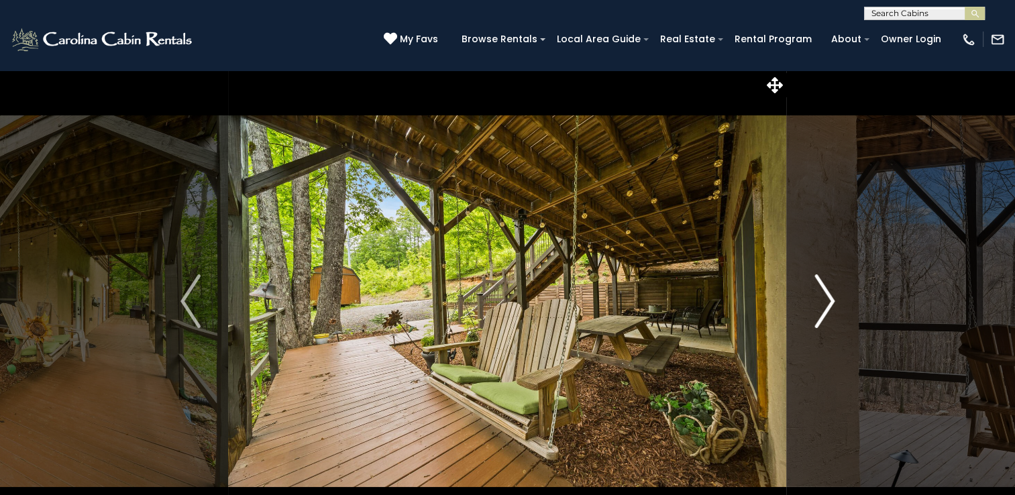
click at [819, 309] on img "Next" at bounding box center [824, 301] width 20 height 54
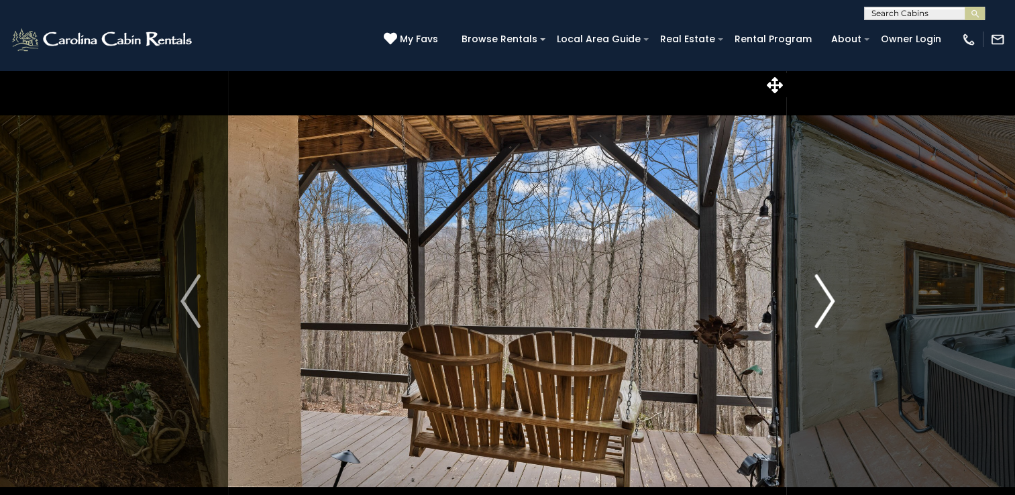
click at [819, 309] on img "Next" at bounding box center [824, 301] width 20 height 54
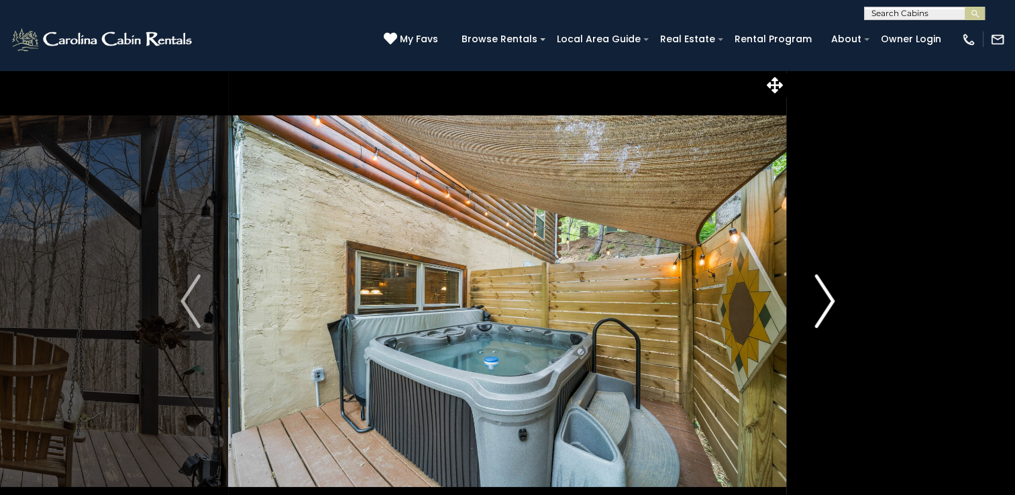
click at [826, 299] on img "Next" at bounding box center [824, 301] width 20 height 54
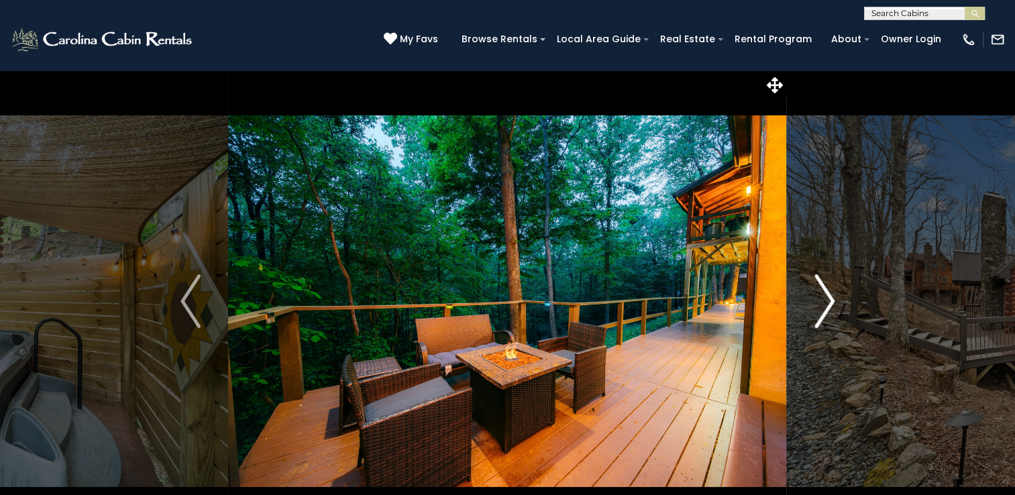
click at [826, 299] on img "Next" at bounding box center [824, 301] width 20 height 54
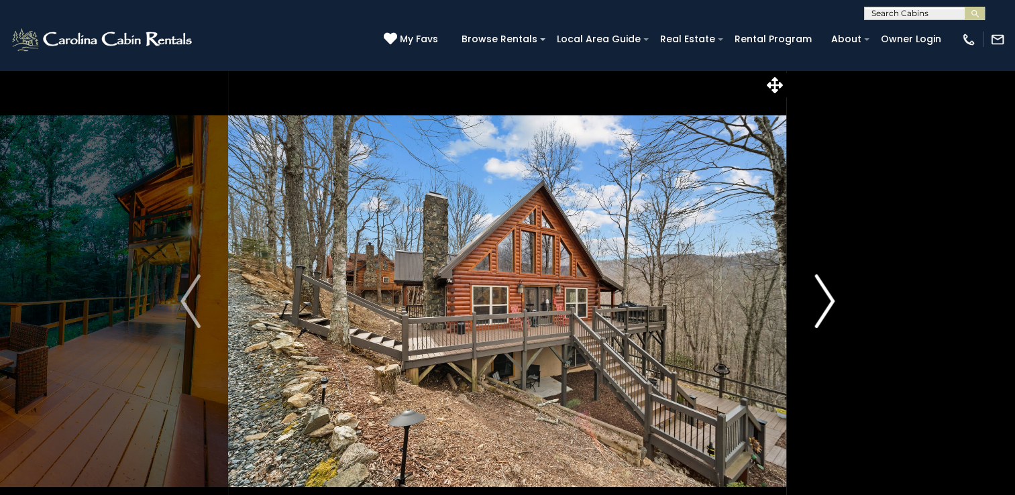
click at [826, 299] on img "Next" at bounding box center [824, 301] width 20 height 54
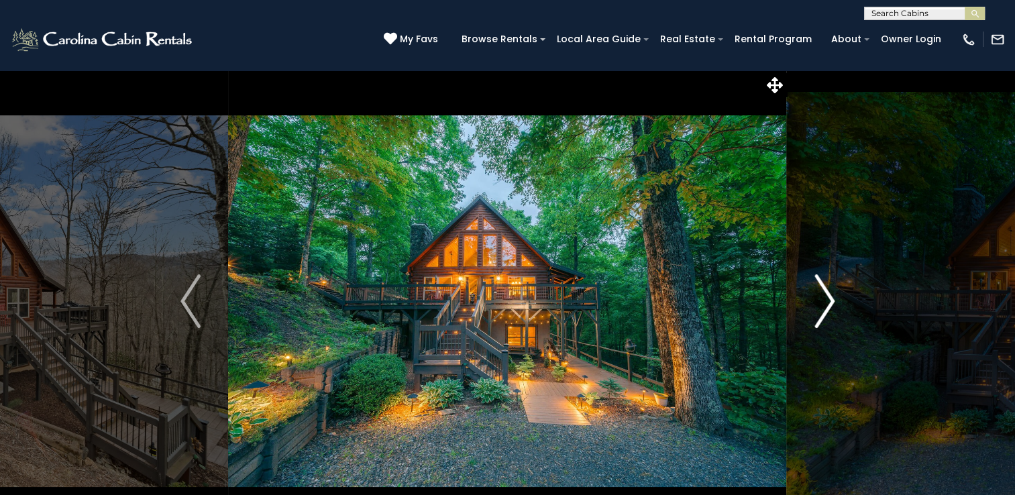
click at [826, 299] on img "Next" at bounding box center [824, 301] width 20 height 54
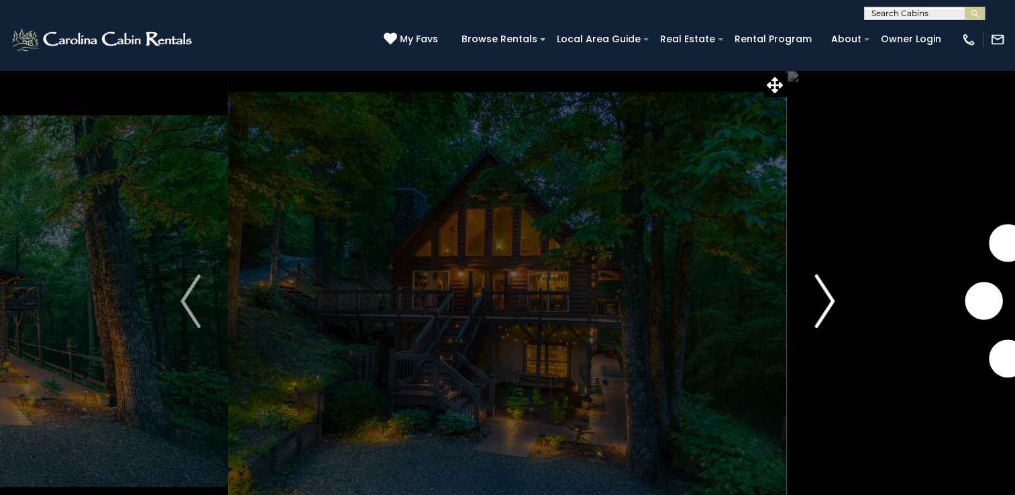
click at [826, 299] on img "Next" at bounding box center [824, 301] width 20 height 54
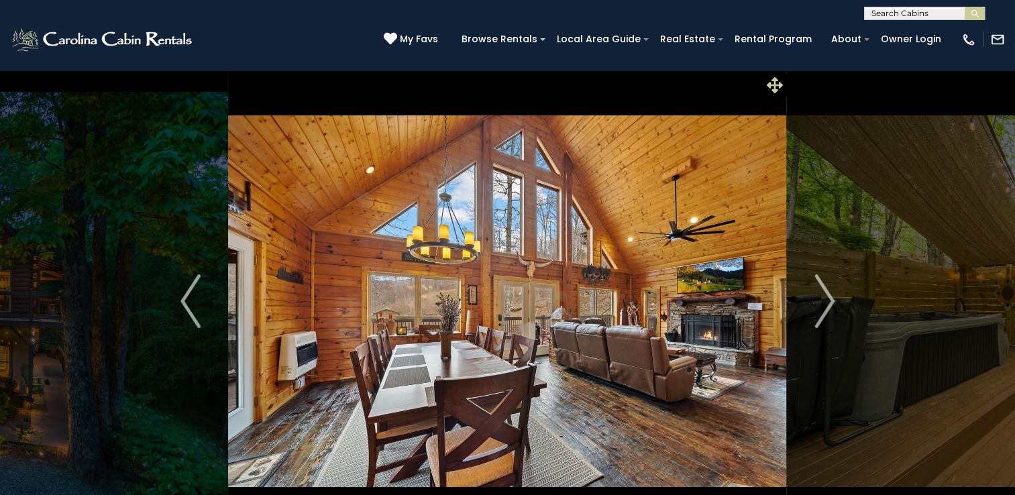
click at [770, 84] on icon at bounding box center [775, 85] width 16 height 16
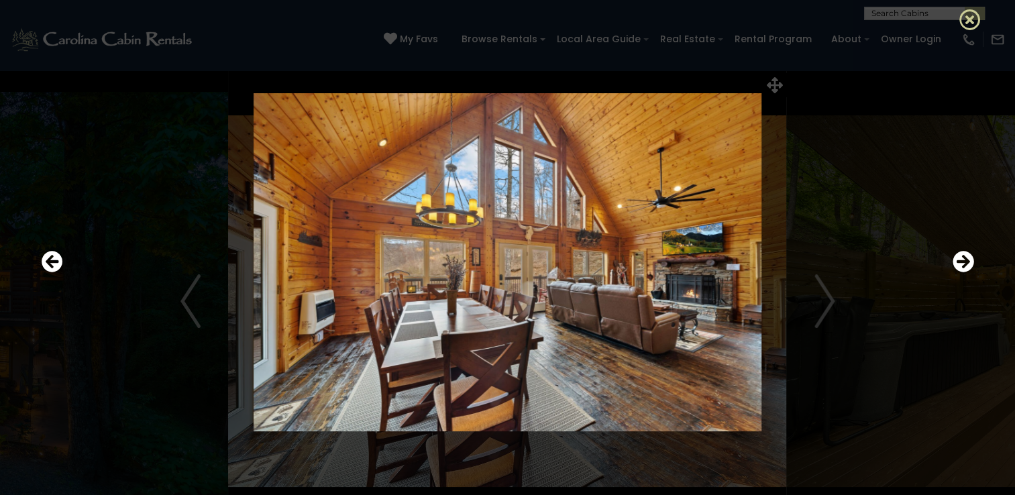
click at [960, 20] on icon at bounding box center [969, 19] width 21 height 21
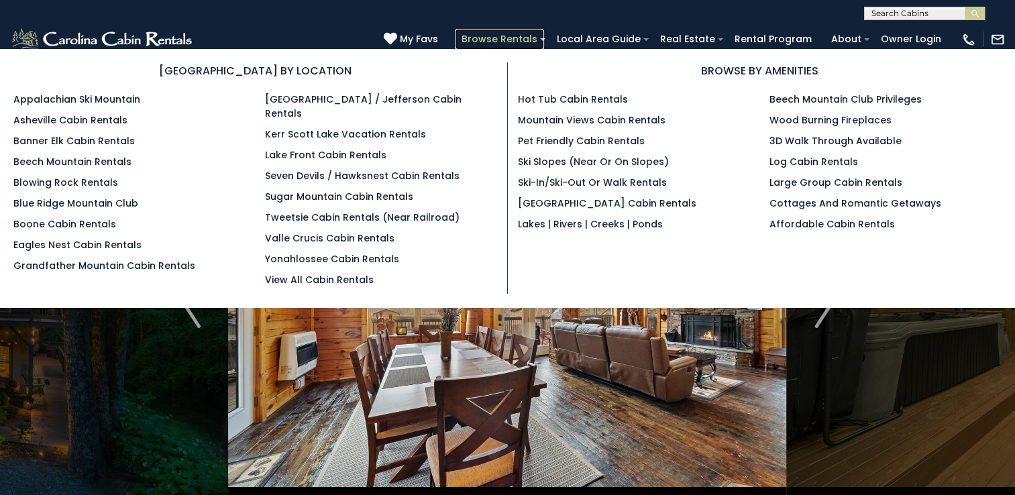
click at [520, 44] on link "Browse Rentals" at bounding box center [499, 39] width 89 height 21
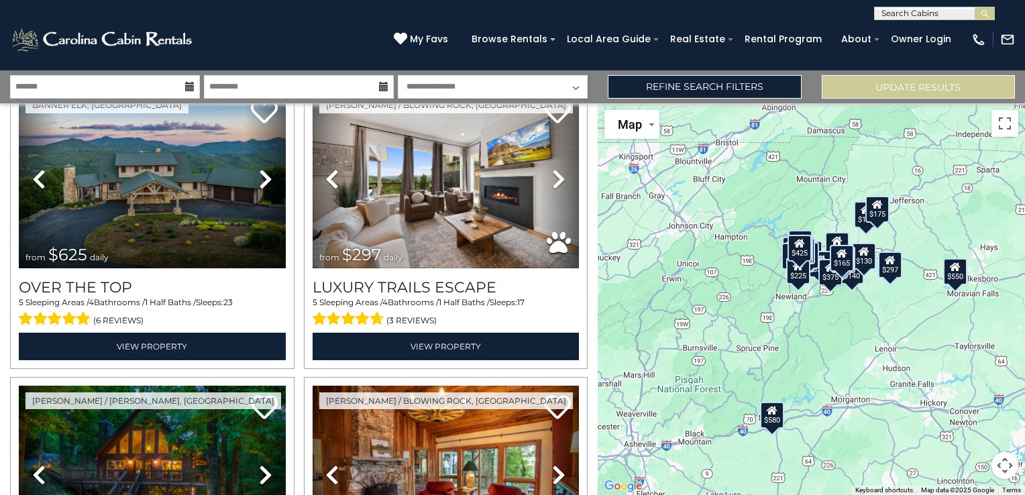
scroll to position [72, 0]
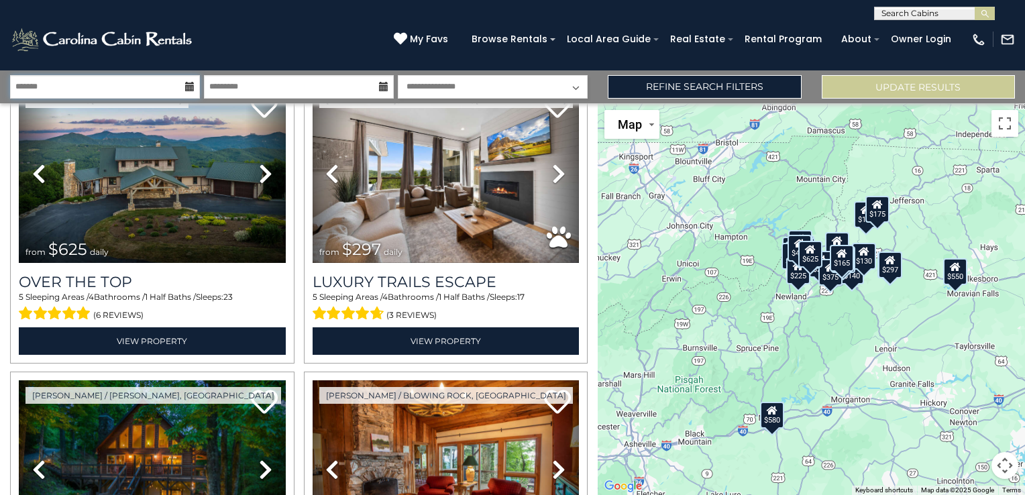
click at [184, 85] on input "text" at bounding box center [105, 86] width 190 height 23
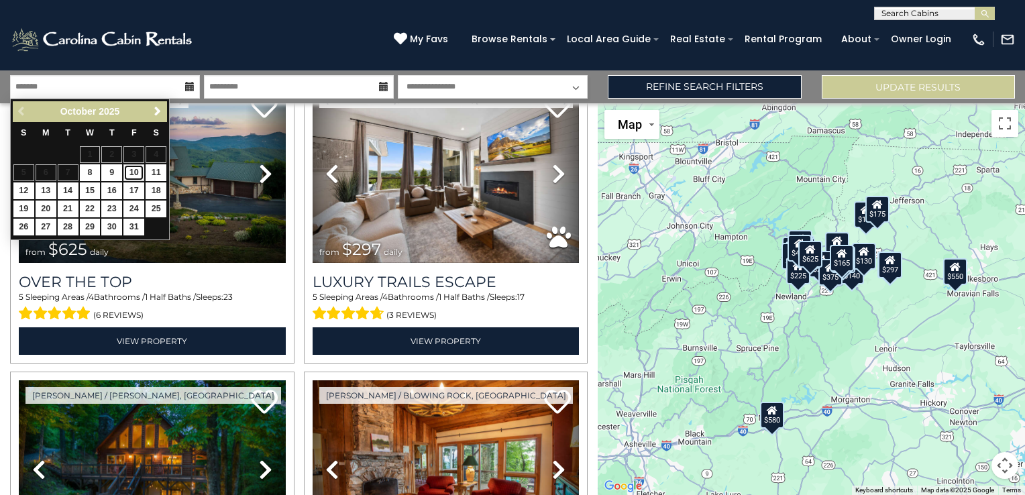
click at [134, 170] on link "10" at bounding box center [133, 172] width 21 height 17
type input "********"
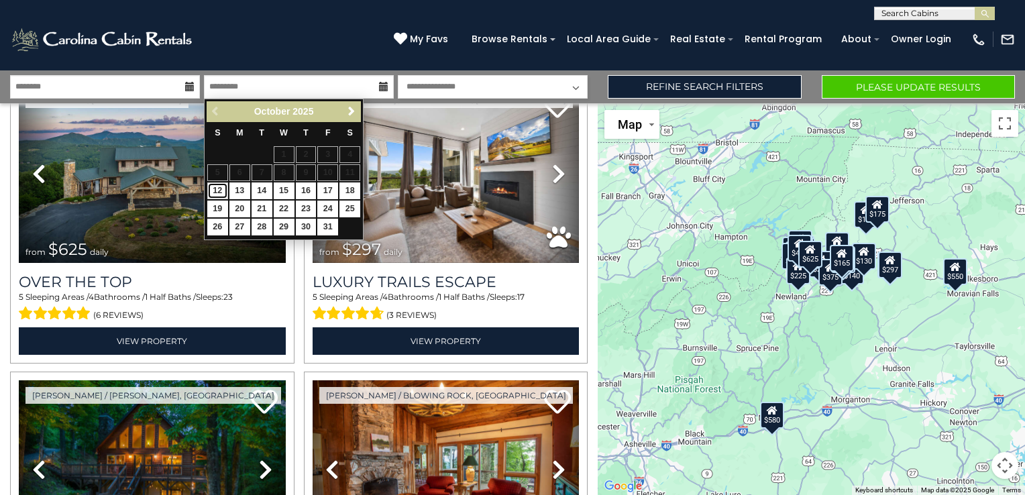
click at [216, 190] on link "12" at bounding box center [217, 190] width 21 height 17
type input "********"
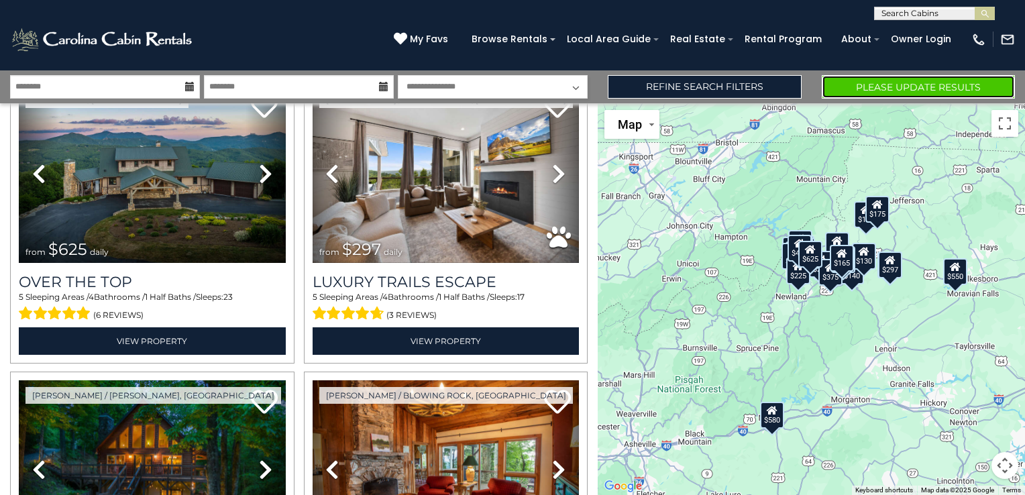
click at [871, 75] on button "Please Update Results" at bounding box center [918, 86] width 193 height 23
